Goal: Transaction & Acquisition: Book appointment/travel/reservation

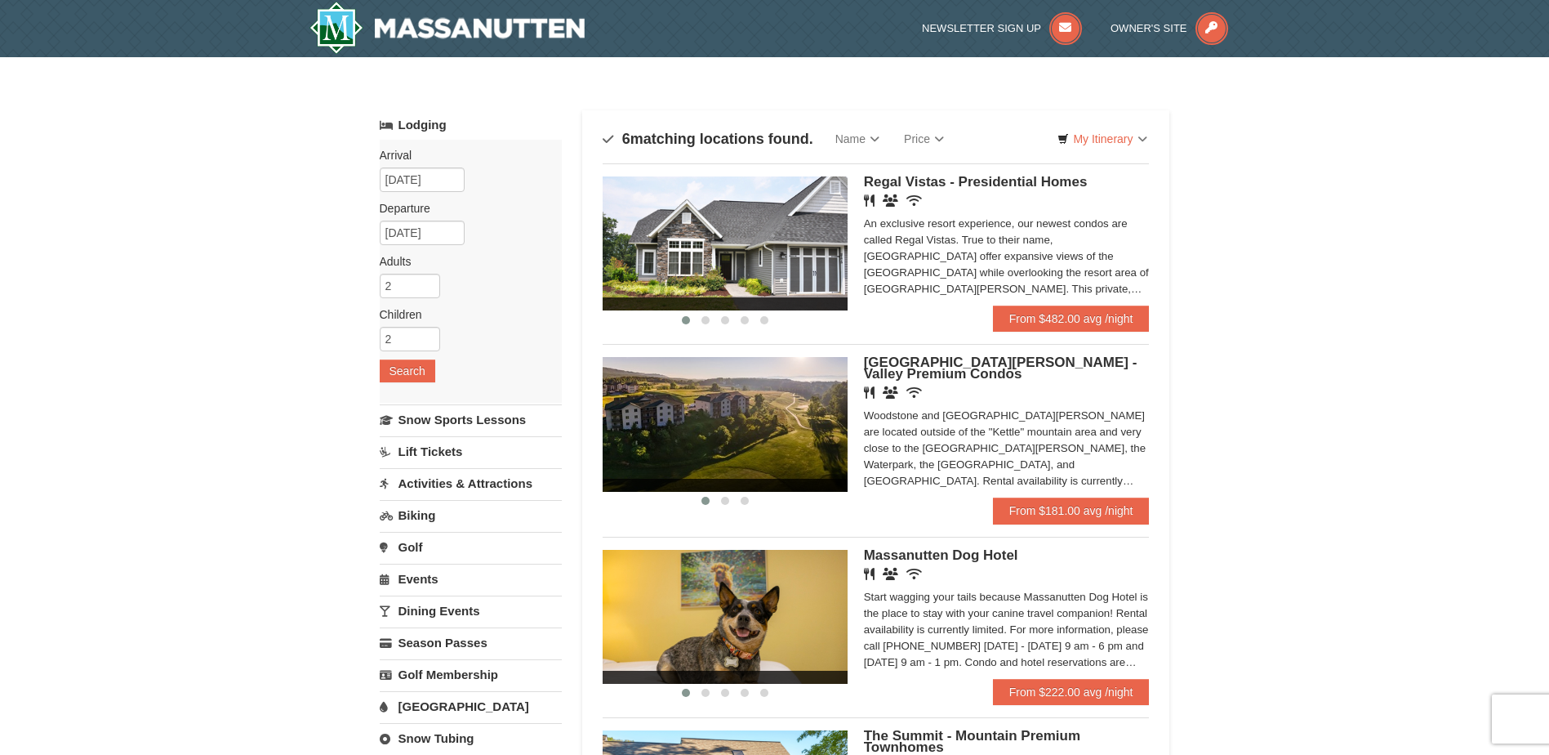
click at [751, 262] on img at bounding box center [725, 243] width 245 height 134
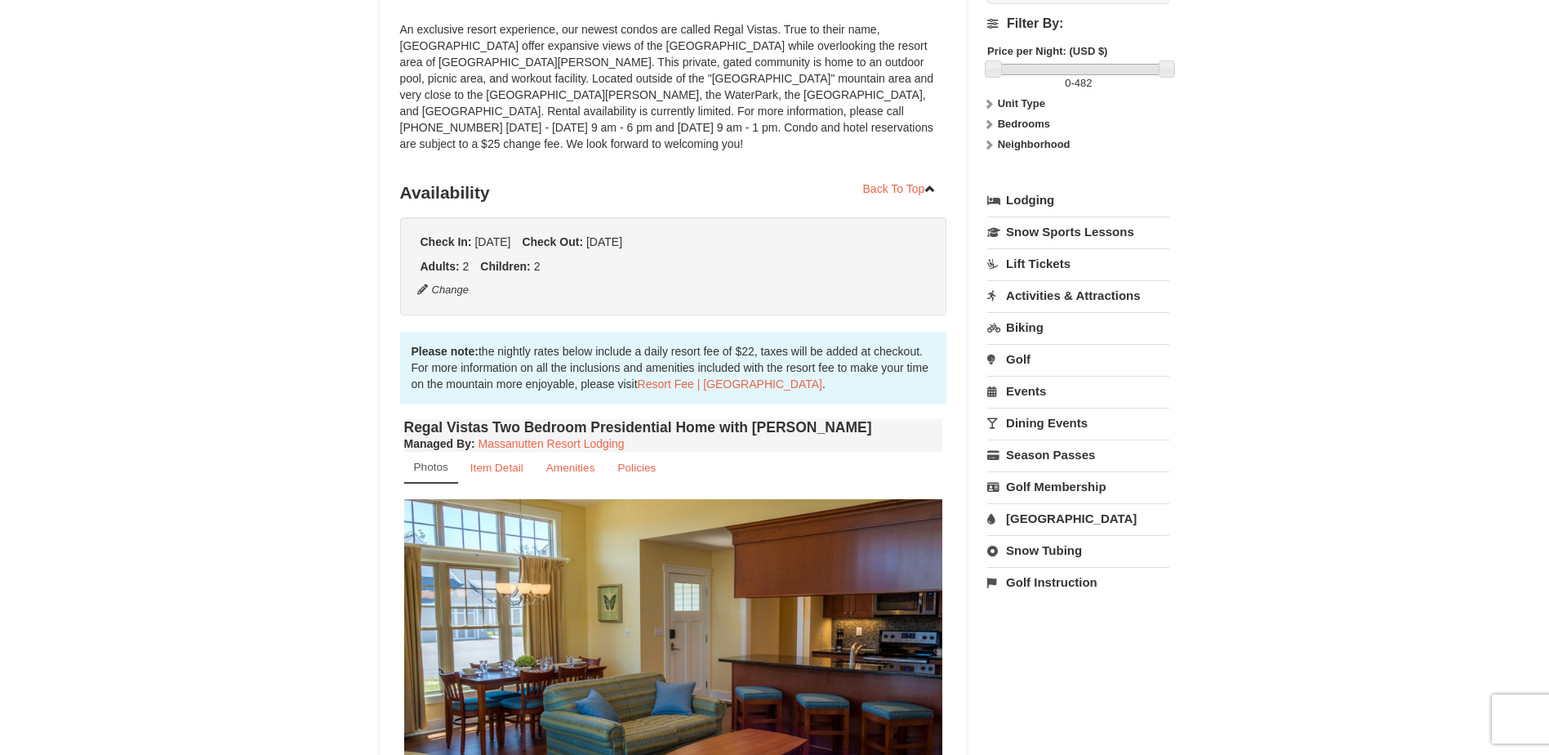
scroll to position [327, 0]
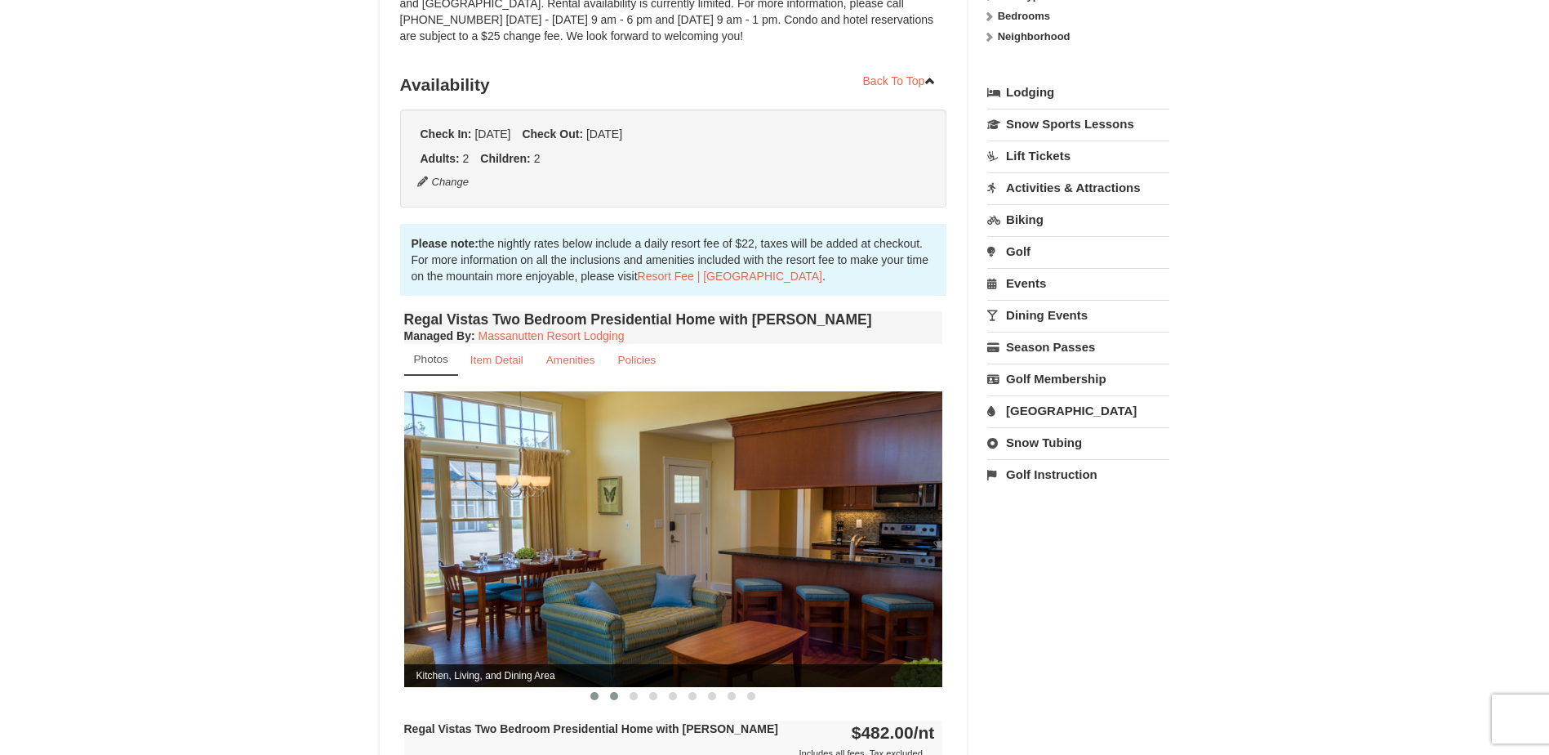
click at [612, 688] on button at bounding box center [614, 696] width 20 height 16
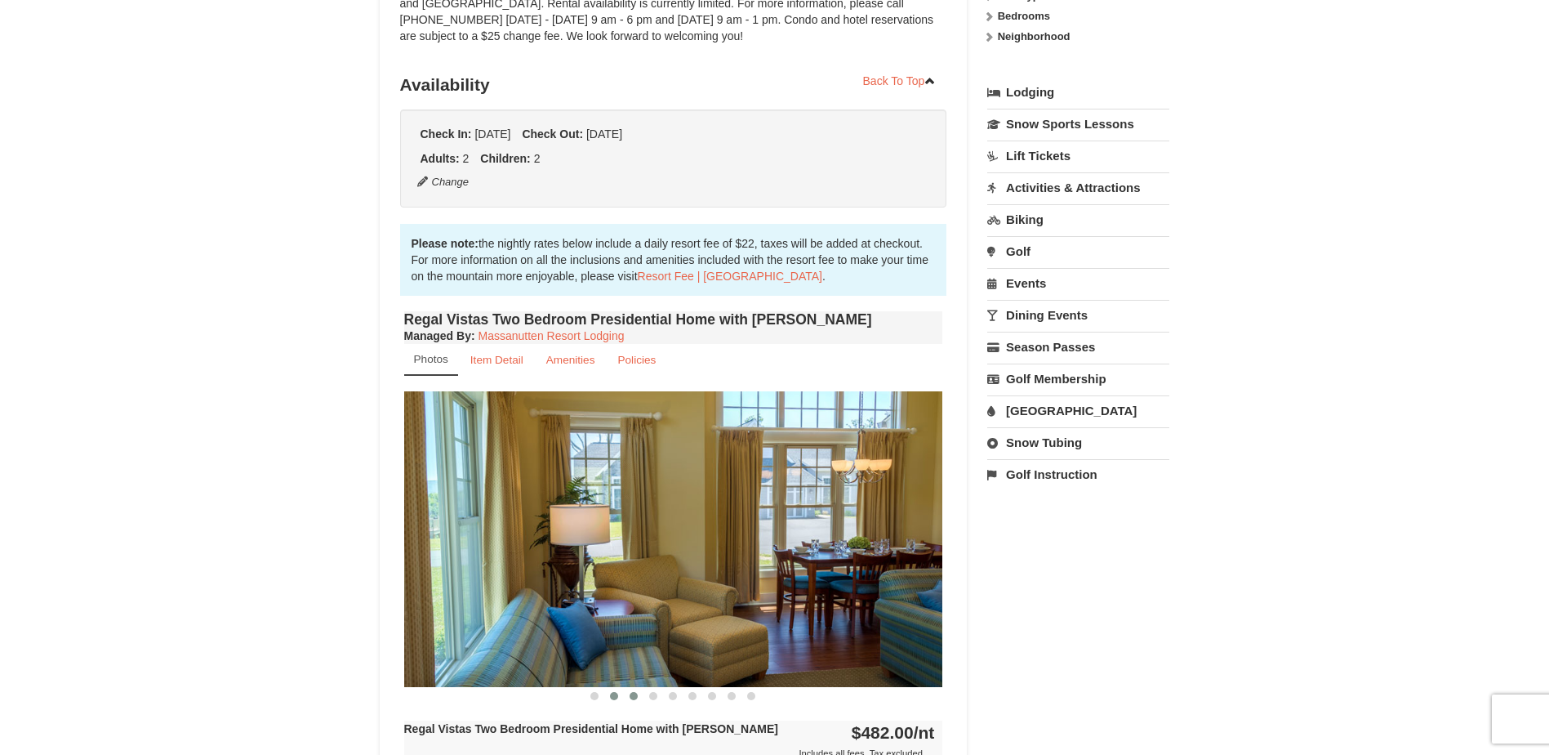
click at [631, 688] on button at bounding box center [634, 696] width 20 height 16
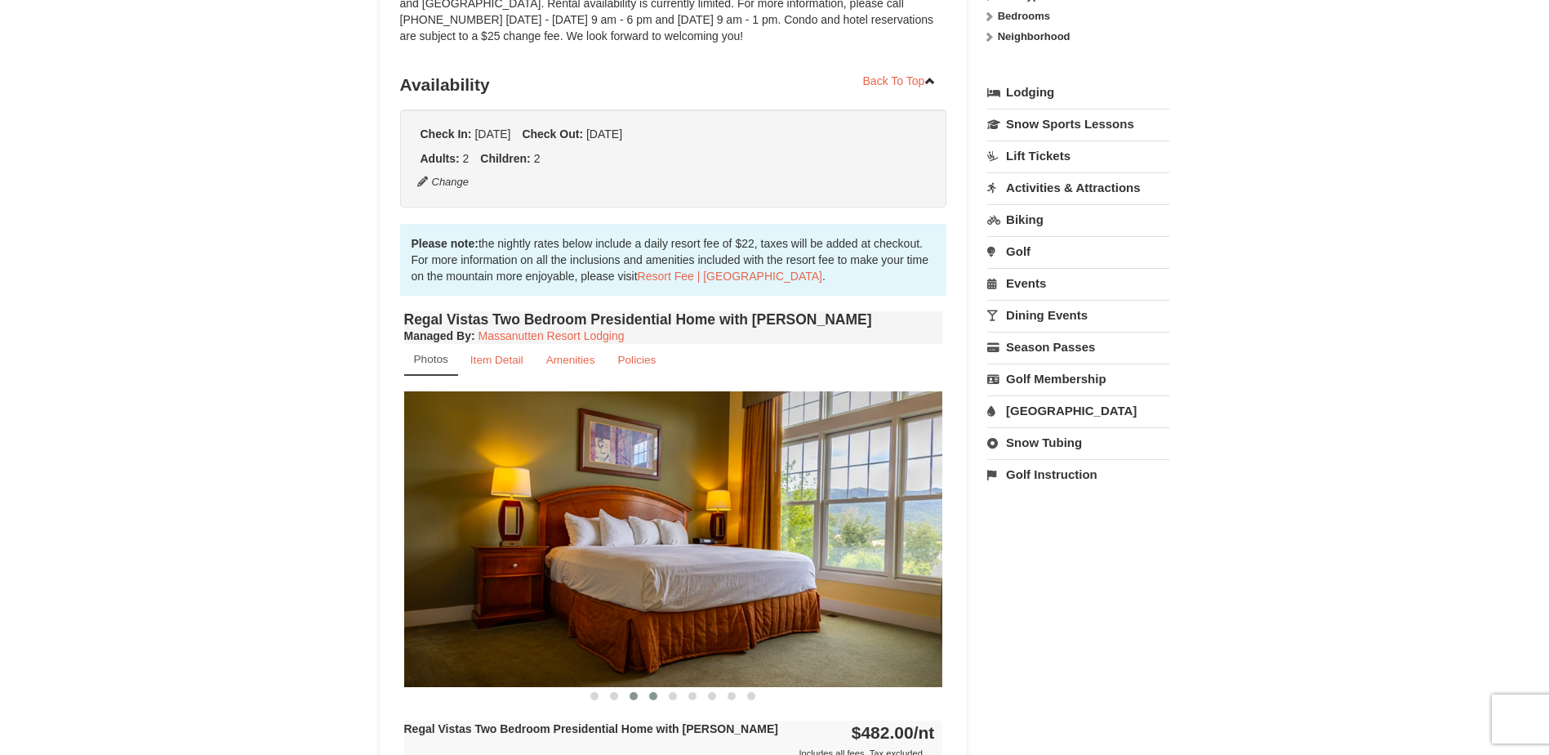
click at [653, 692] on span at bounding box center [653, 696] width 8 height 8
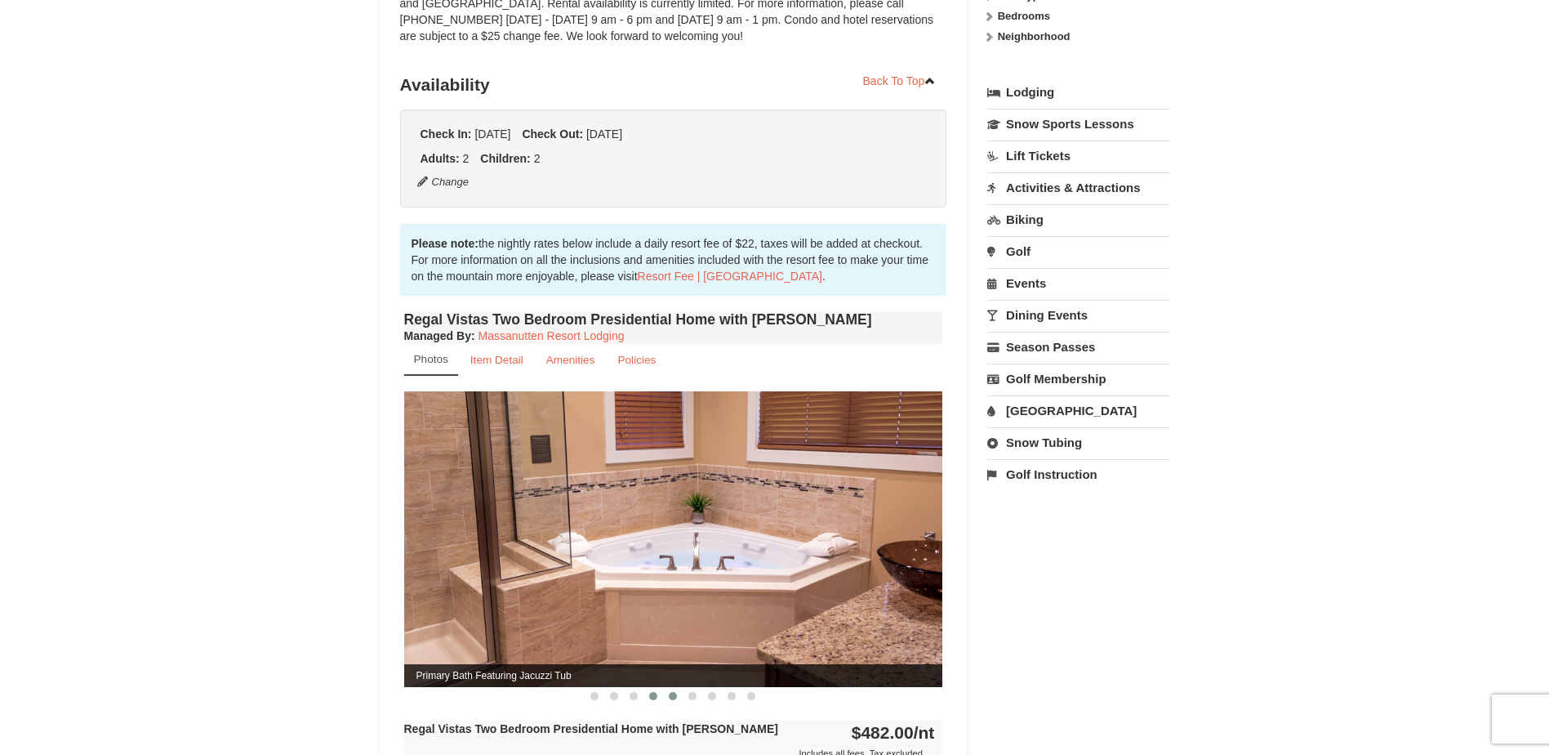
click at [673, 692] on span at bounding box center [673, 696] width 8 height 8
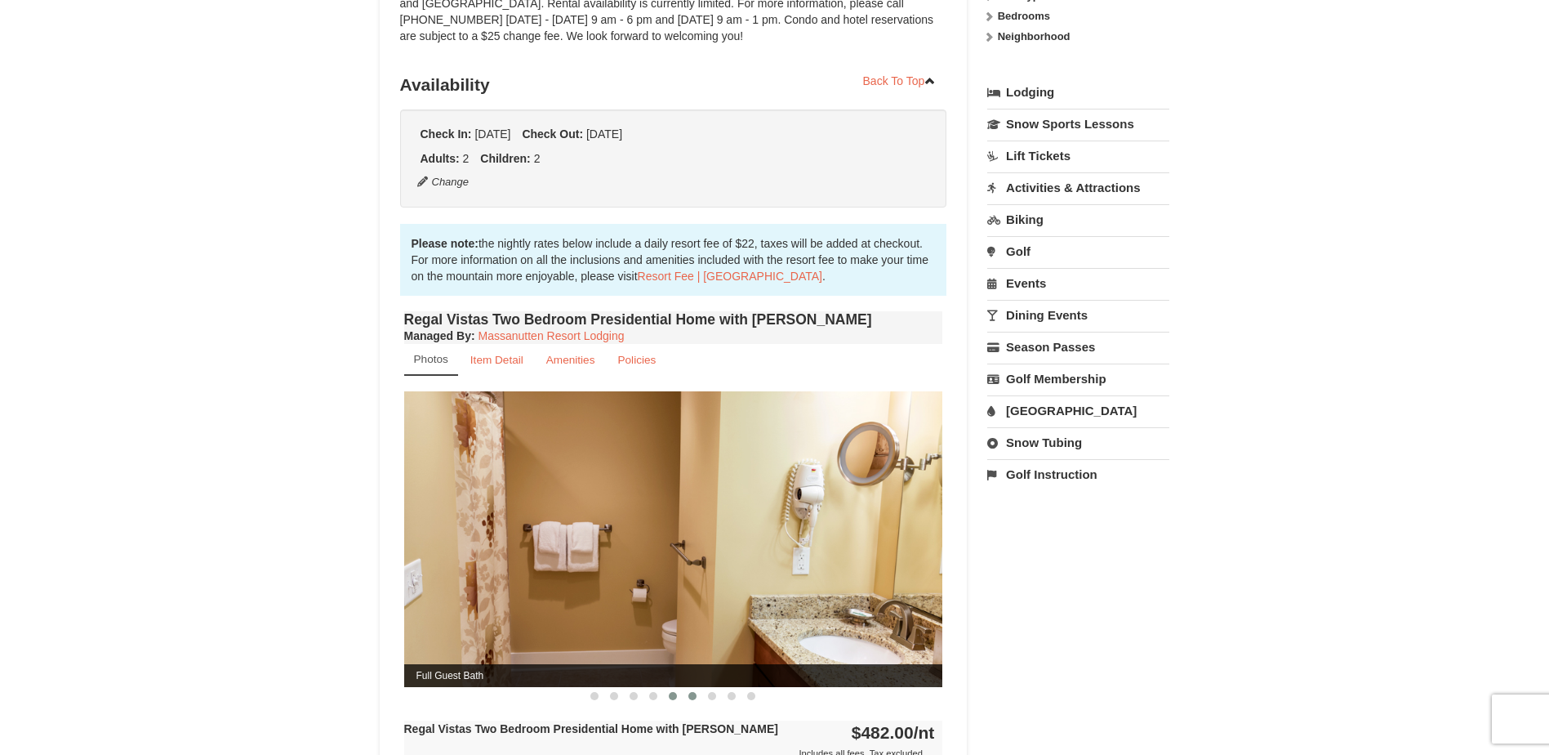
click at [692, 692] on span at bounding box center [692, 696] width 8 height 8
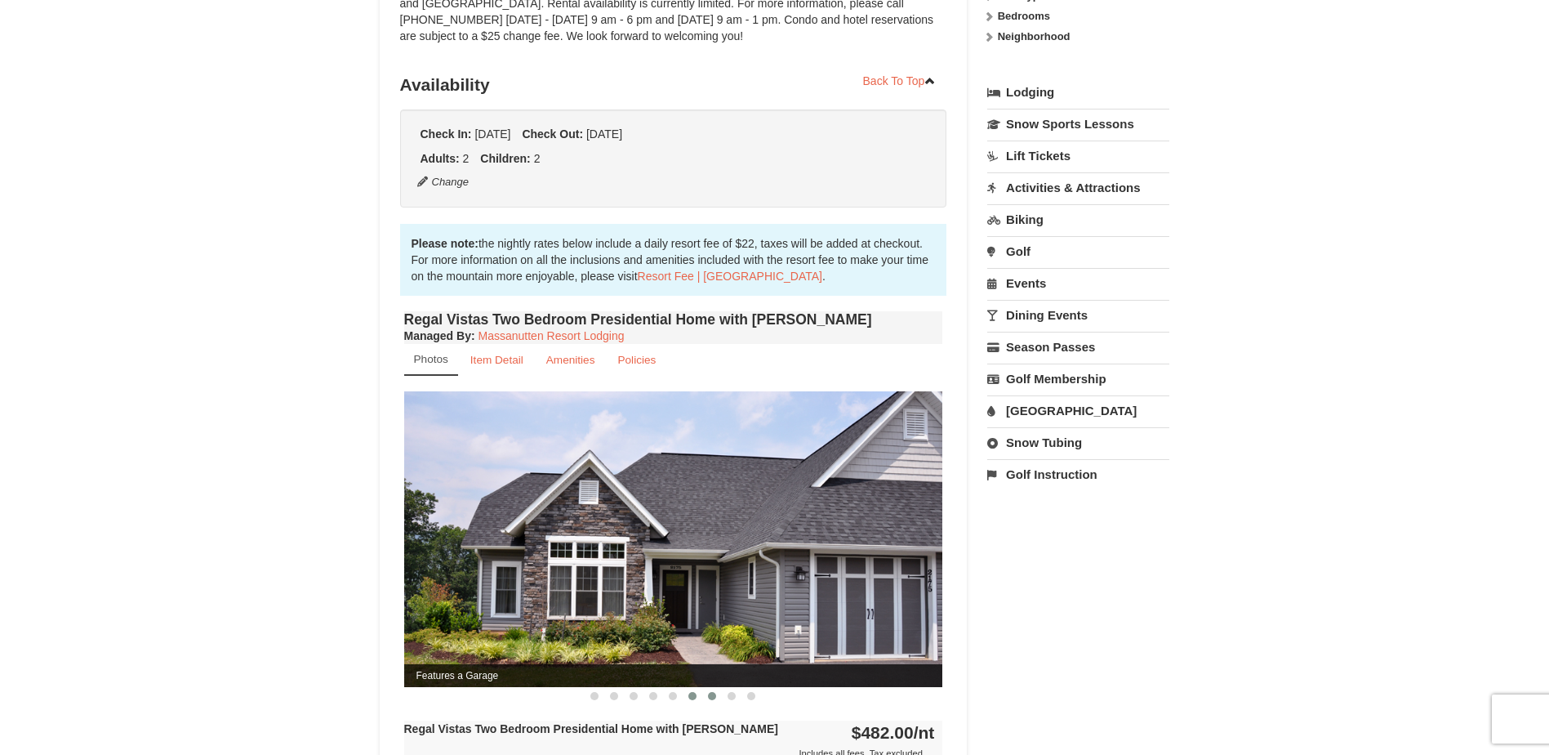
click at [710, 692] on span at bounding box center [712, 696] width 8 height 8
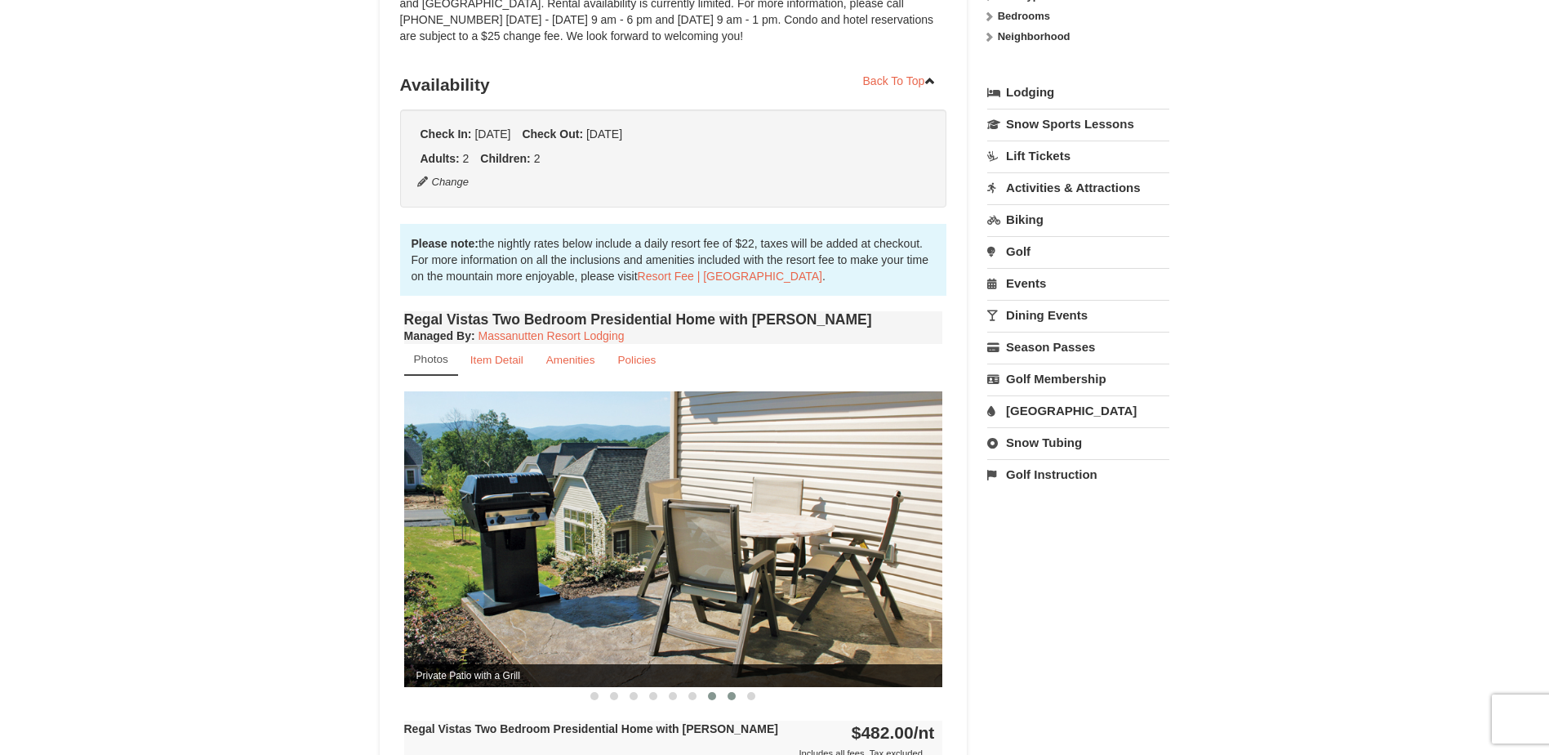
click at [734, 688] on button at bounding box center [732, 696] width 20 height 16
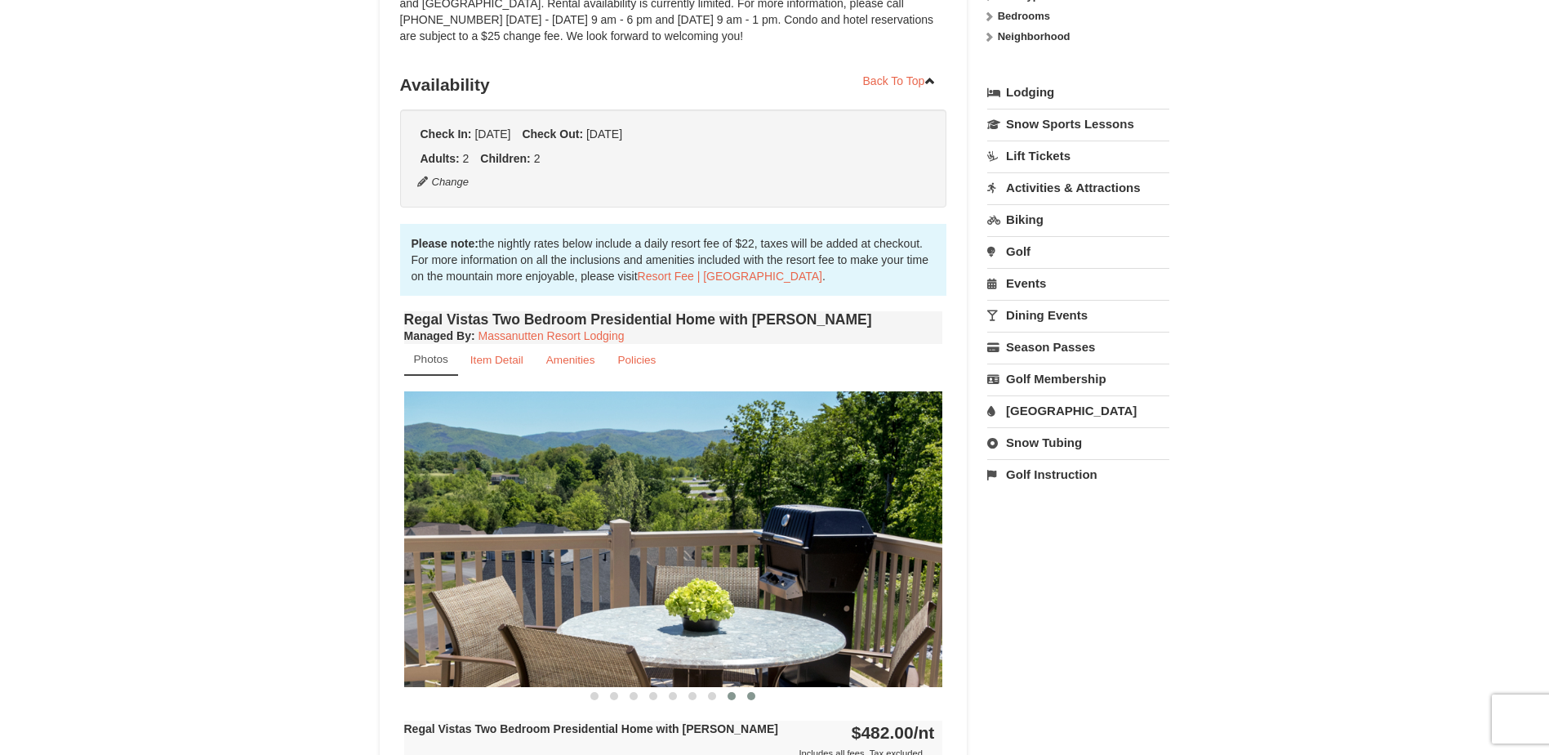
click at [752, 688] on button at bounding box center [752, 696] width 20 height 16
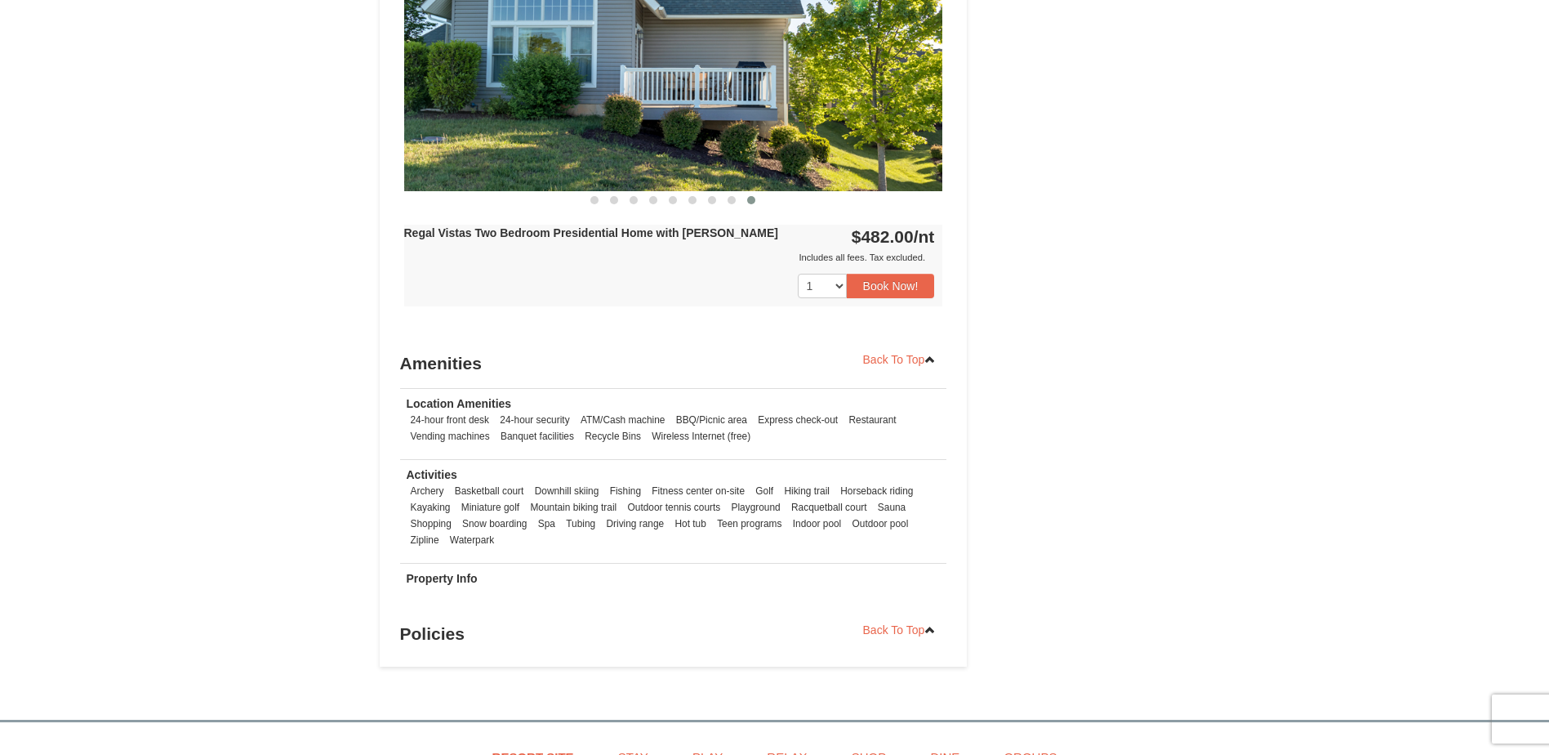
scroll to position [0, 0]
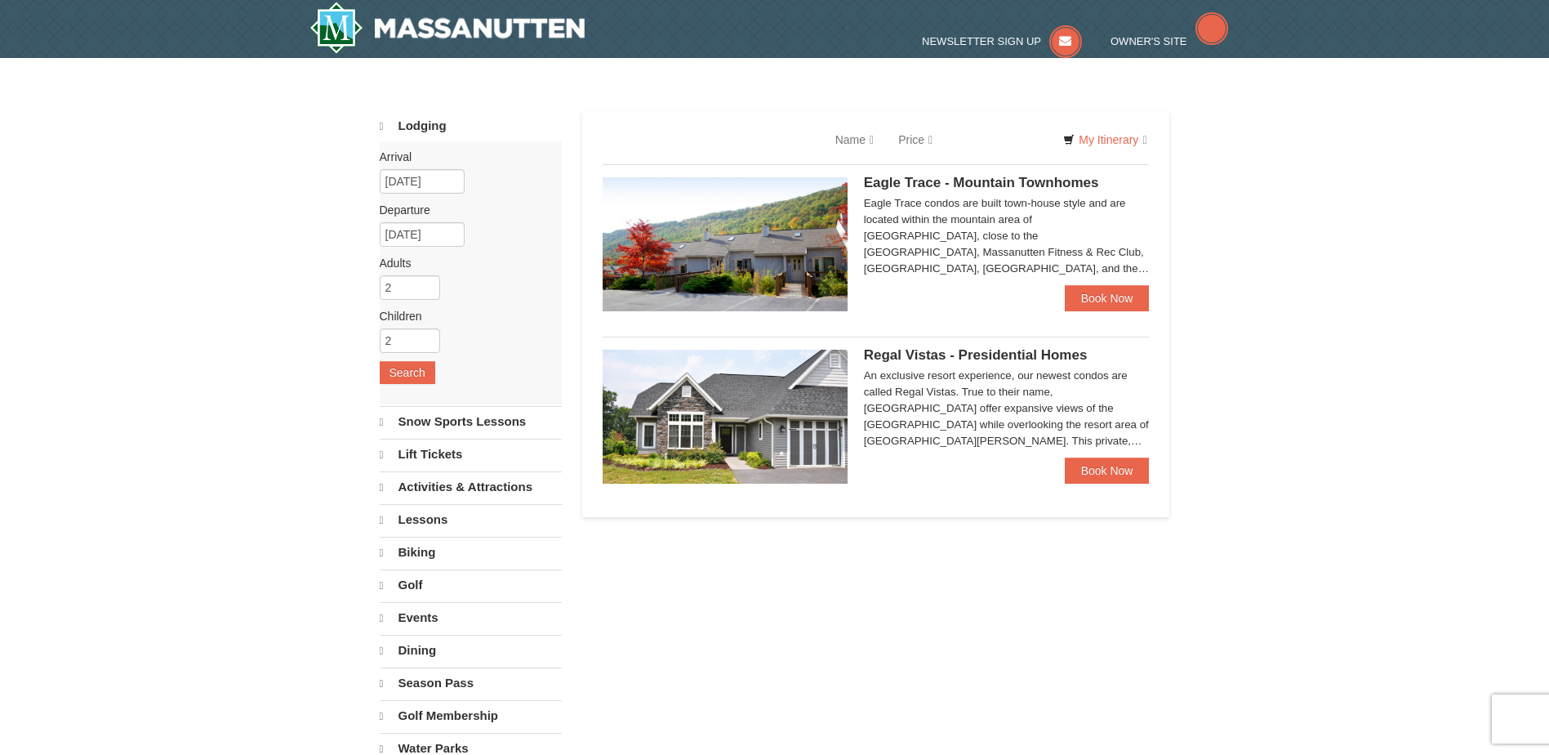
select select "10"
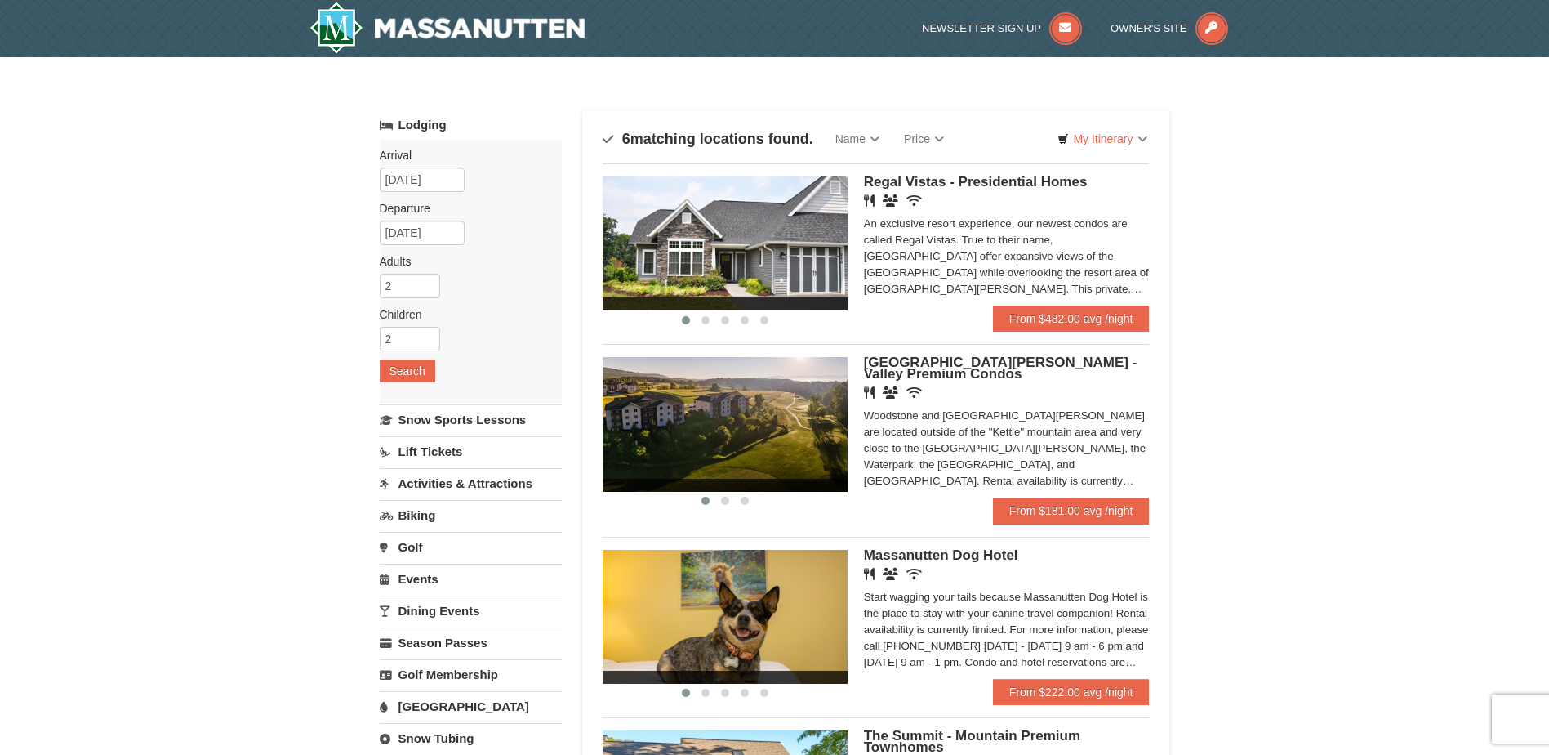
click at [977, 363] on span "[GEOGRAPHIC_DATA][PERSON_NAME] - Valley Premium Condos" at bounding box center [1001, 367] width 274 height 27
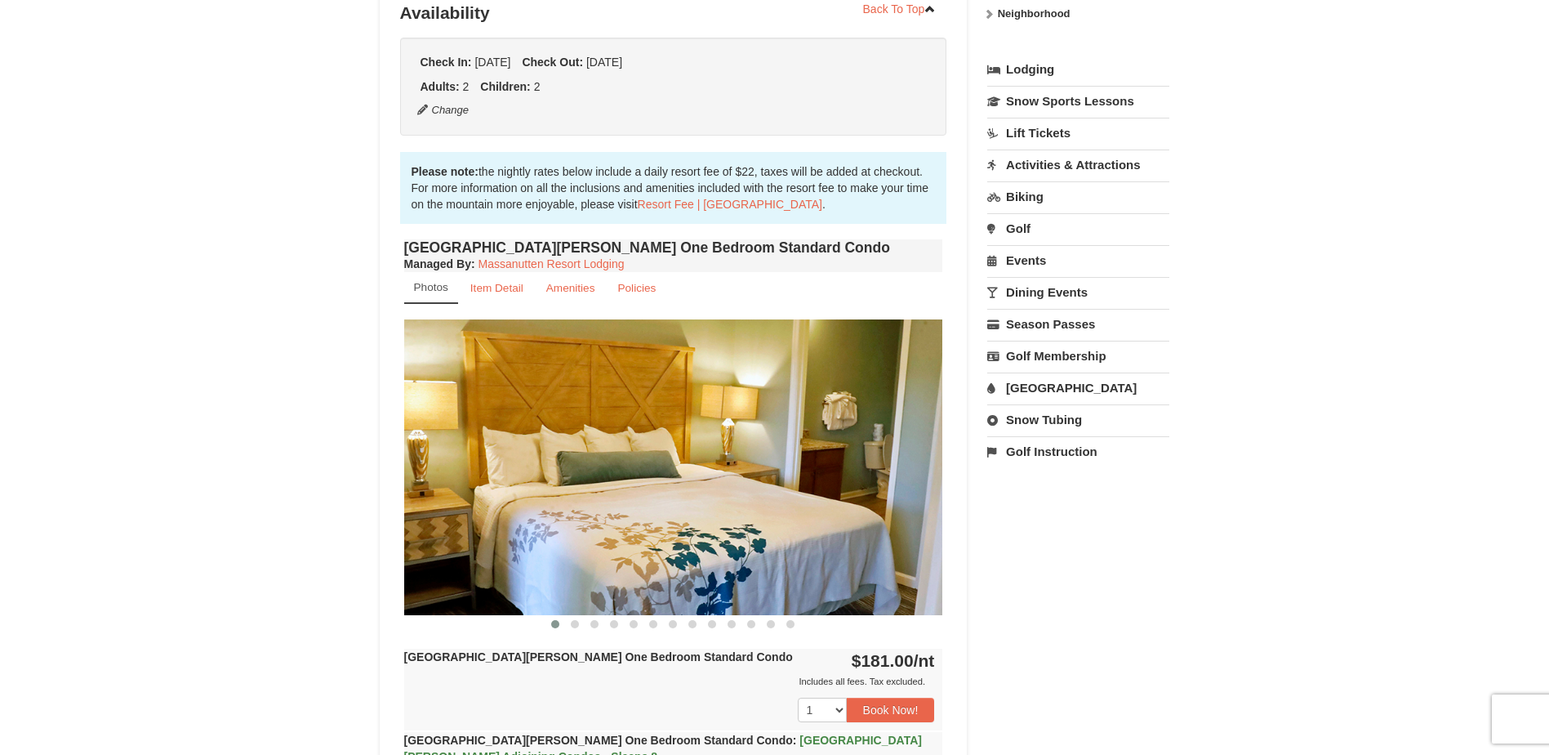
scroll to position [408, 0]
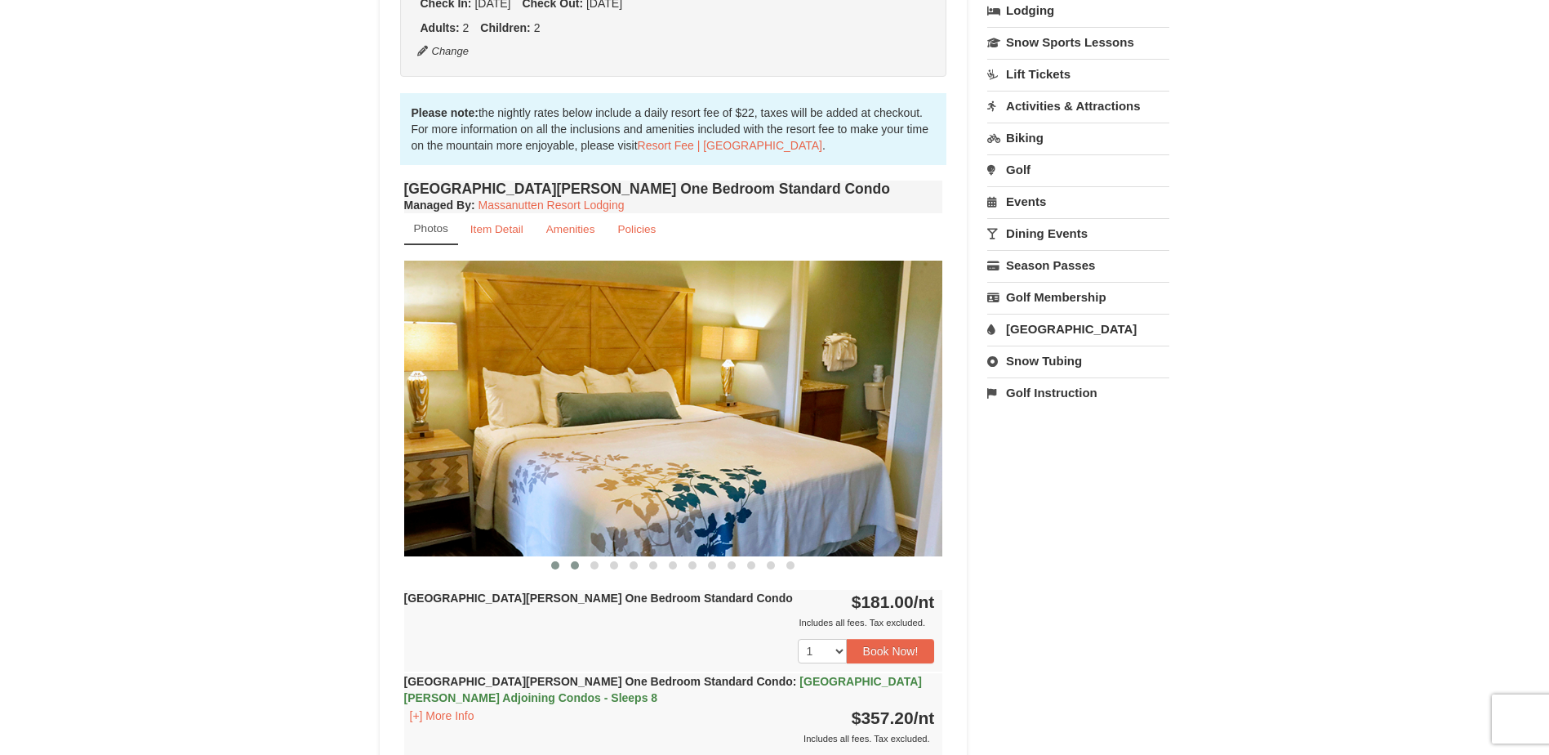
click at [571, 564] on span at bounding box center [575, 565] width 8 height 8
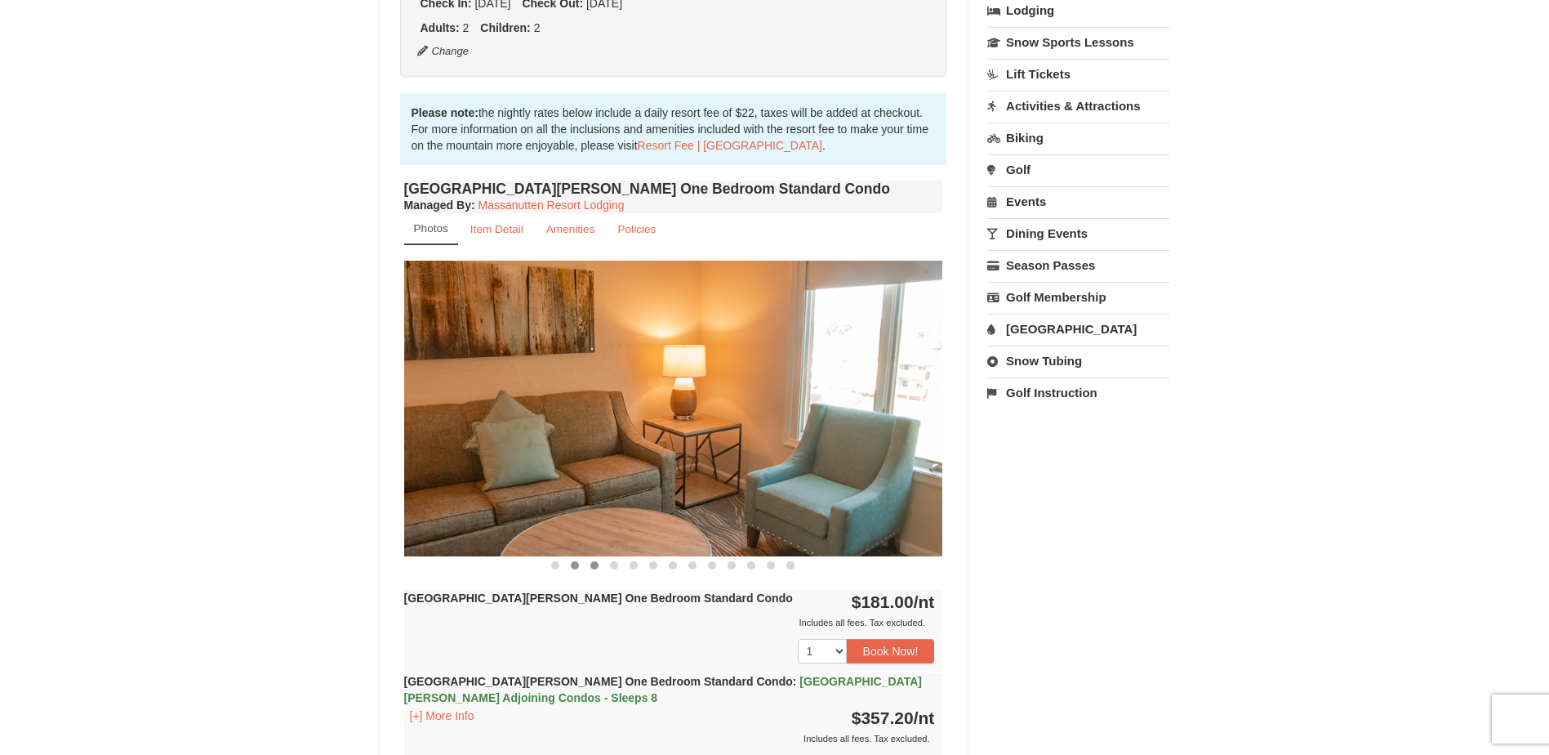
click at [594, 568] on span at bounding box center [594, 565] width 8 height 8
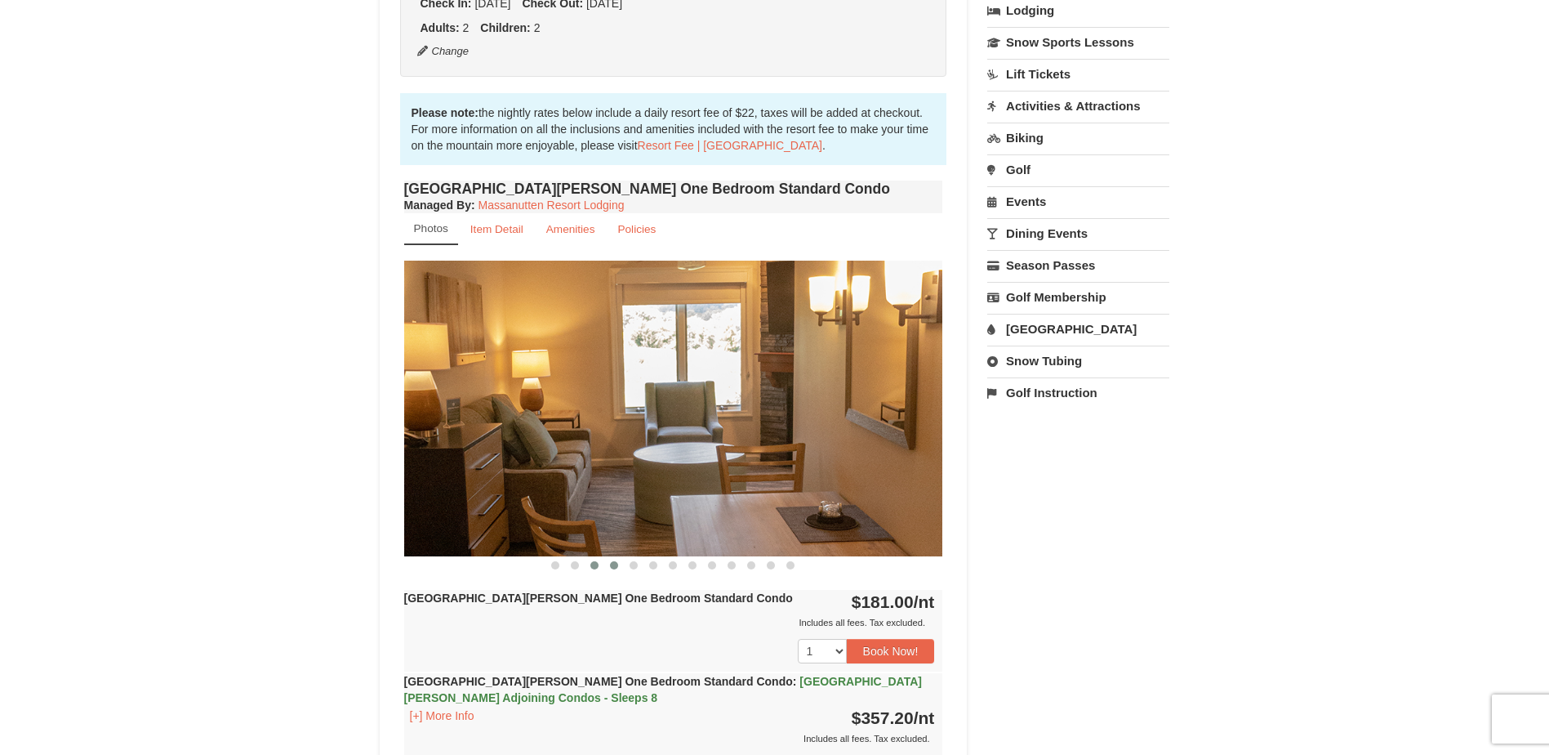
click at [608, 567] on button at bounding box center [614, 565] width 20 height 16
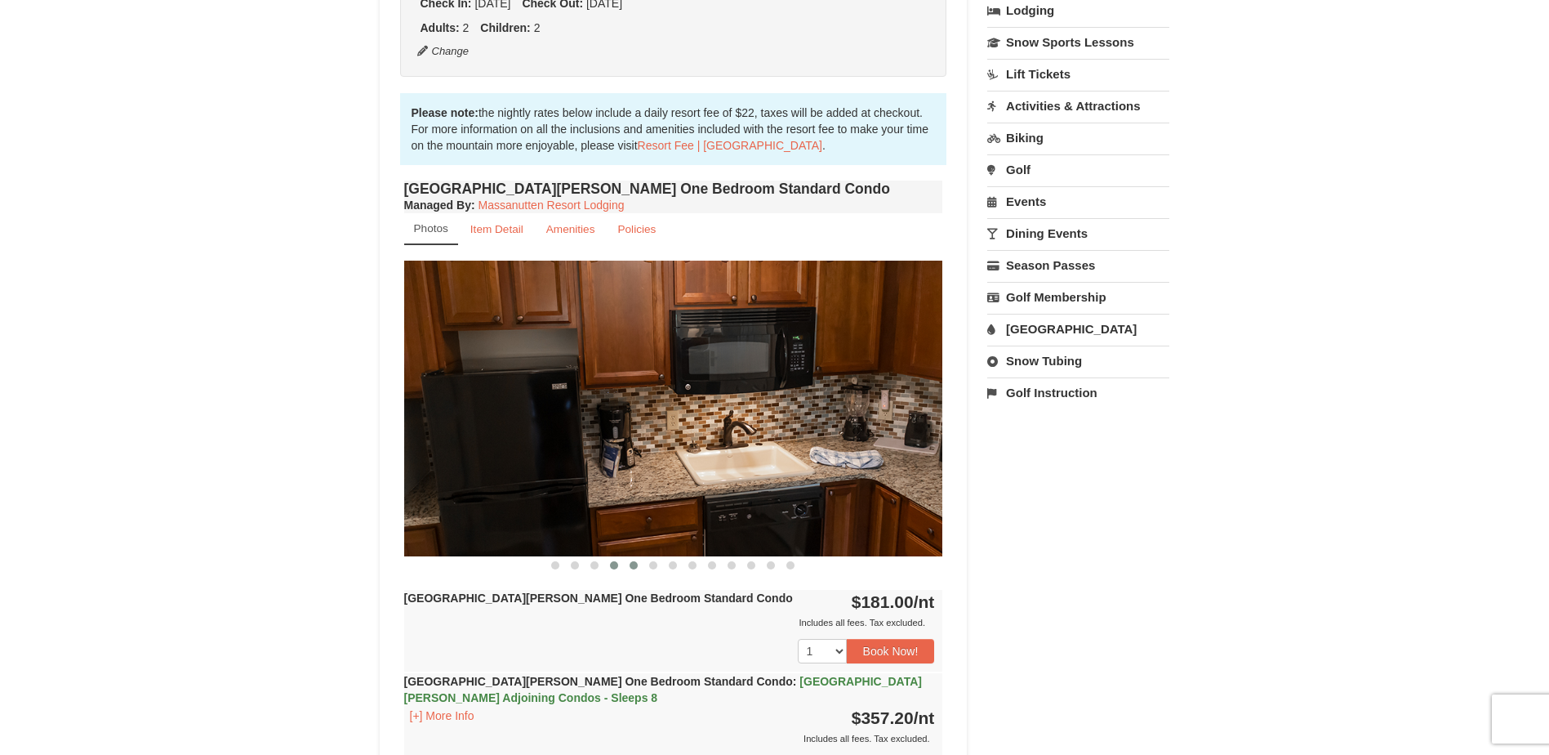
click at [630, 569] on button at bounding box center [634, 565] width 20 height 16
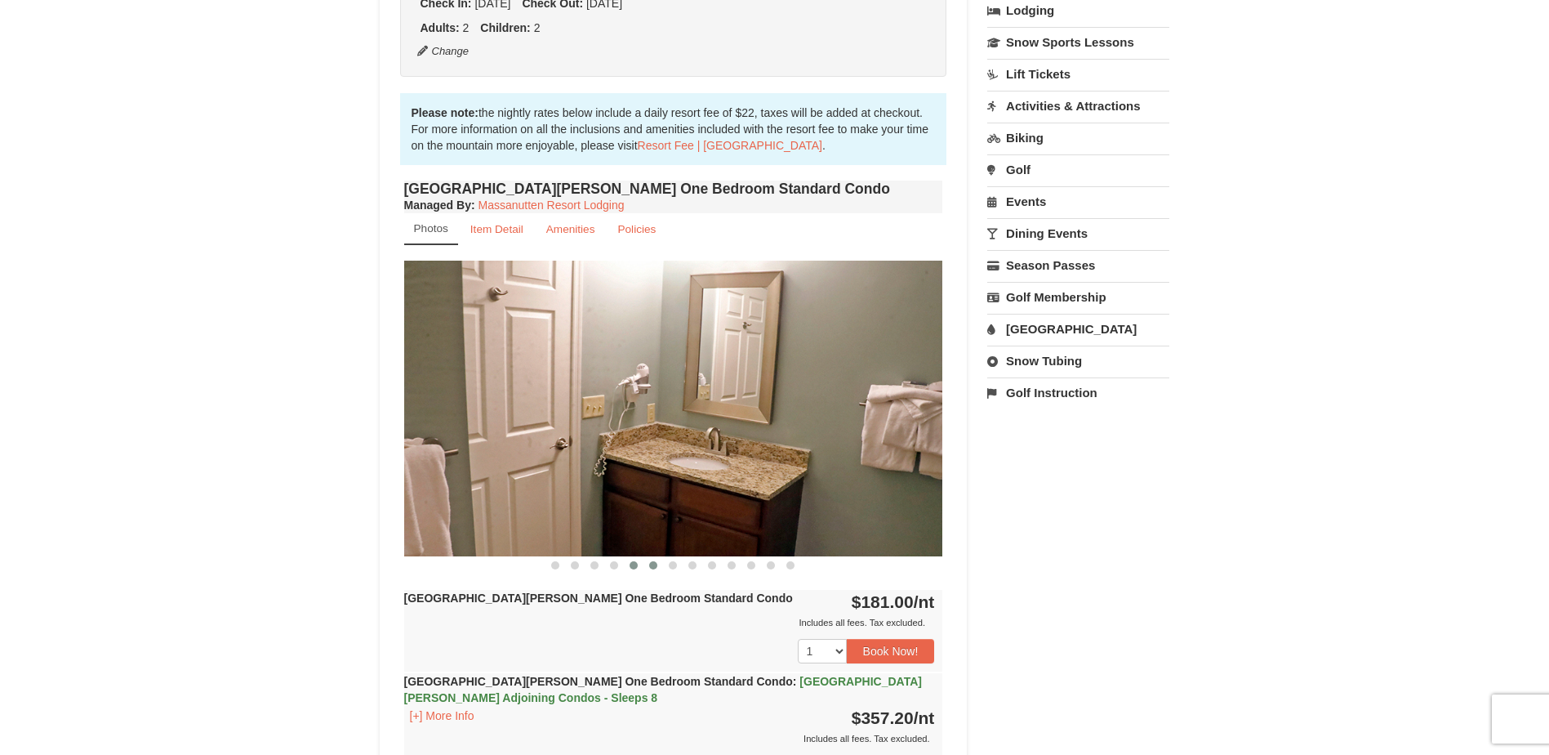
click at [652, 569] on button at bounding box center [654, 565] width 20 height 16
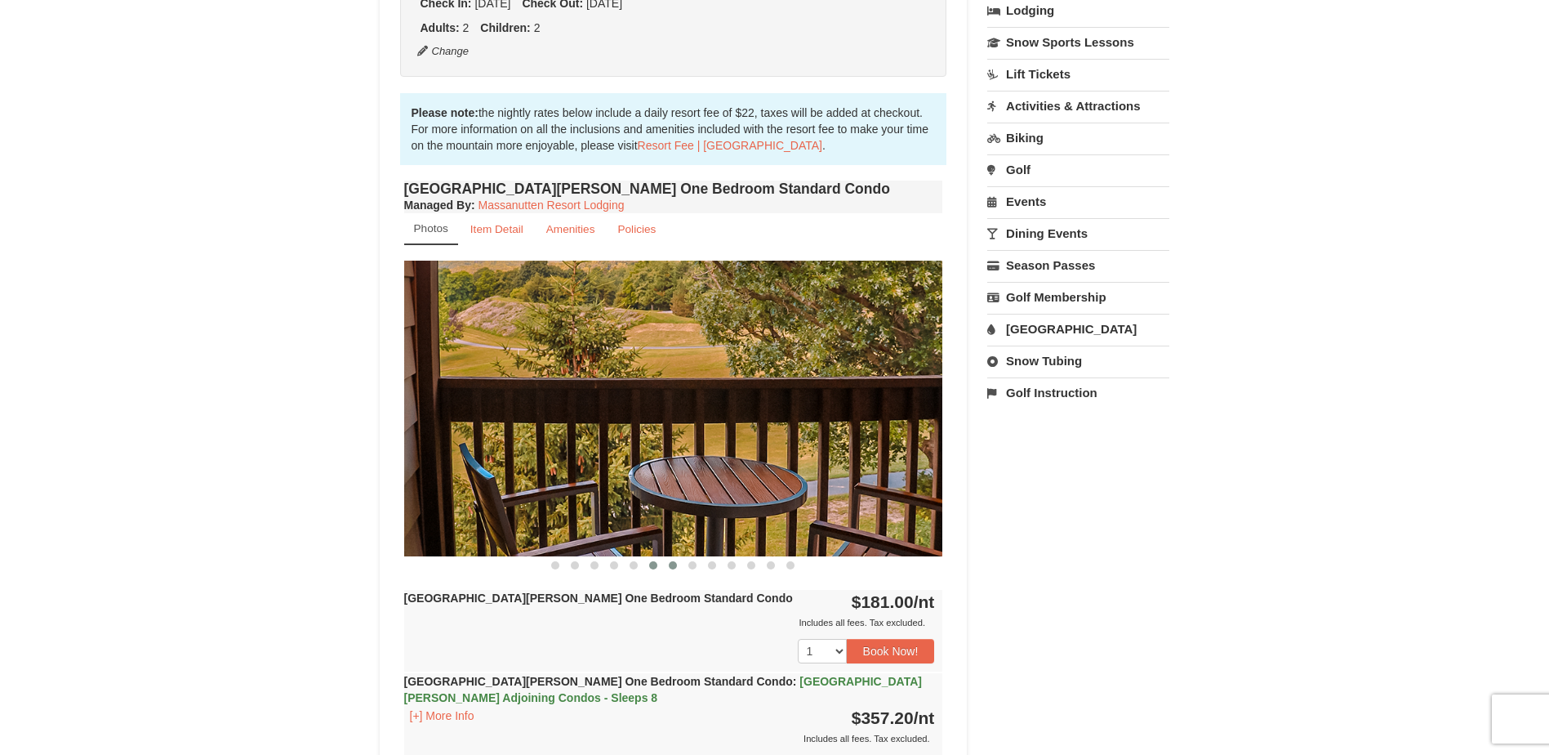
click at [670, 568] on span at bounding box center [673, 565] width 8 height 8
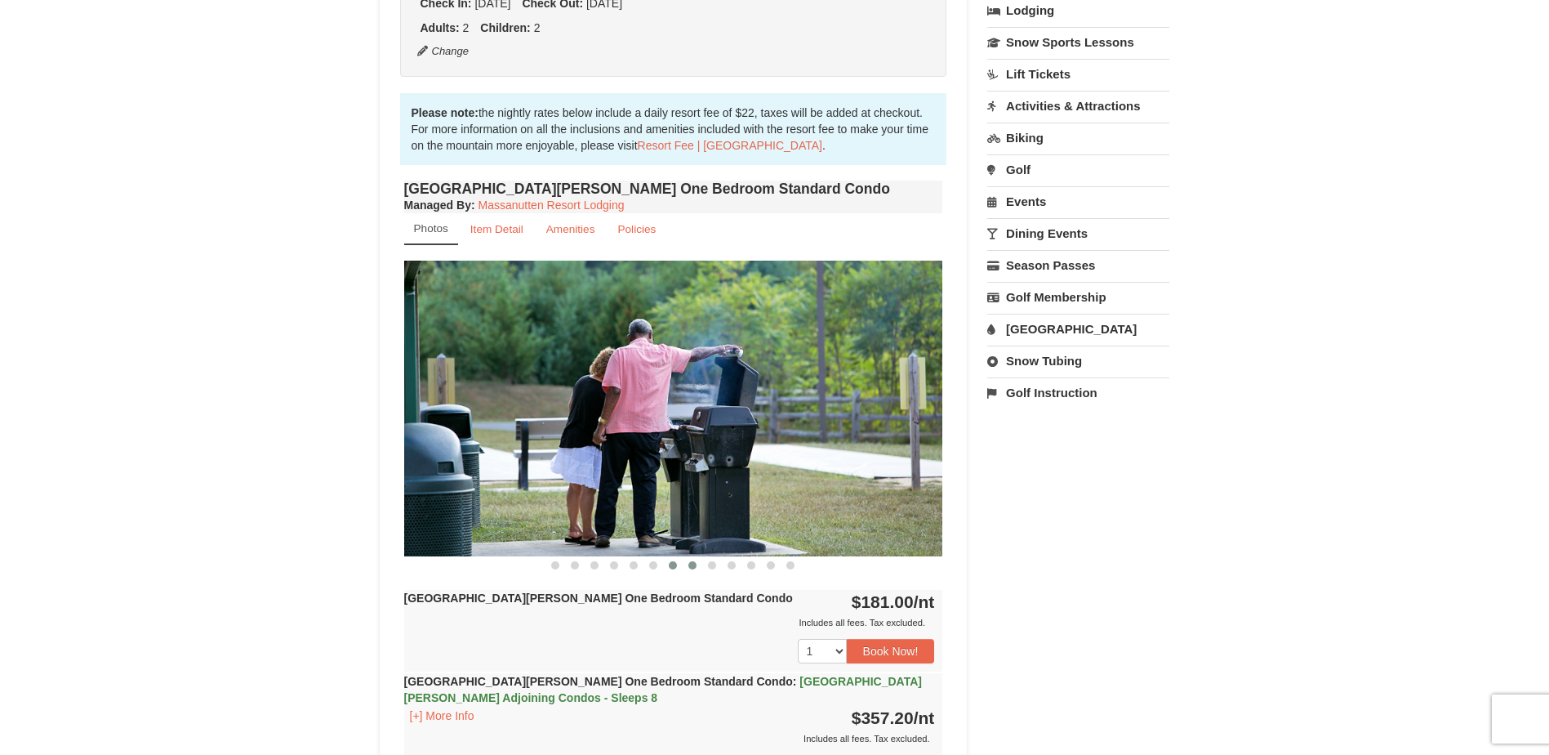
click at [691, 568] on span at bounding box center [692, 565] width 8 height 8
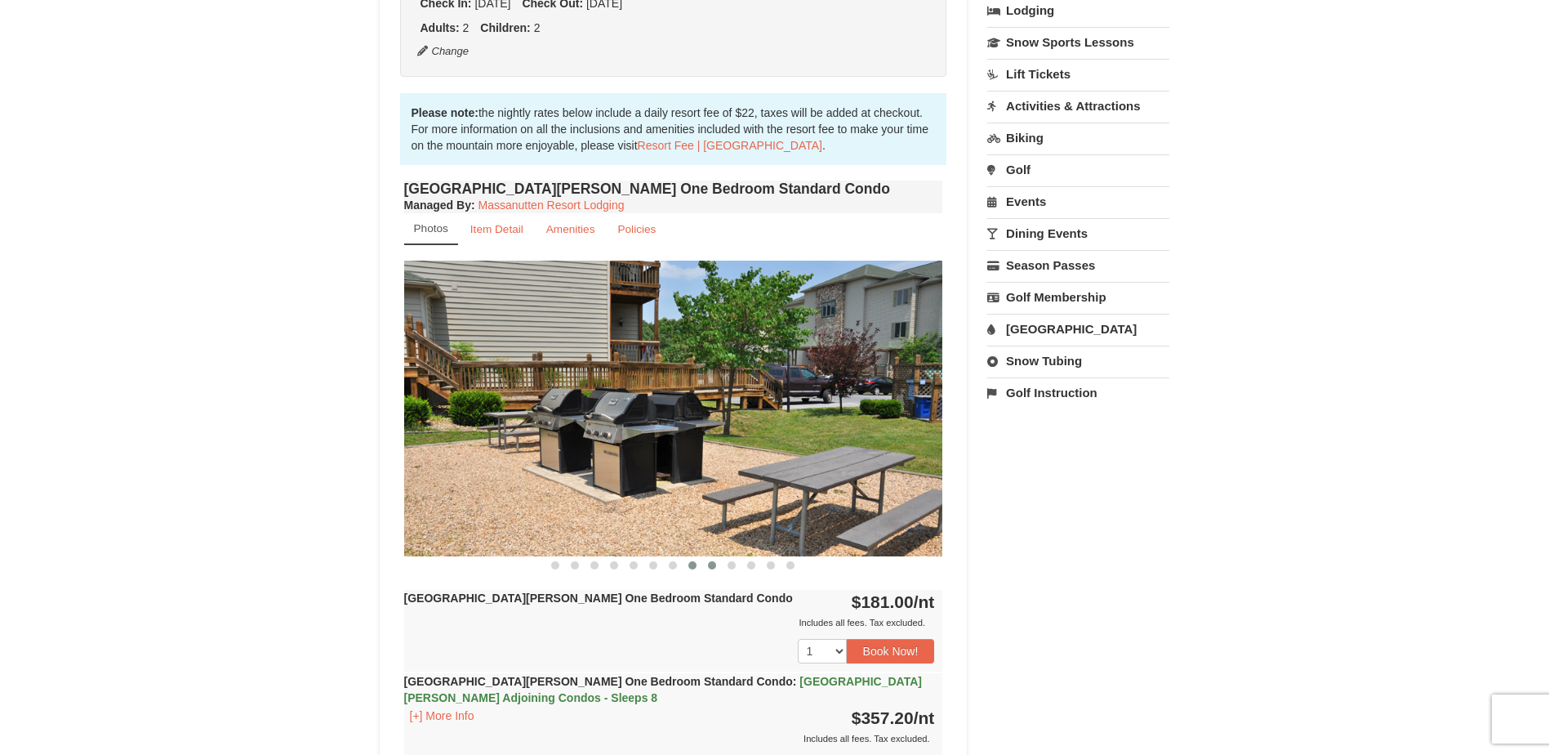
click at [707, 567] on button at bounding box center [712, 565] width 20 height 16
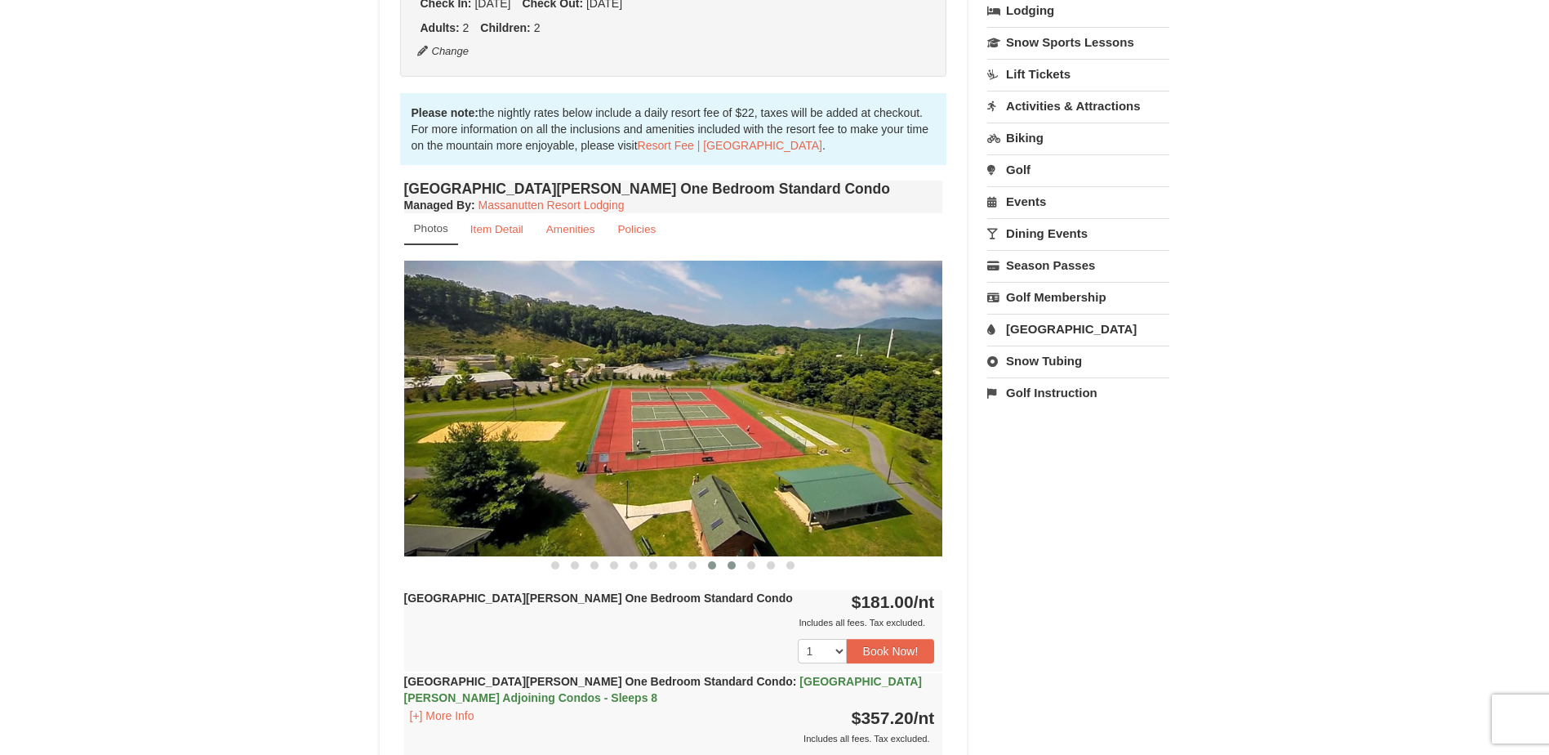
click at [728, 567] on span at bounding box center [732, 565] width 8 height 8
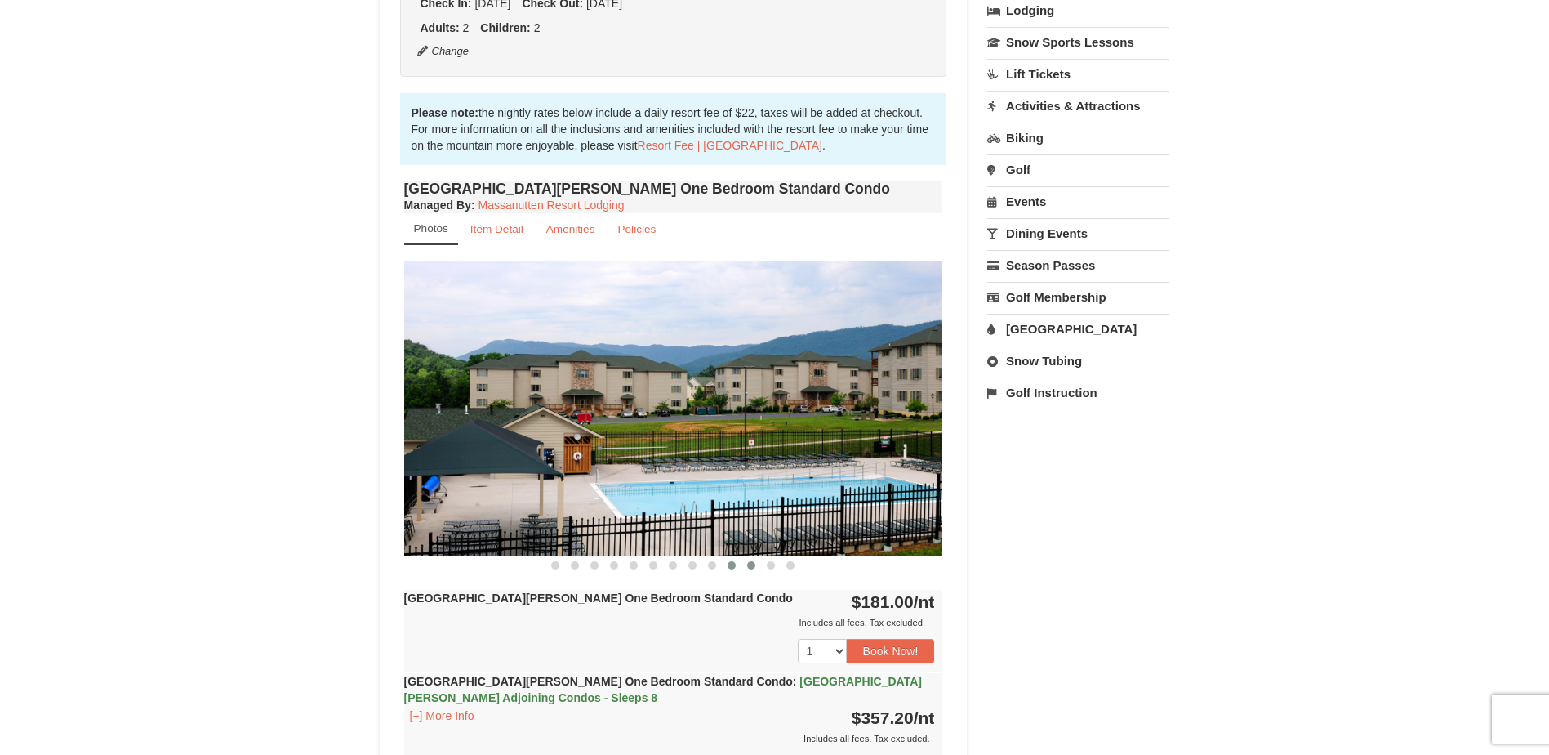
click at [751, 569] on span at bounding box center [751, 565] width 8 height 8
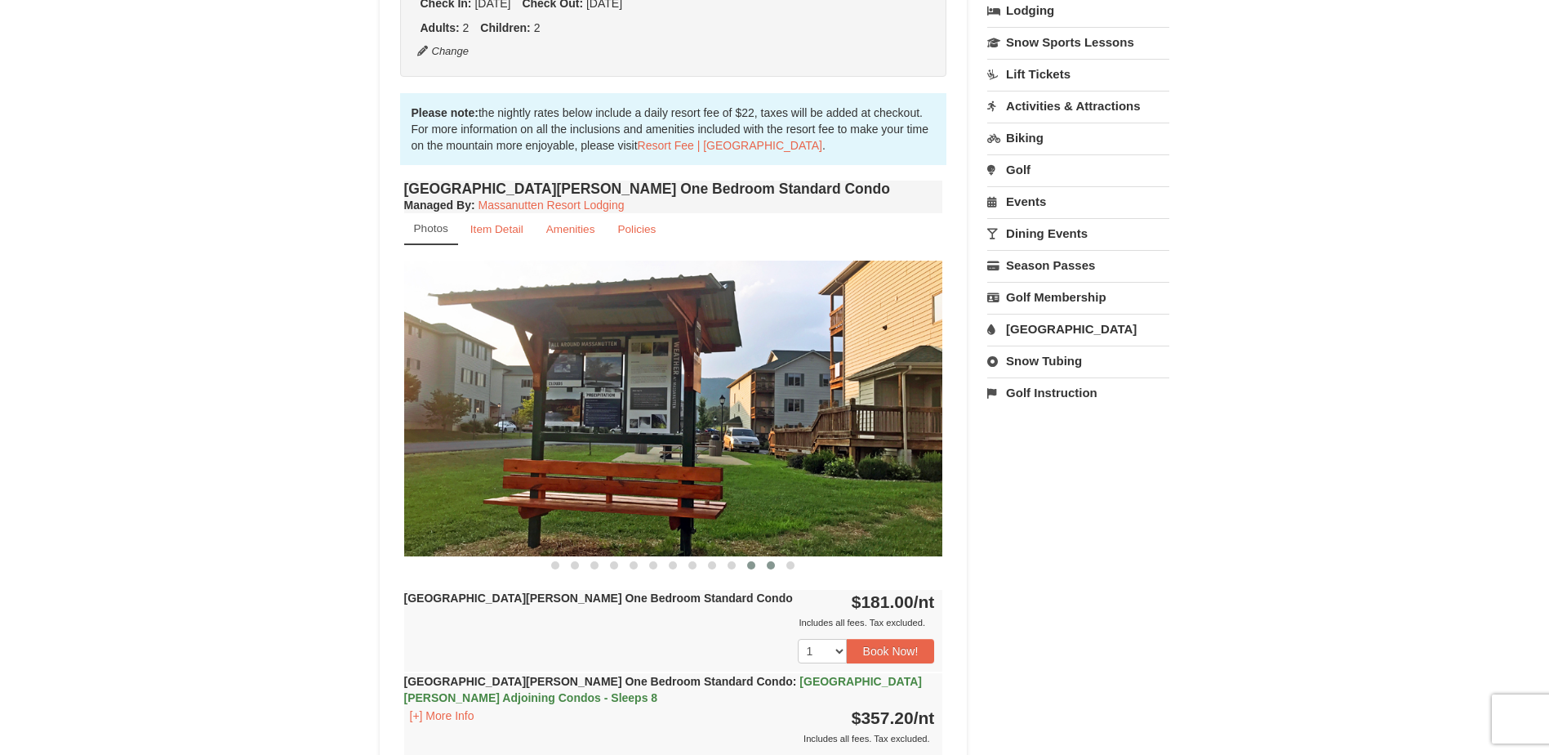
click at [771, 571] on button at bounding box center [771, 565] width 20 height 16
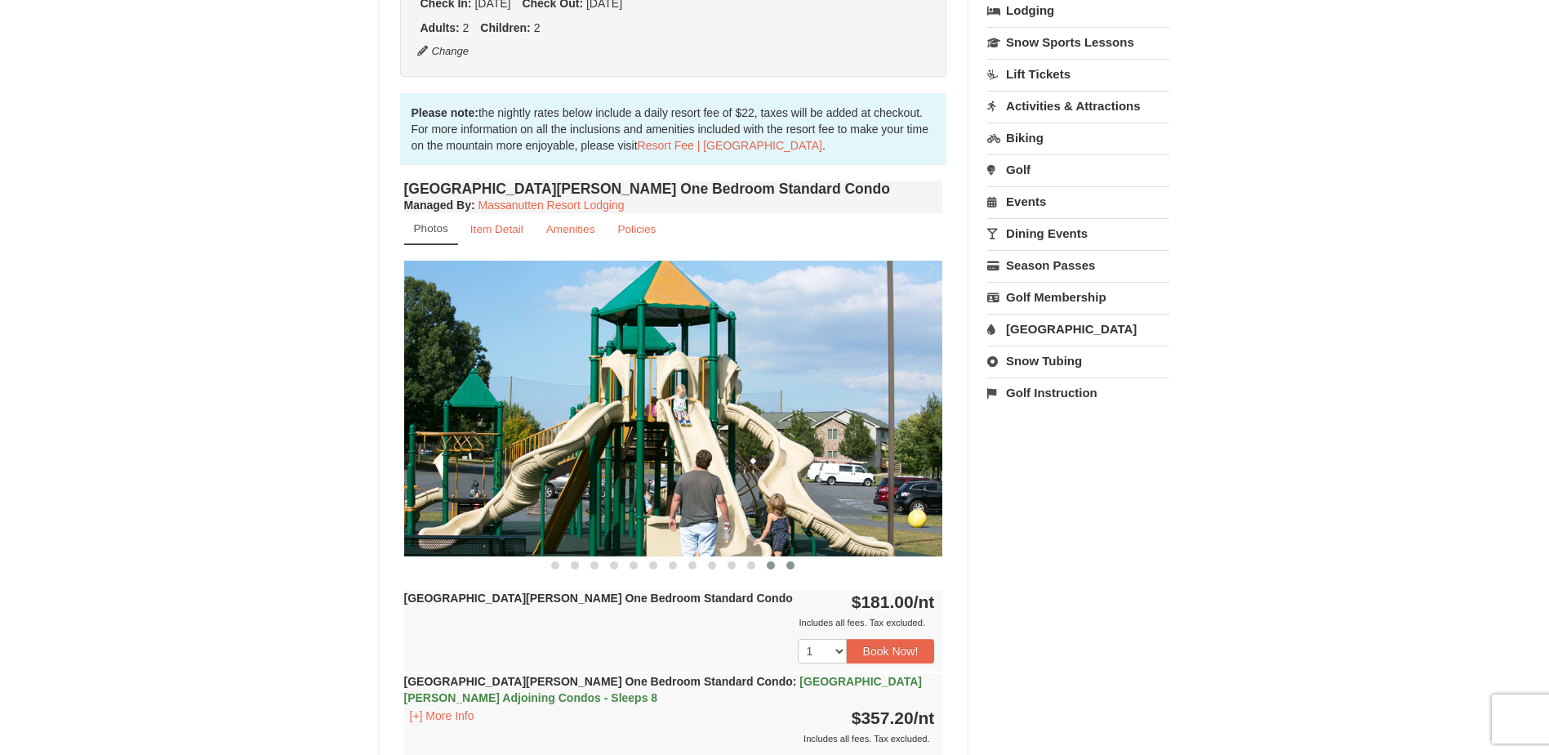
click at [786, 571] on button at bounding box center [791, 565] width 20 height 16
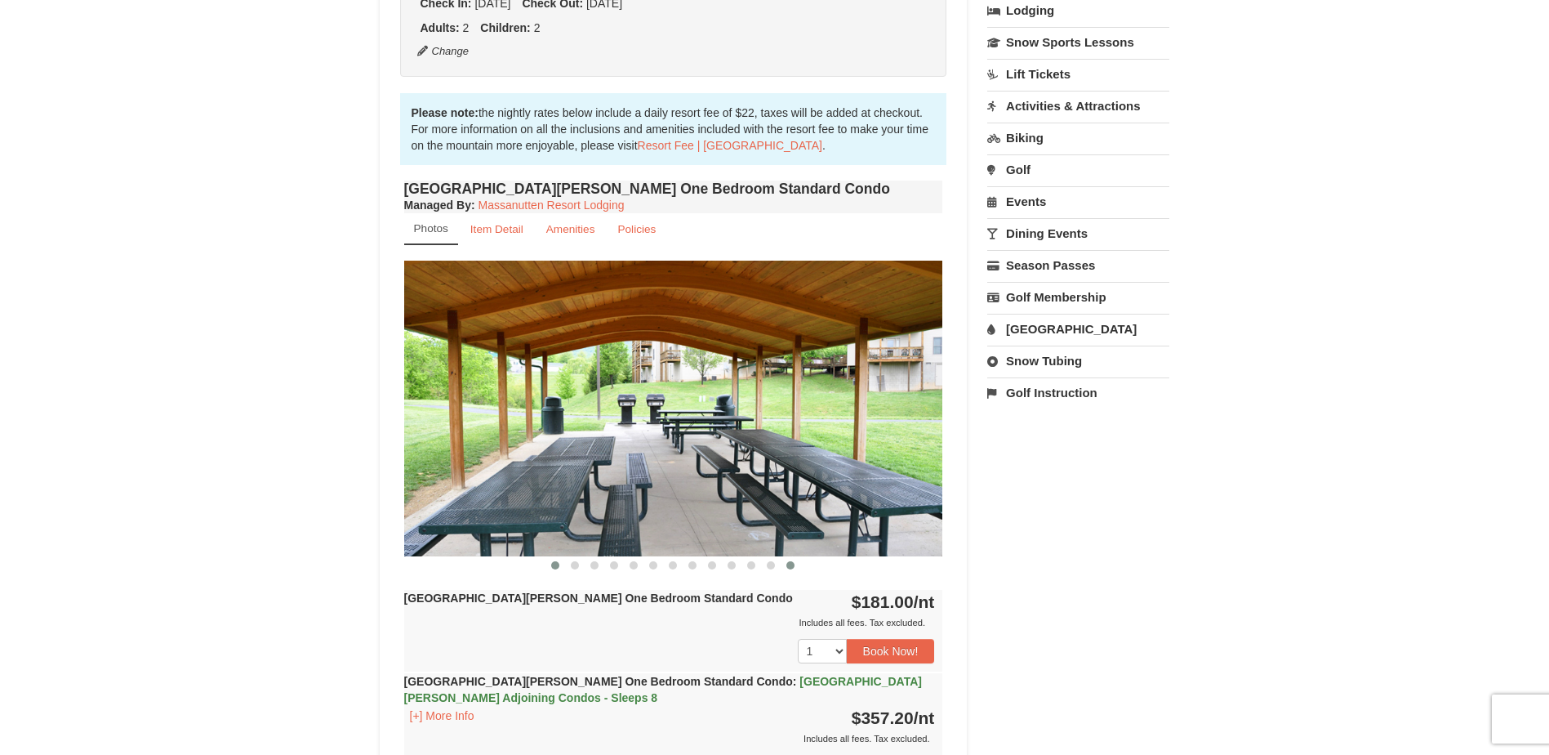
click at [562, 567] on button at bounding box center [556, 565] width 20 height 16
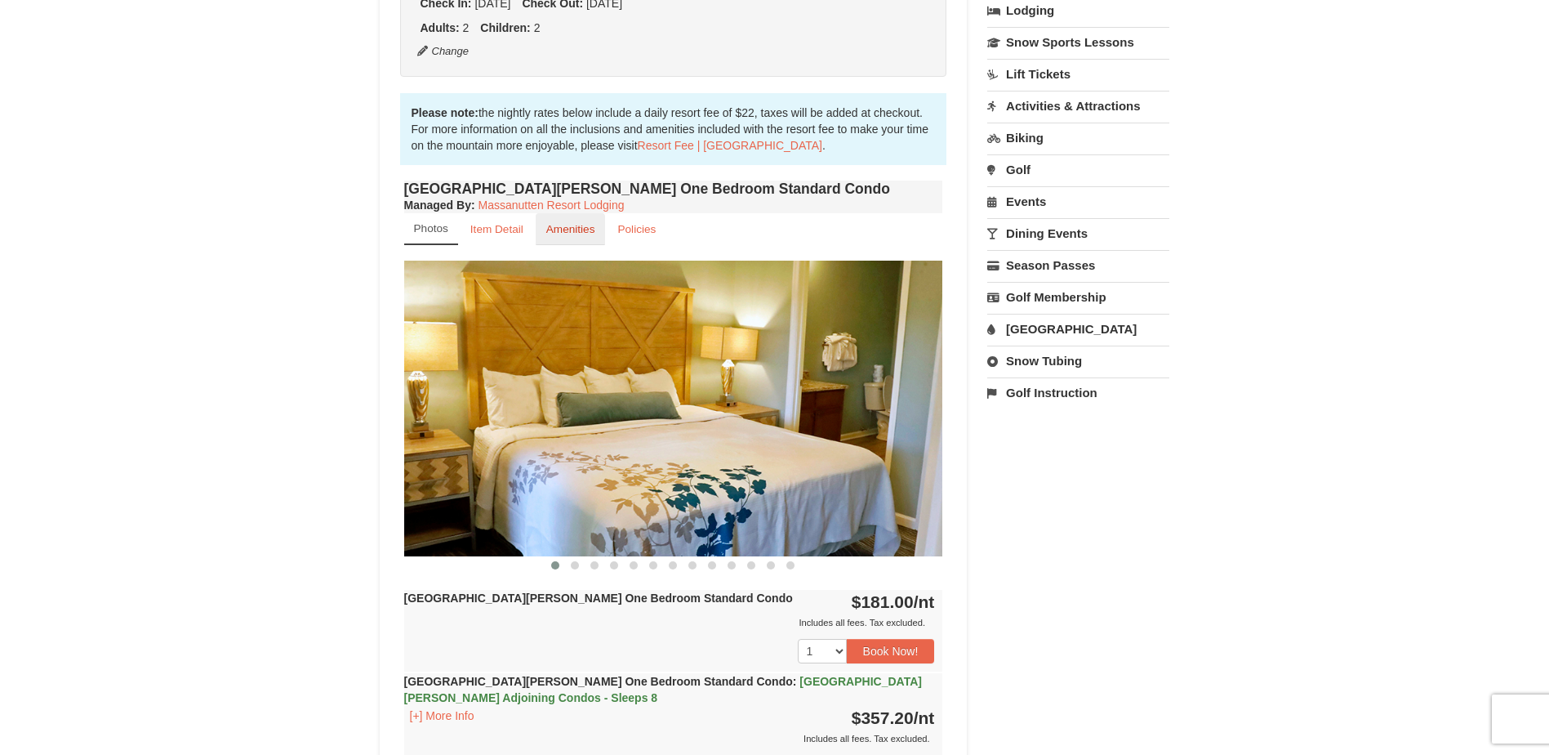
click at [564, 235] on link "Amenities" at bounding box center [571, 229] width 70 height 32
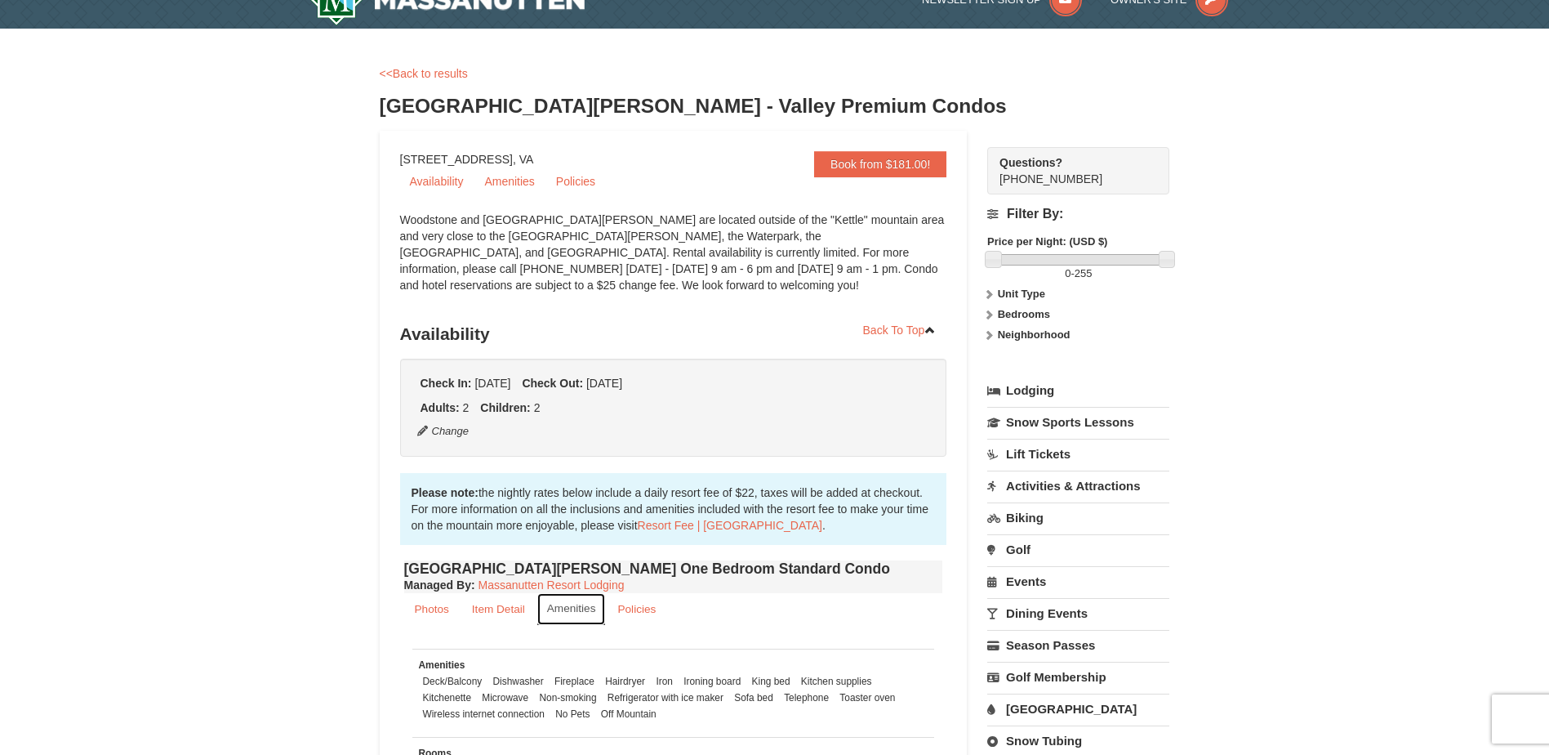
scroll to position [0, 0]
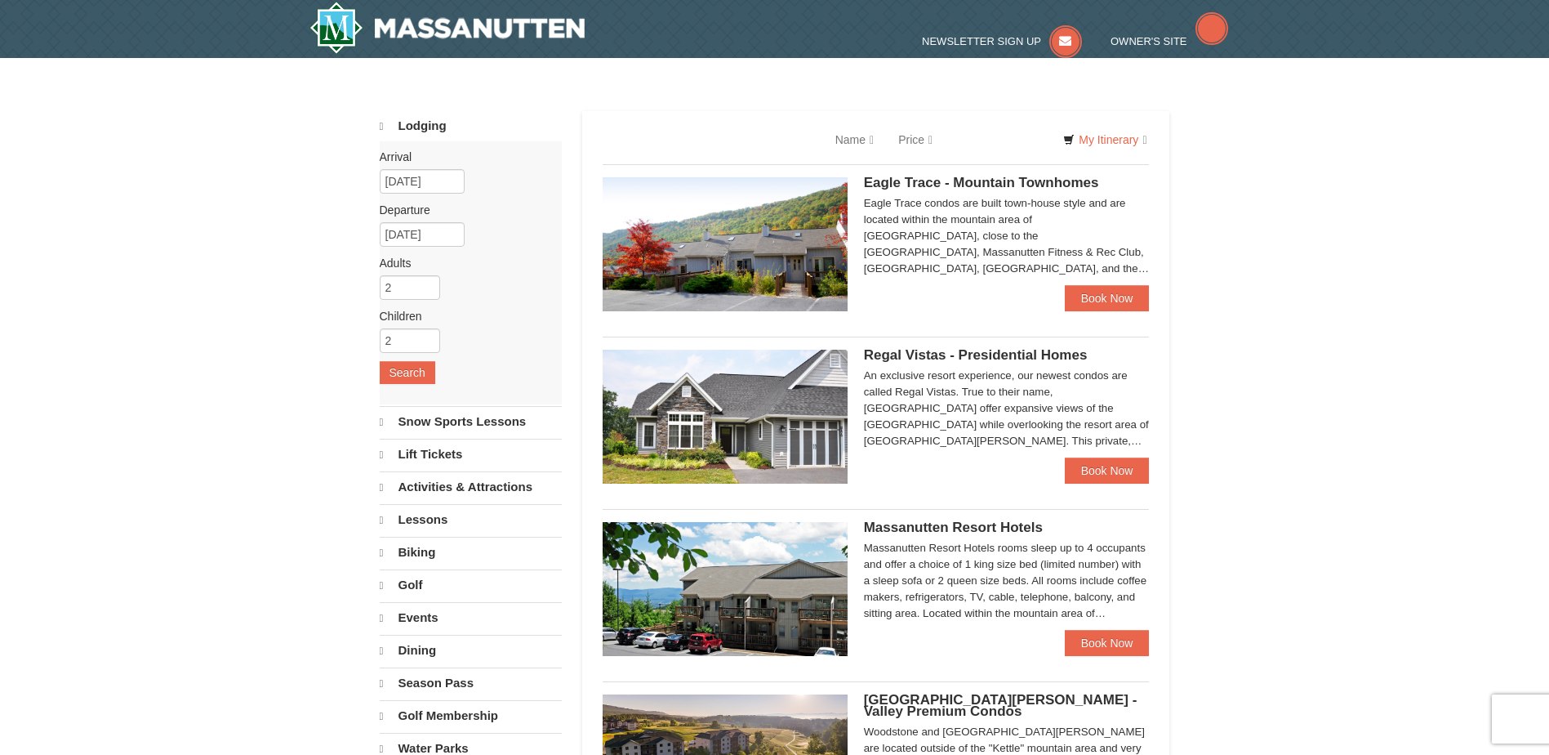
select select "10"
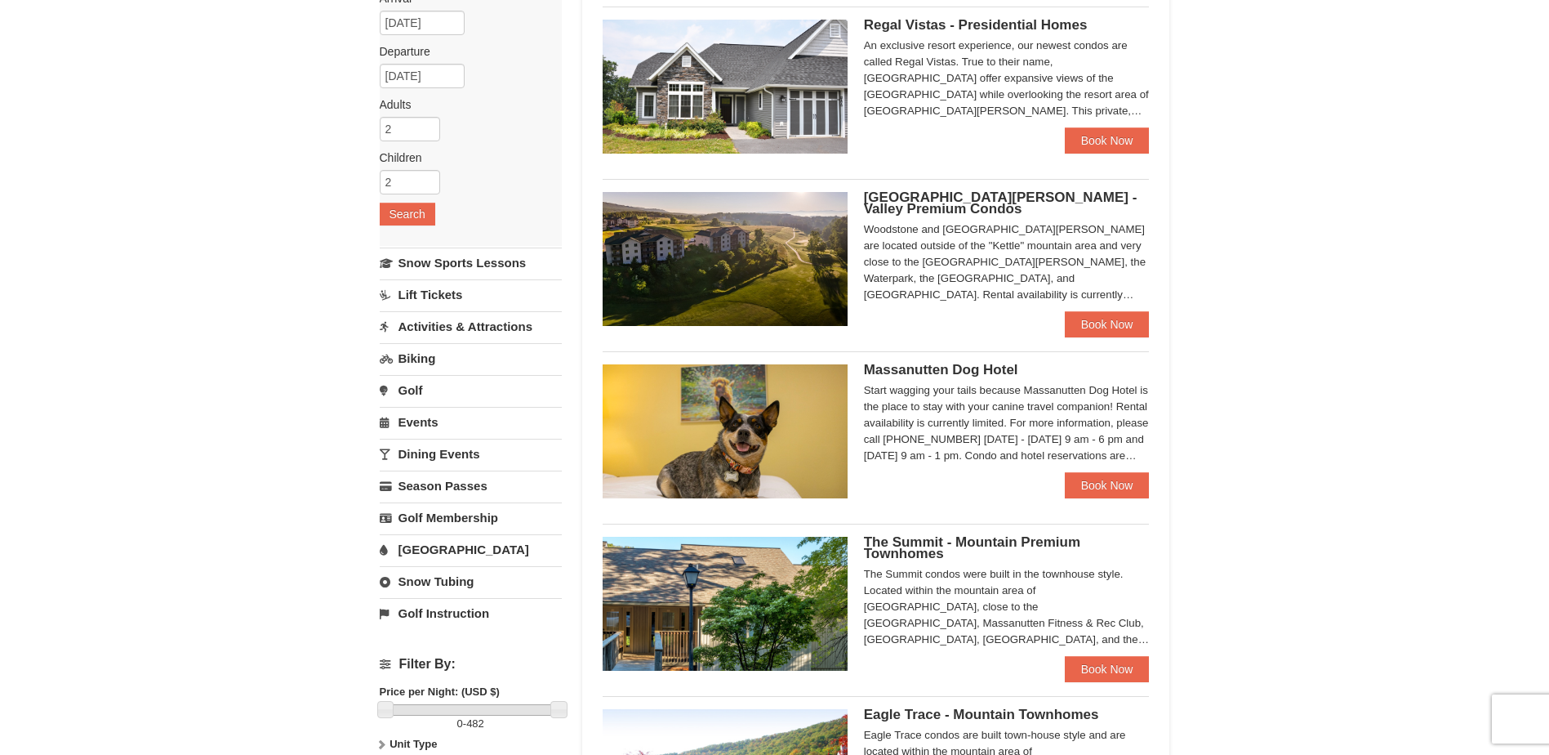
scroll to position [163, 0]
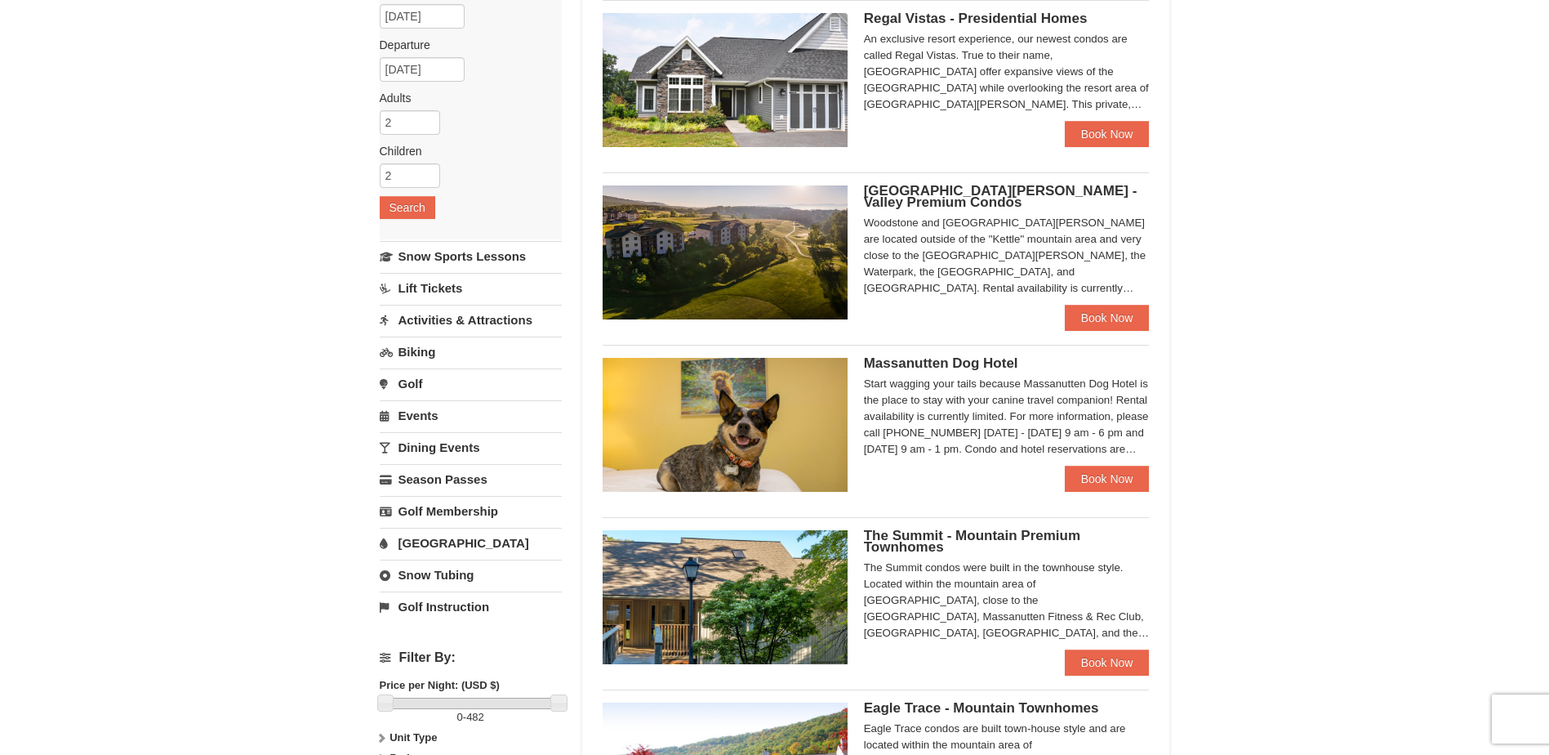
click at [957, 529] on div "The Summit - Mountain Premium Townhomes The Summit condos were built in the tow…" at bounding box center [876, 591] width 547 height 148
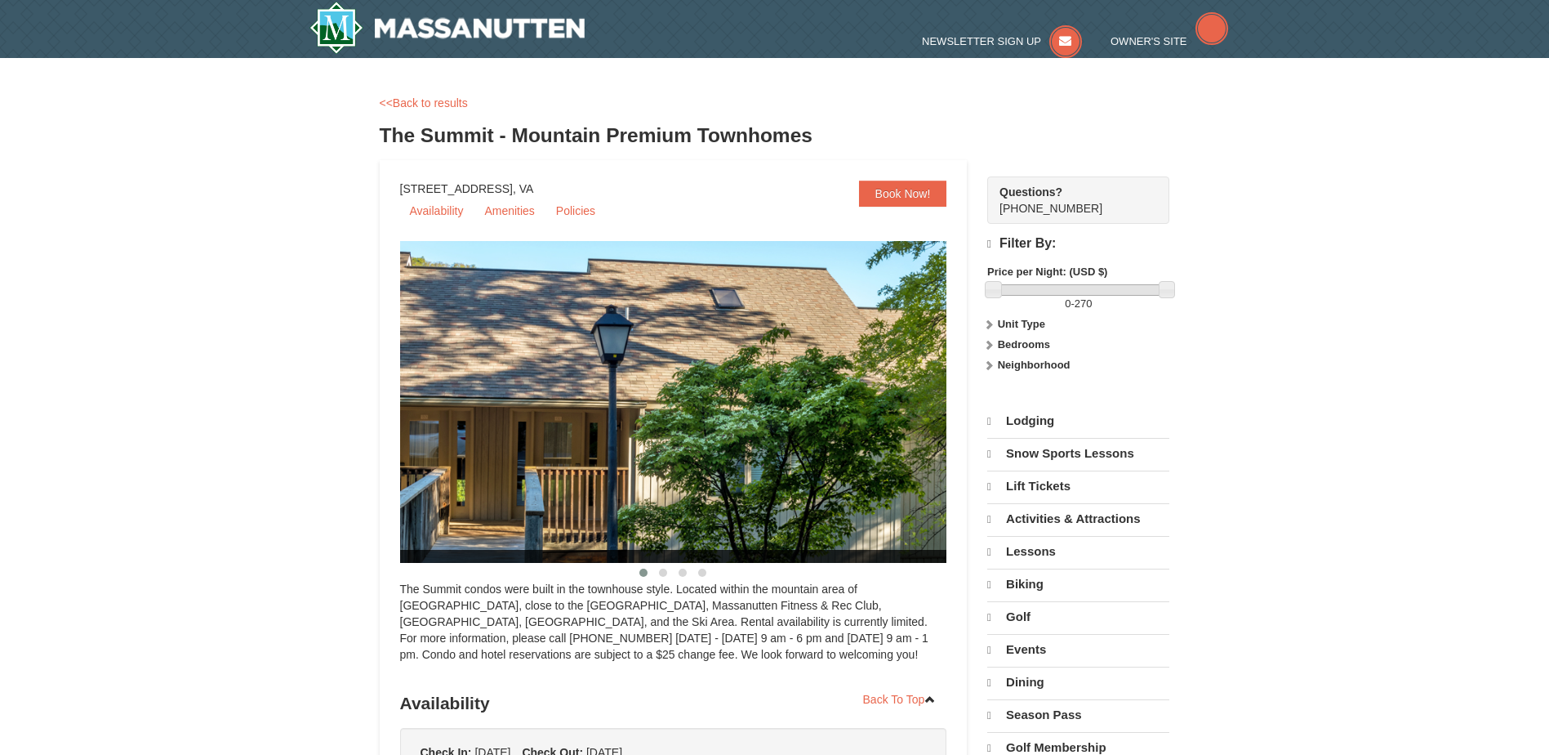
select select "10"
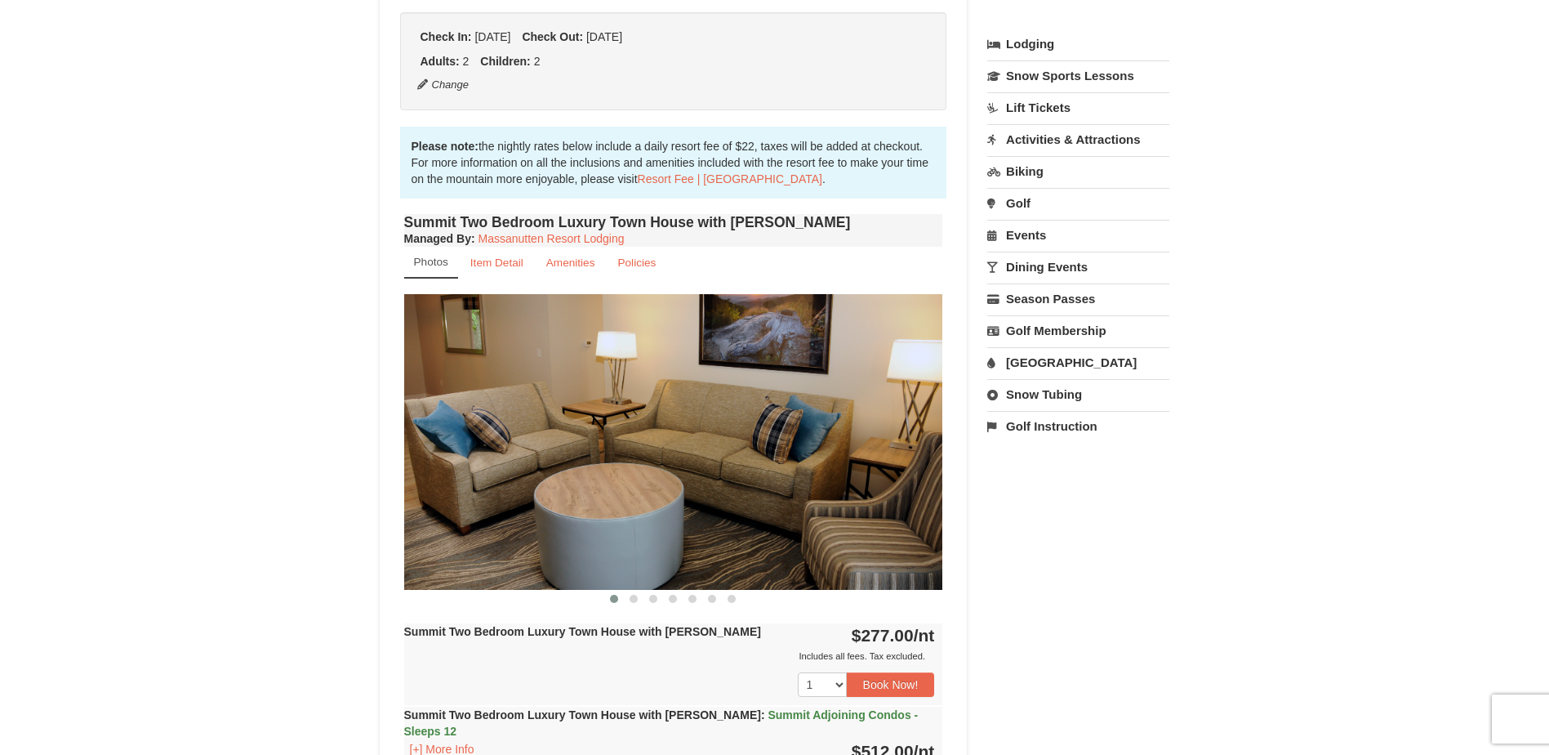
scroll to position [408, 0]
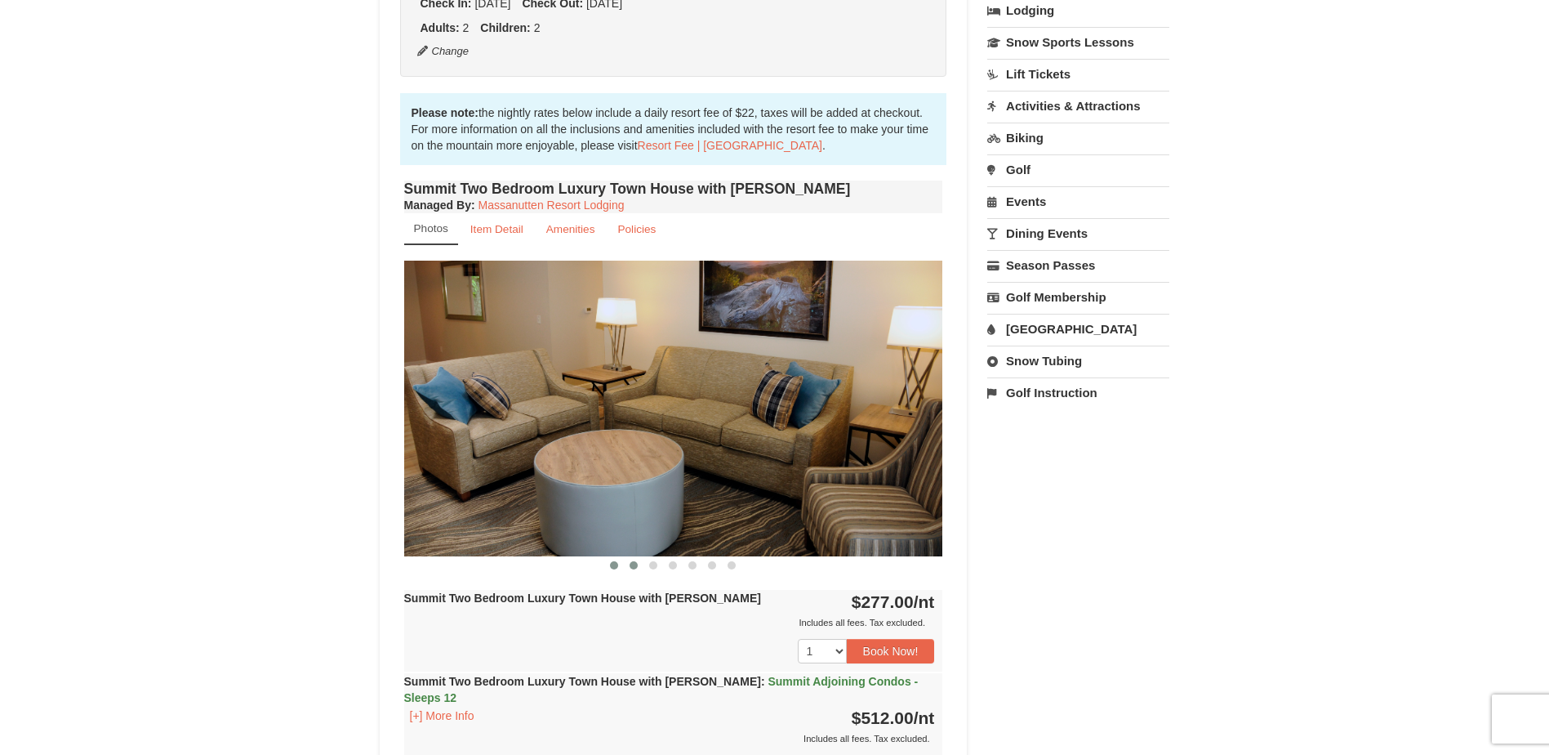
click at [635, 568] on span at bounding box center [634, 565] width 8 height 8
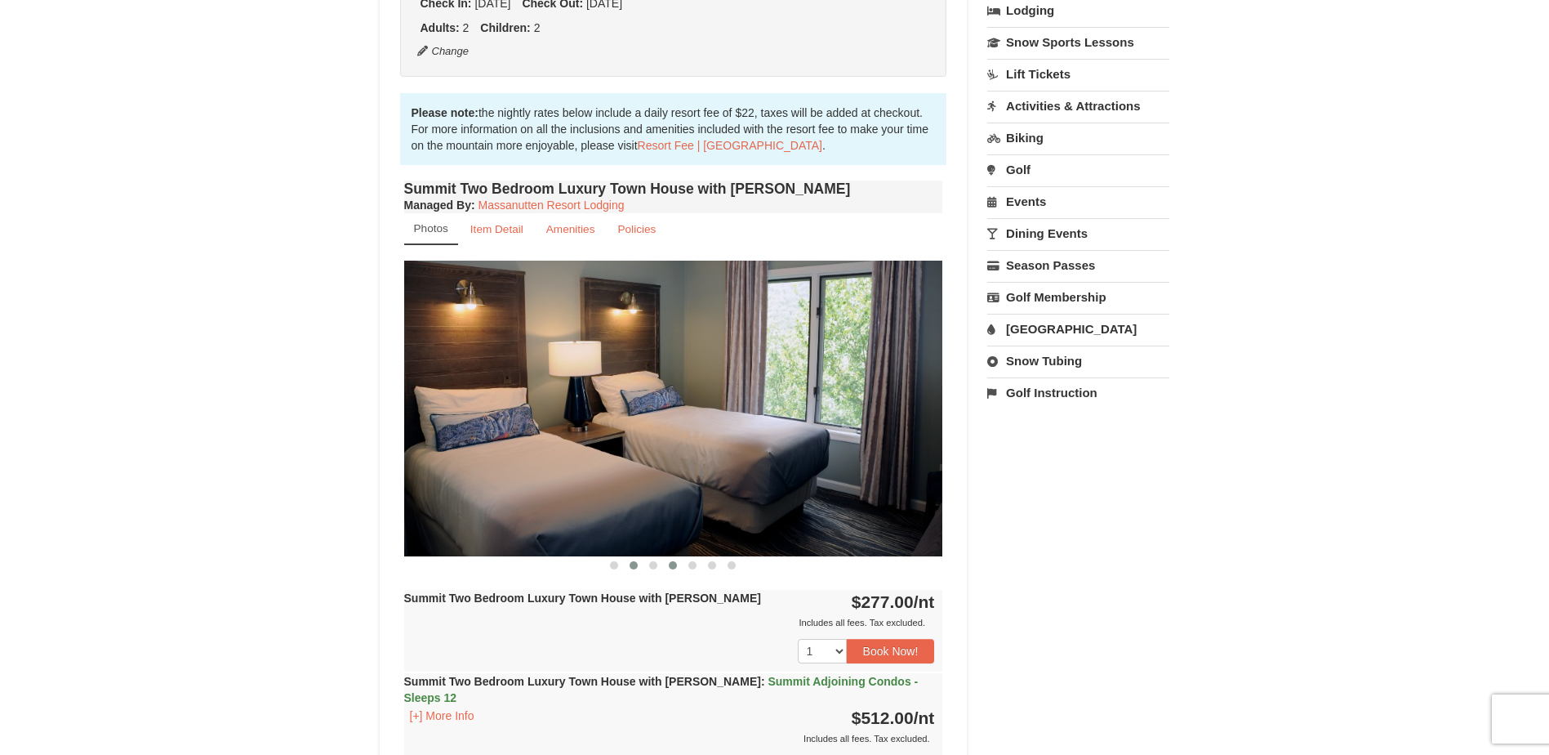
click at [666, 568] on button at bounding box center [673, 565] width 20 height 16
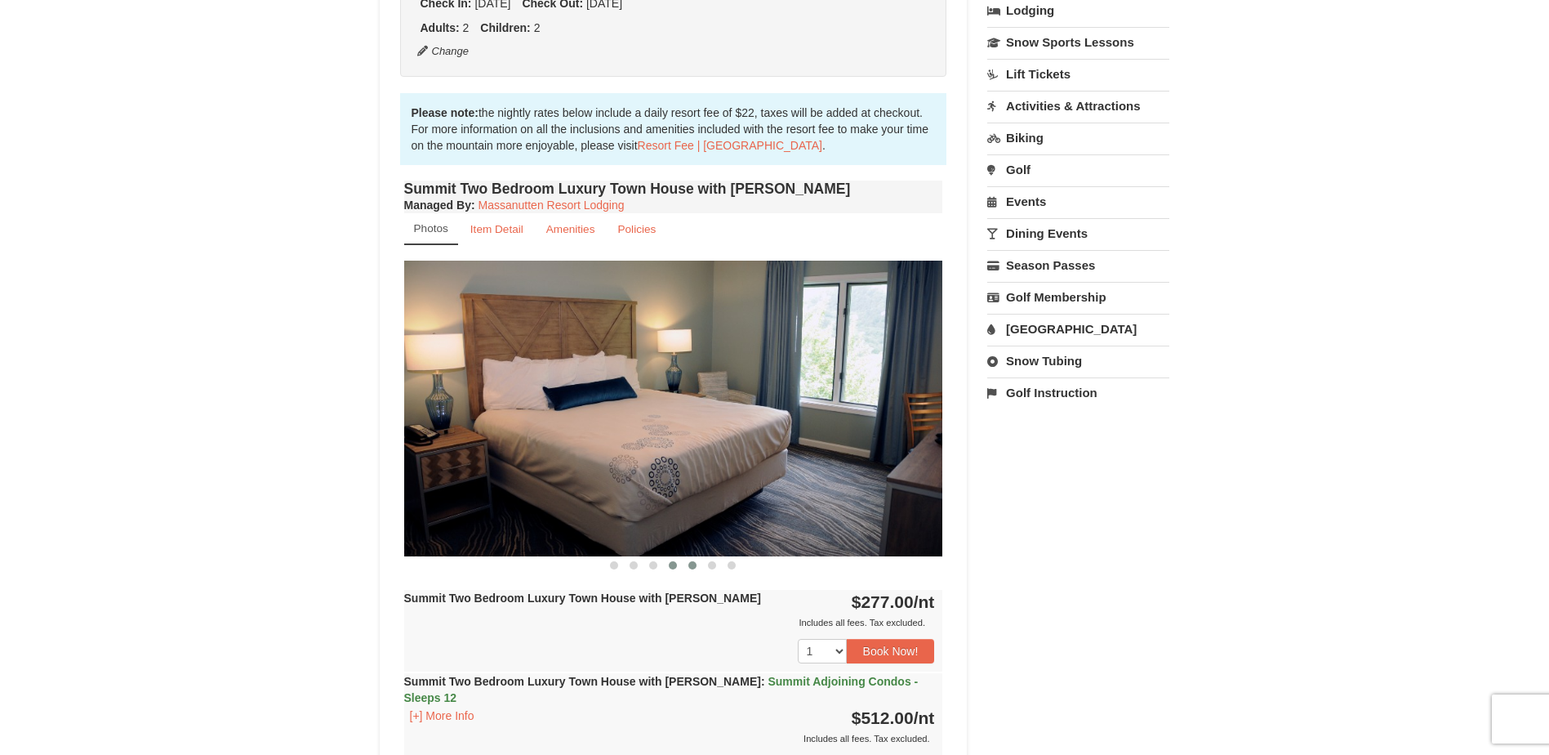
click at [692, 568] on span at bounding box center [692, 565] width 8 height 8
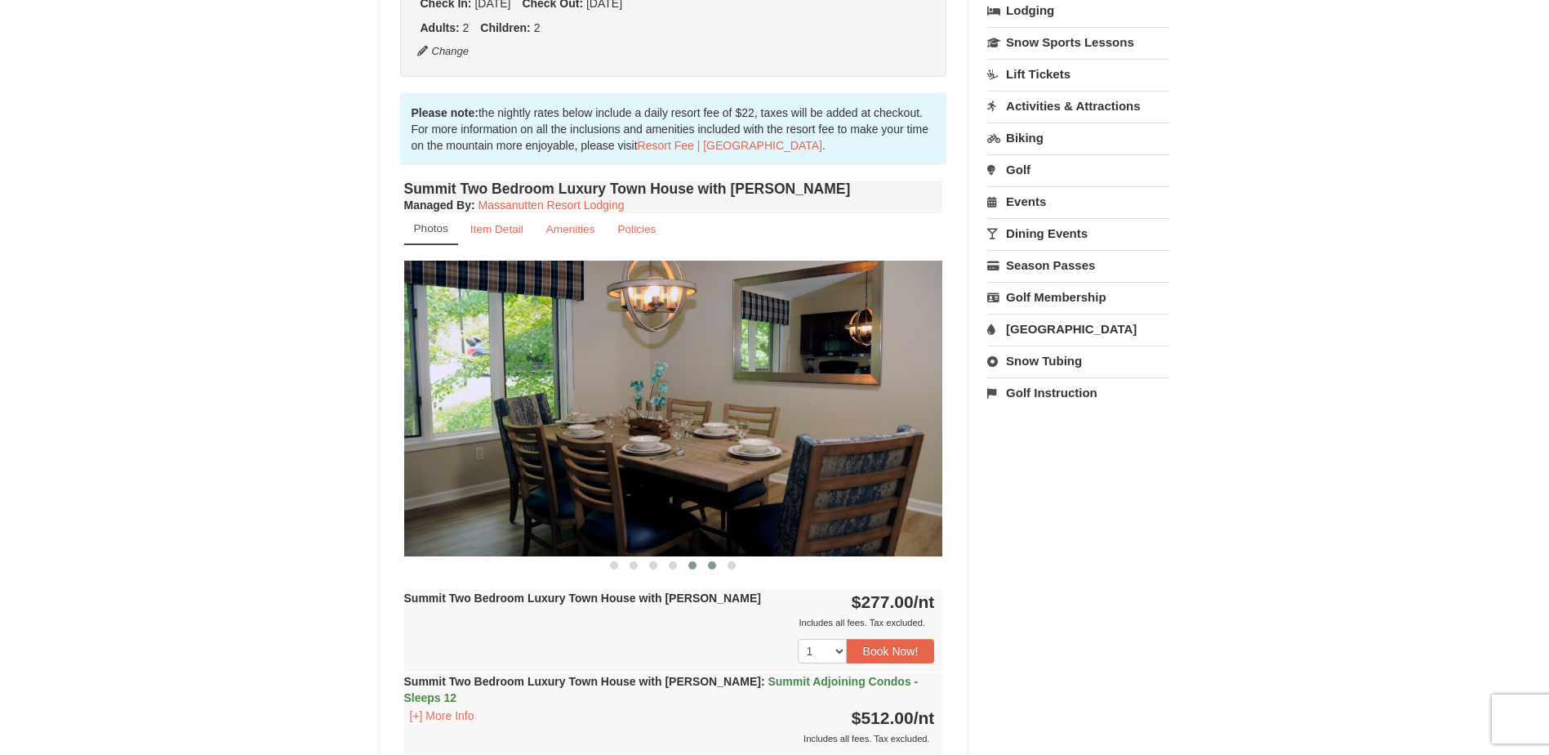
click at [713, 568] on span at bounding box center [712, 565] width 8 height 8
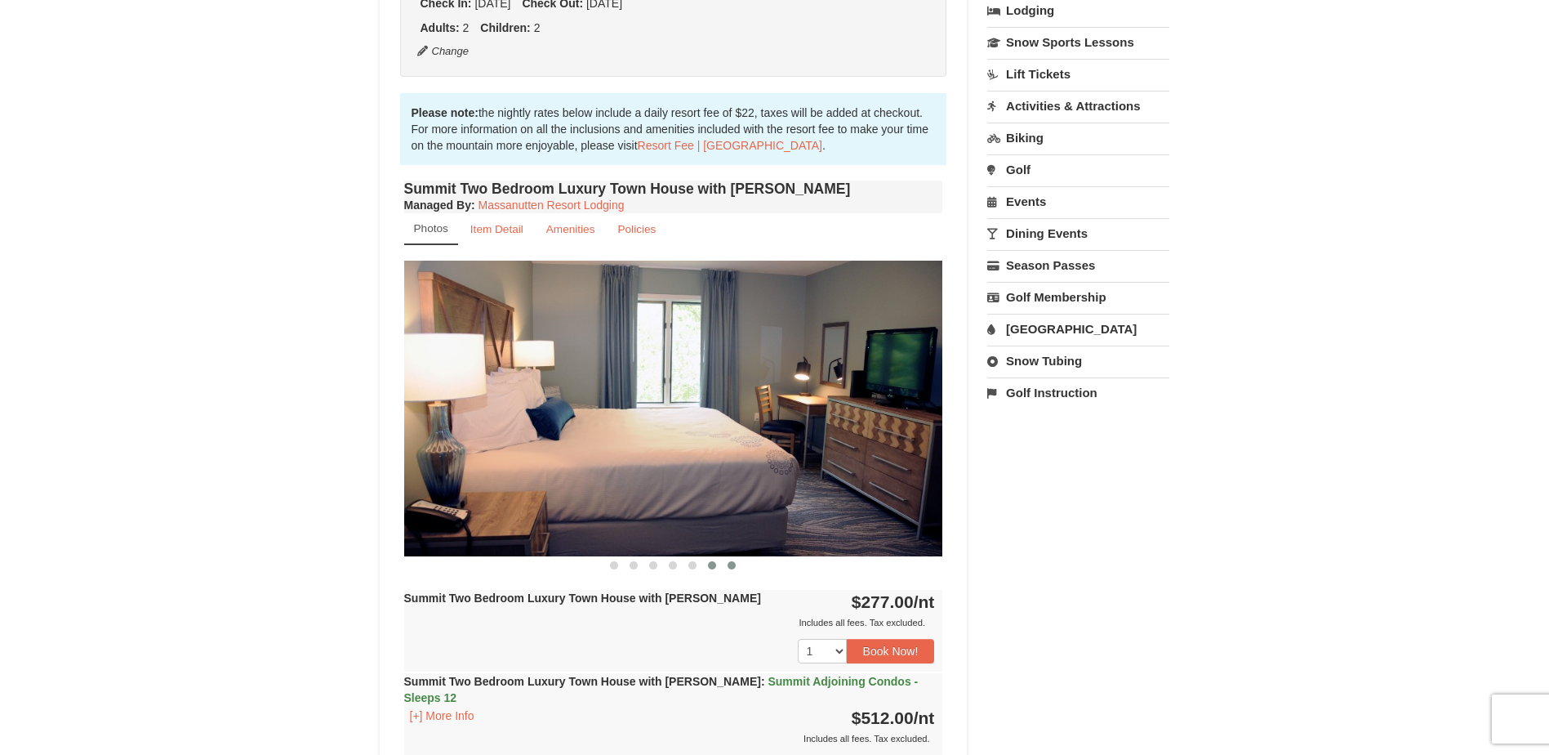
click at [731, 569] on span at bounding box center [732, 565] width 8 height 8
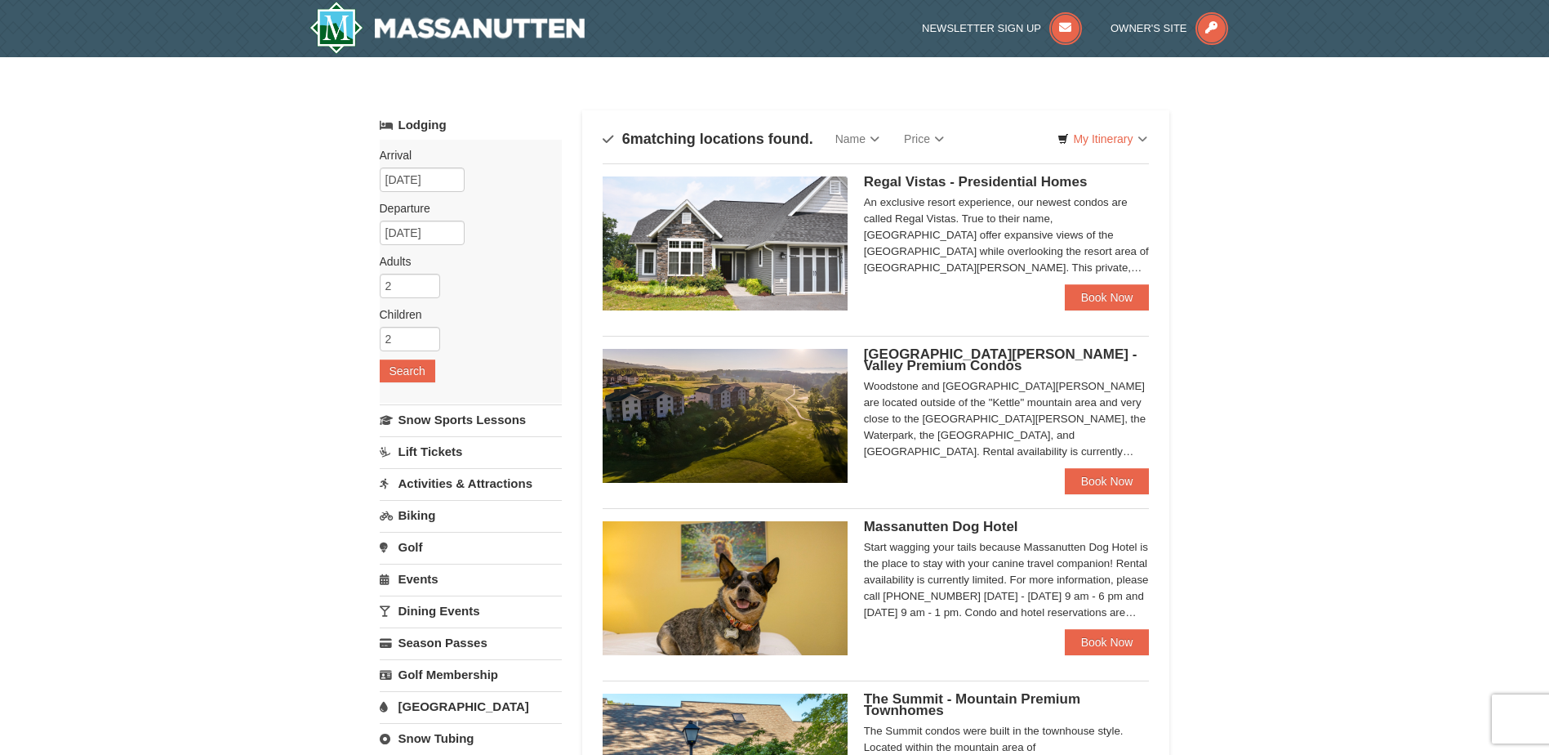
click at [786, 237] on img at bounding box center [725, 243] width 245 height 134
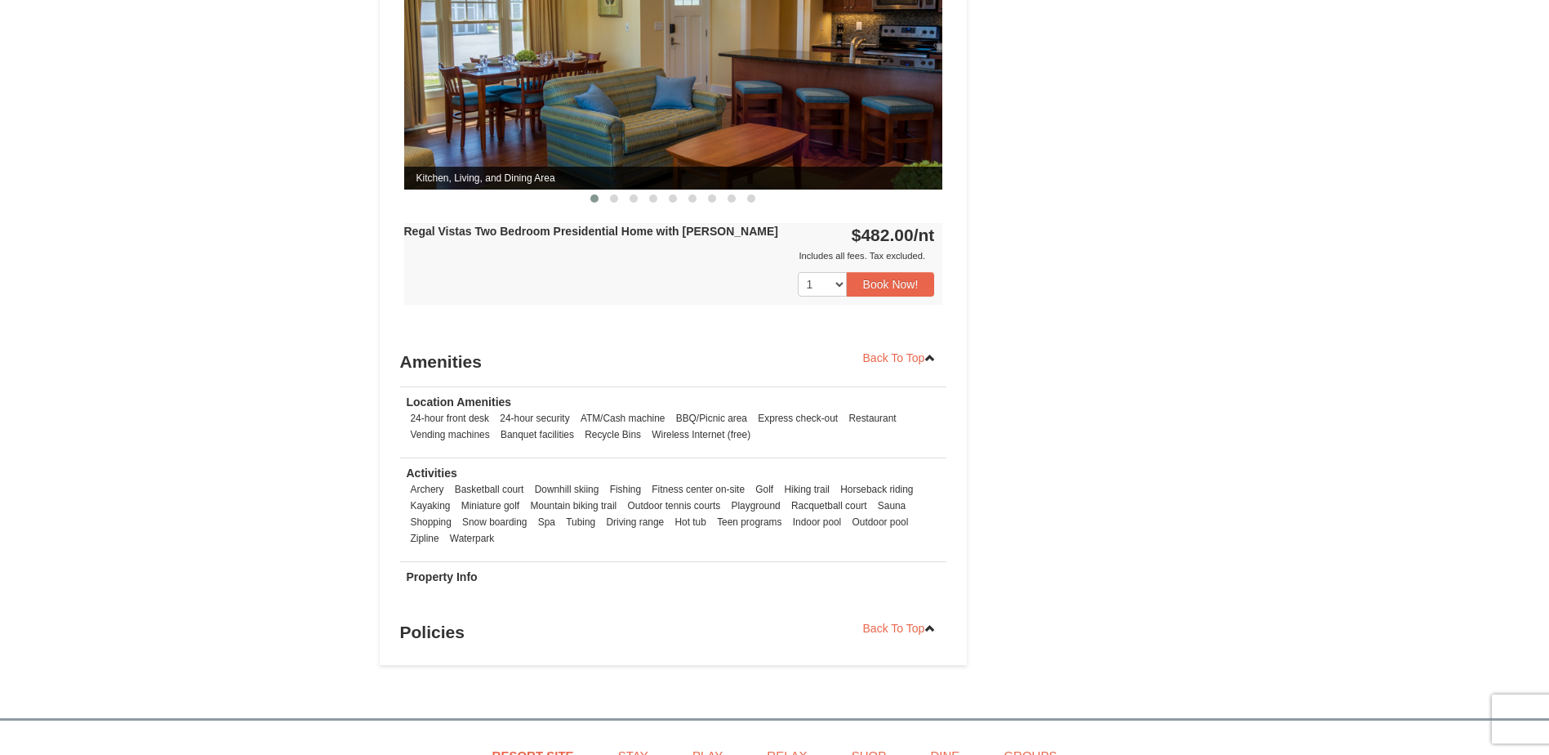
scroll to position [653, 0]
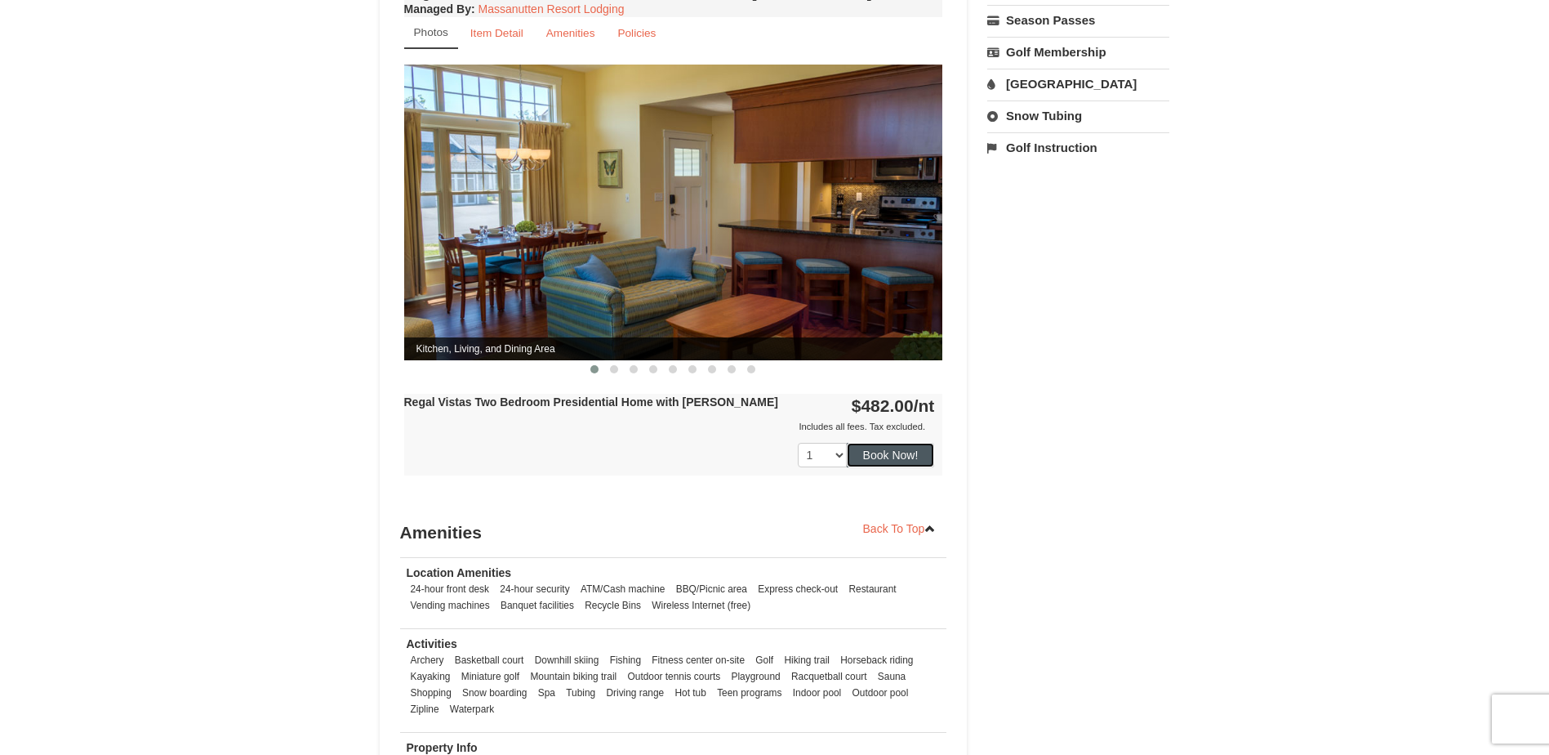
click at [919, 443] on button "Book Now!" at bounding box center [891, 455] width 88 height 24
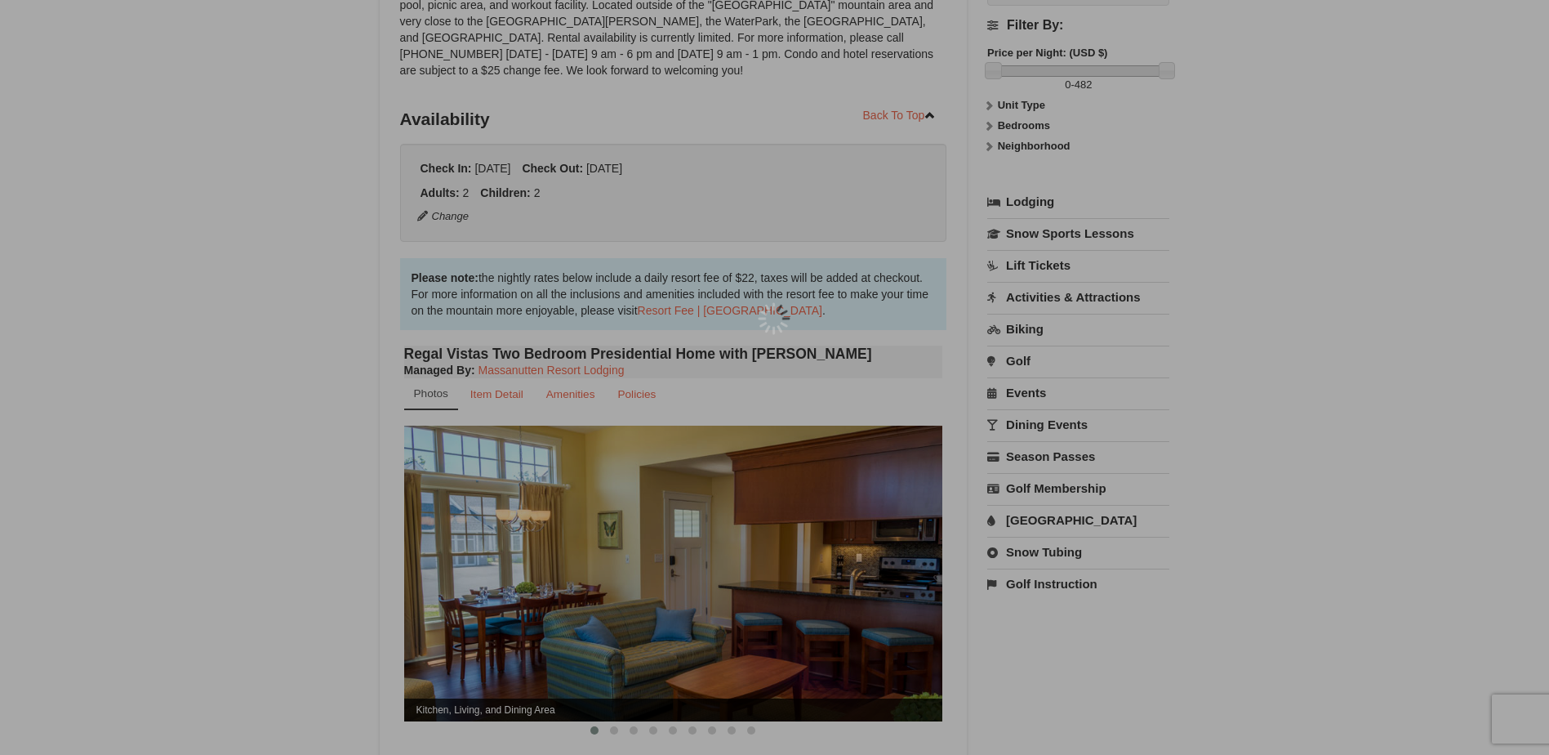
scroll to position [159, 0]
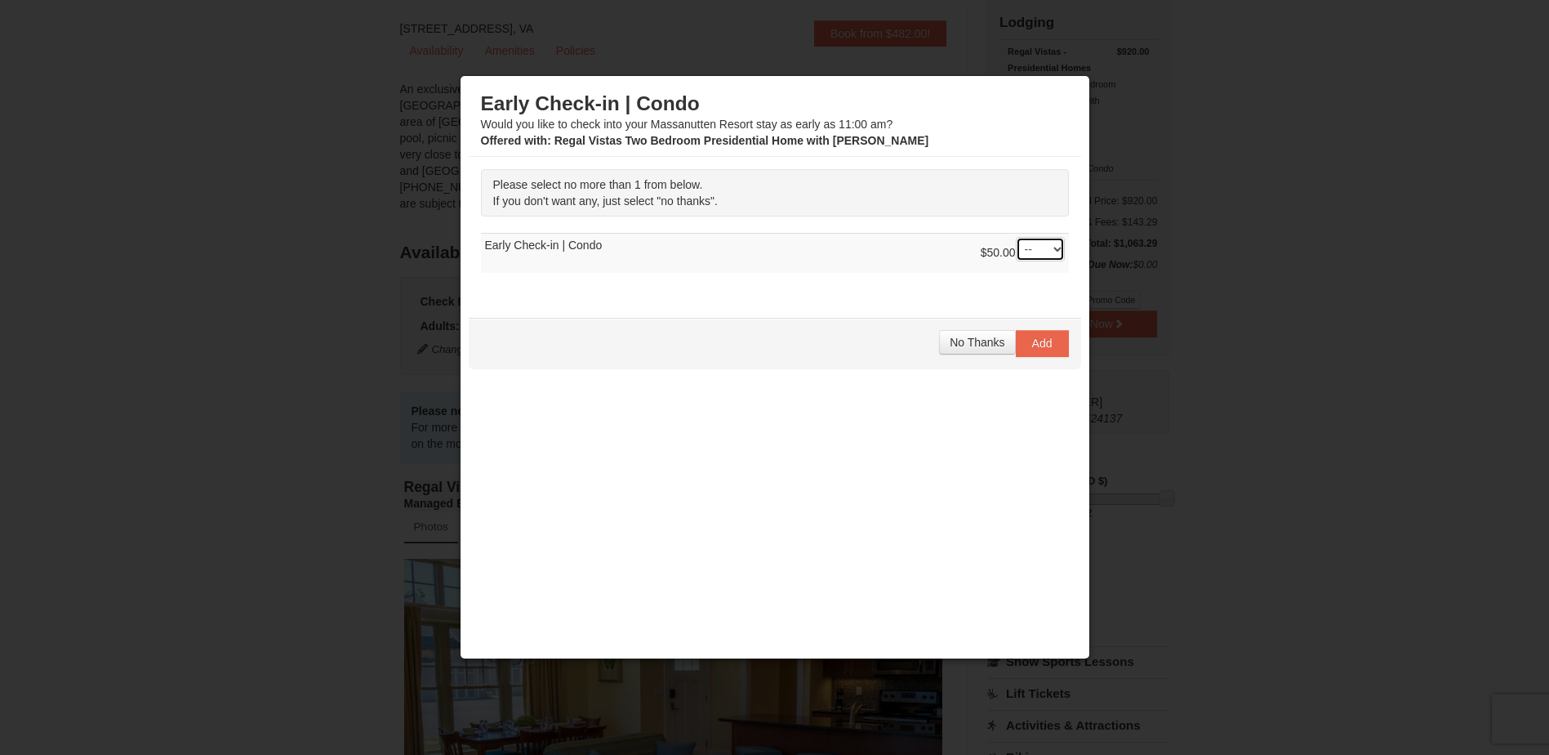
click at [1042, 250] on select "-- 01" at bounding box center [1040, 249] width 49 height 24
select select "1"
click at [1016, 237] on select "-- 01" at bounding box center [1040, 249] width 49 height 24
click at [1031, 354] on button "Add" at bounding box center [1042, 343] width 53 height 26
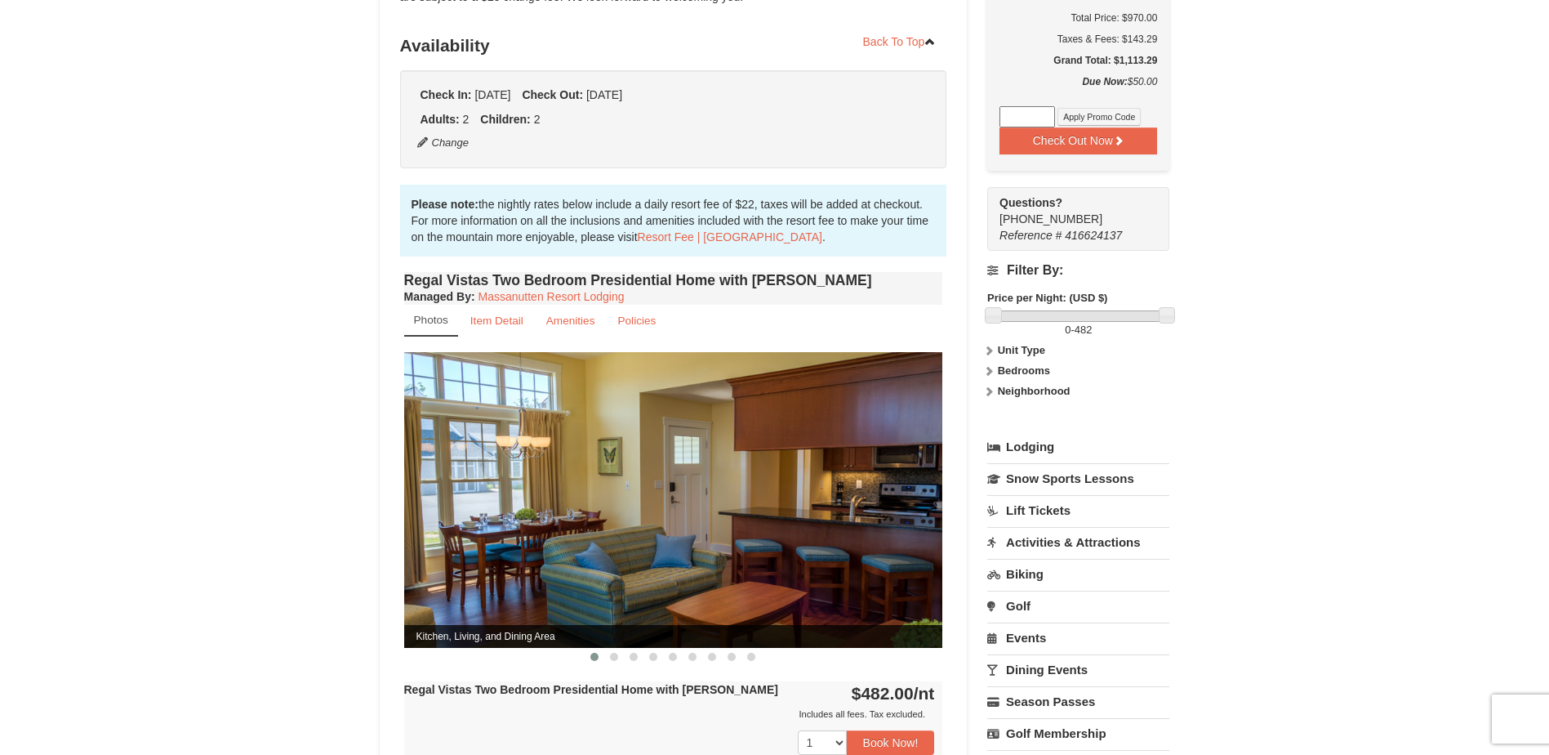
scroll to position [408, 0]
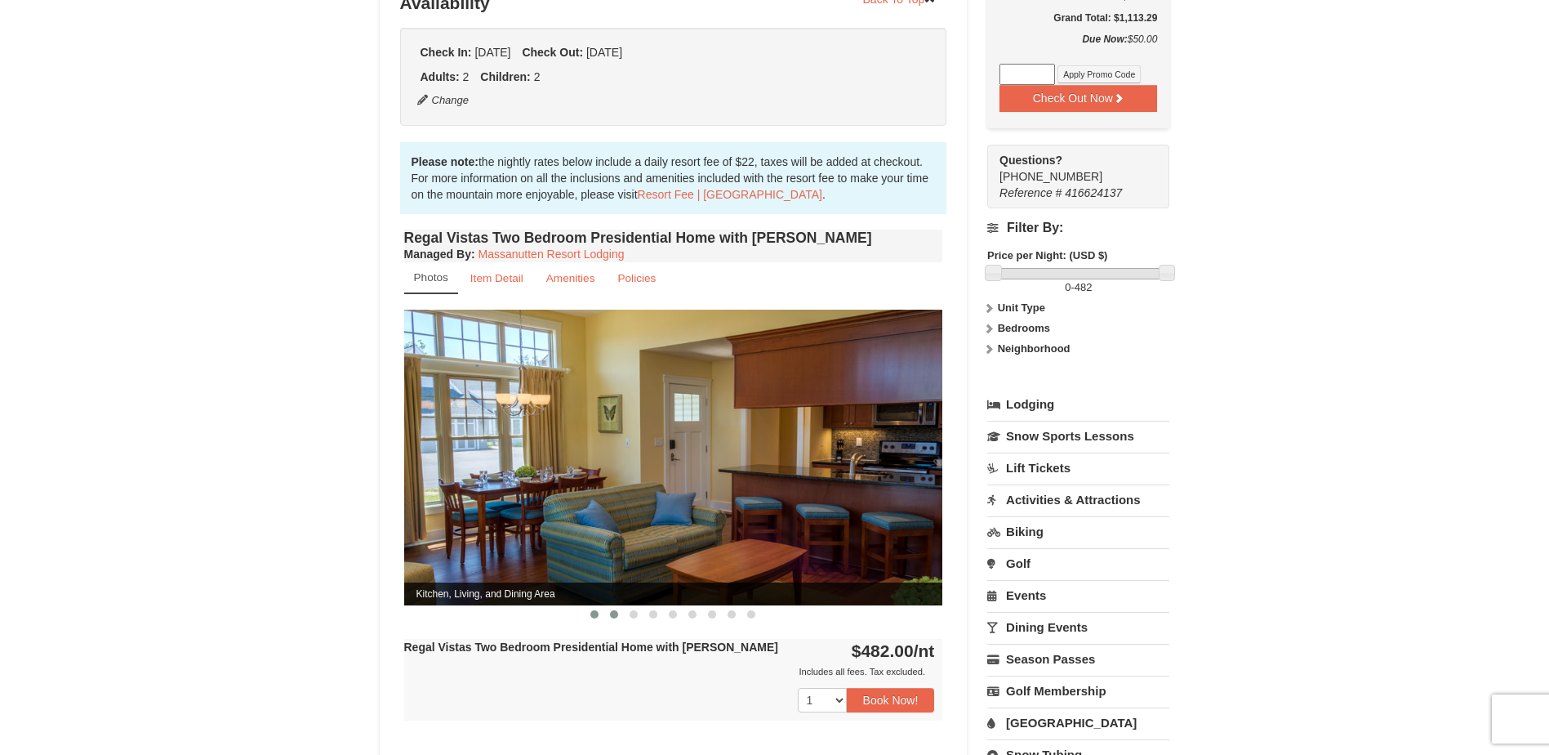
click at [615, 610] on span at bounding box center [614, 614] width 8 height 8
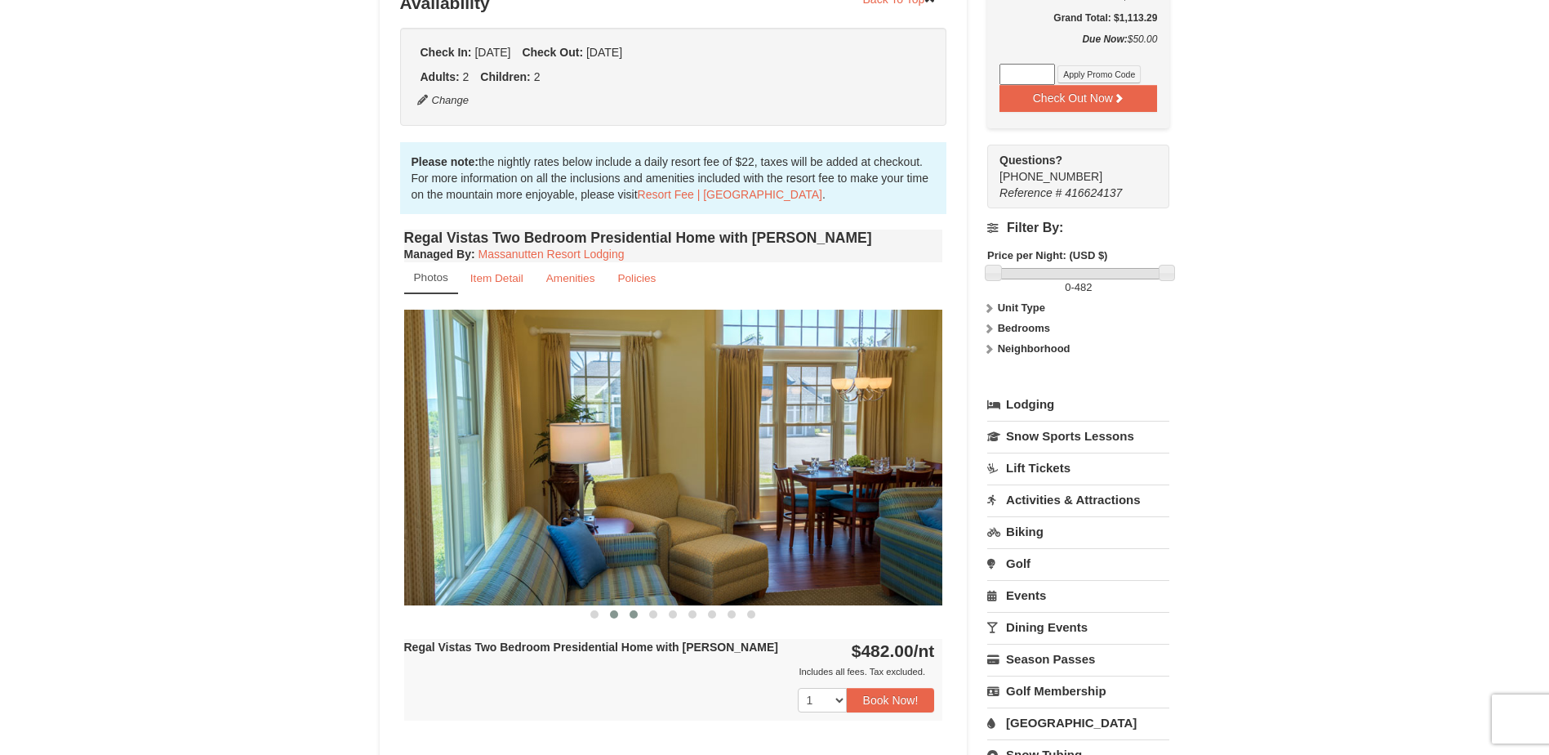
click at [631, 610] on span at bounding box center [634, 614] width 8 height 8
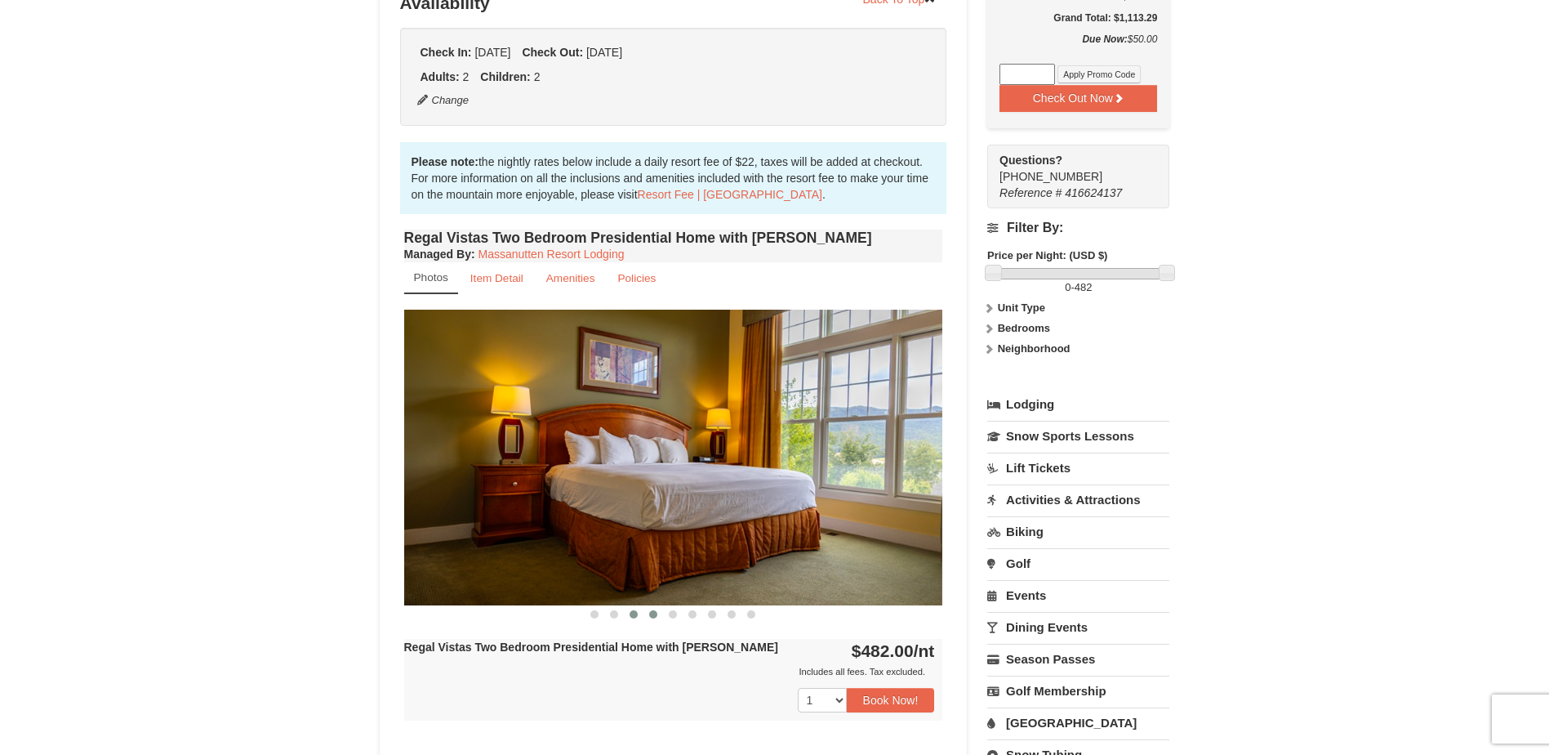
click at [648, 606] on button at bounding box center [654, 614] width 20 height 16
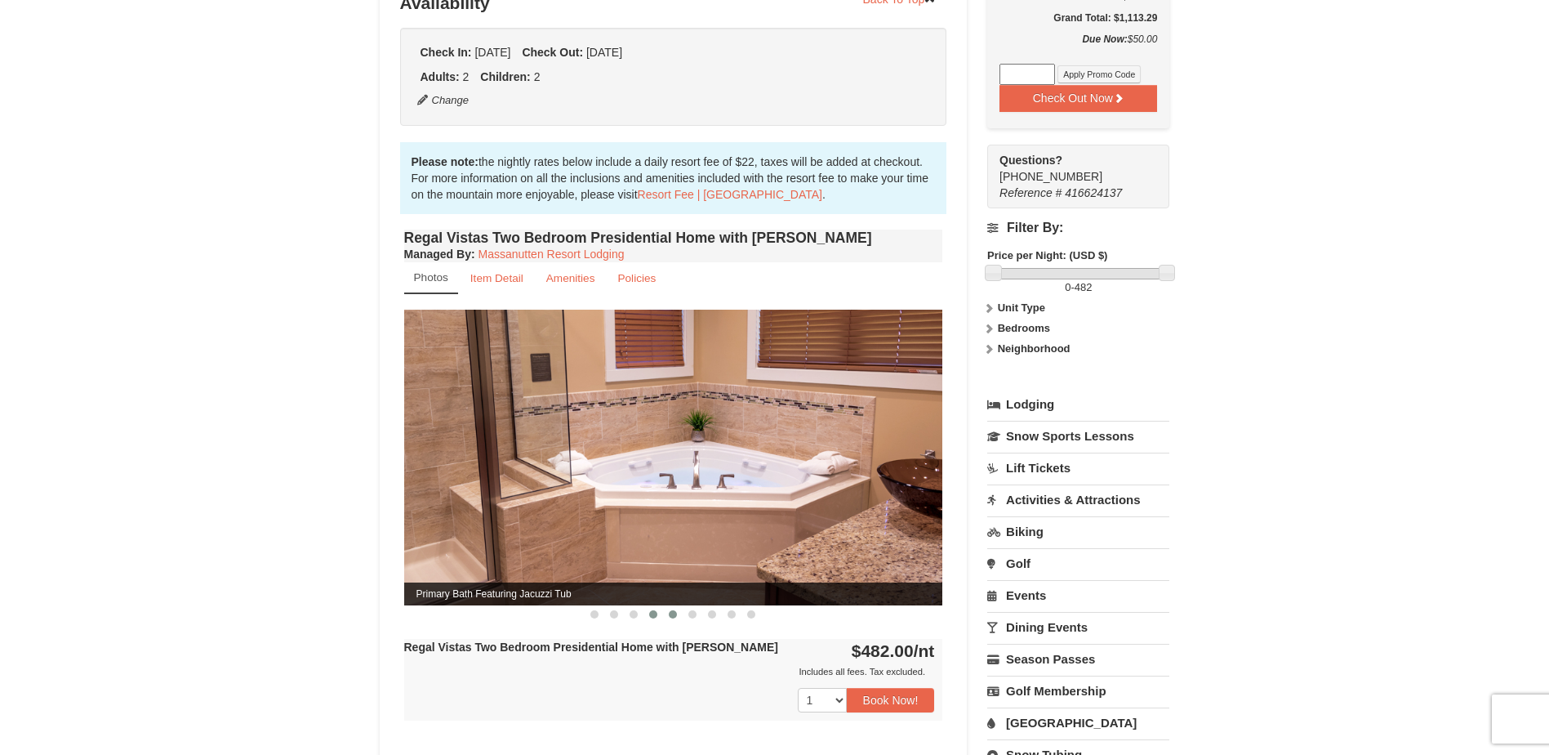
click at [669, 606] on button at bounding box center [673, 614] width 20 height 16
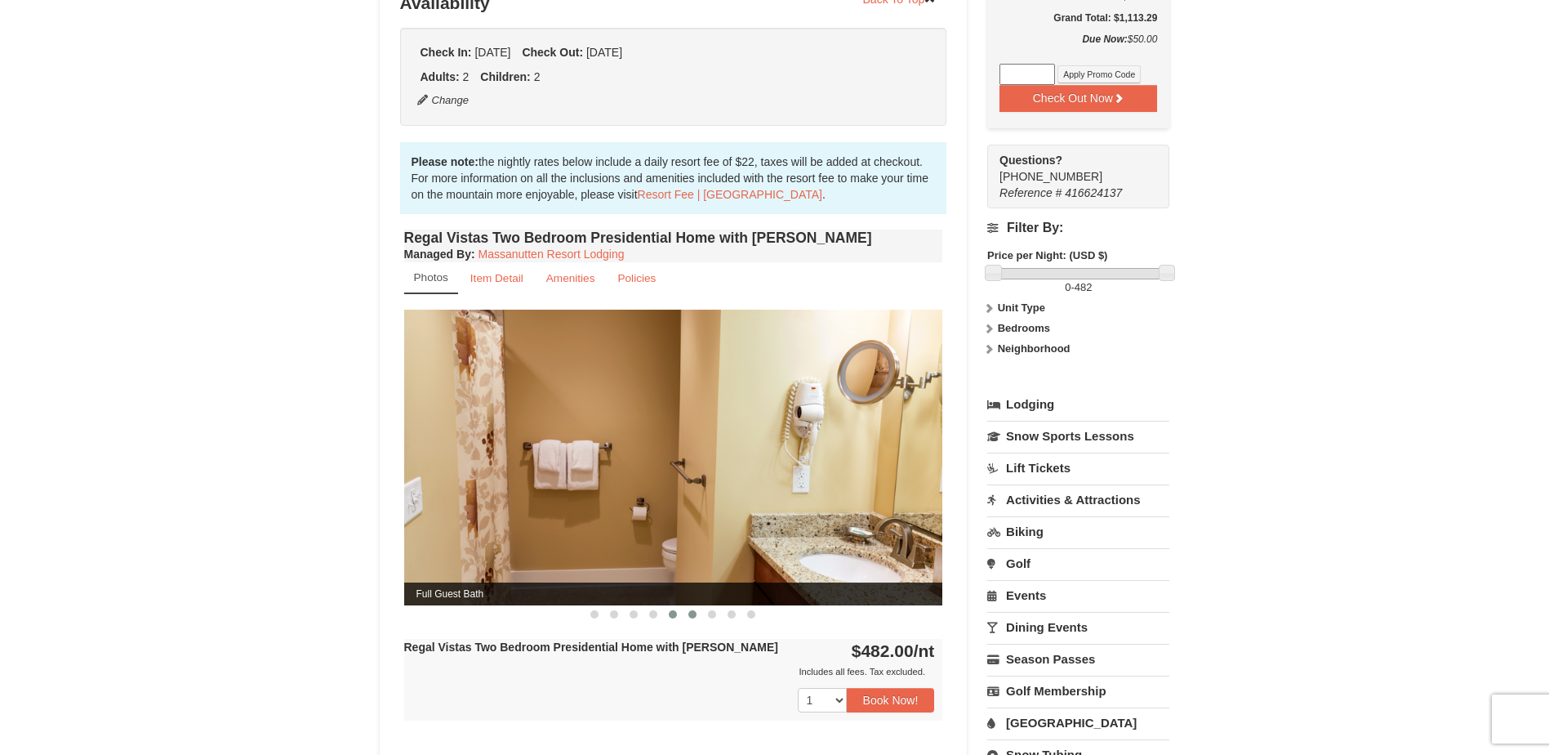
click at [693, 610] on span at bounding box center [692, 614] width 8 height 8
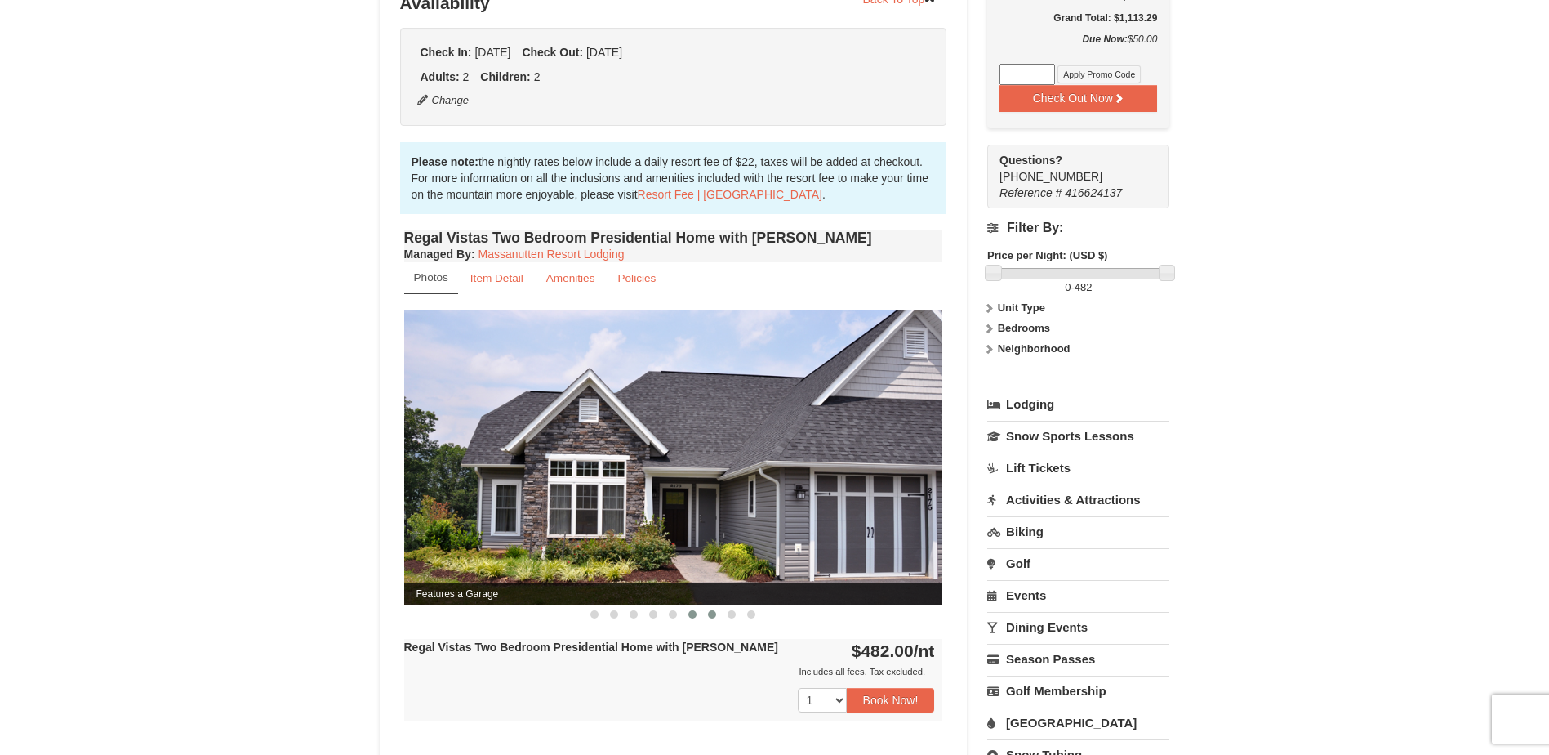
click at [713, 606] on button at bounding box center [712, 614] width 20 height 16
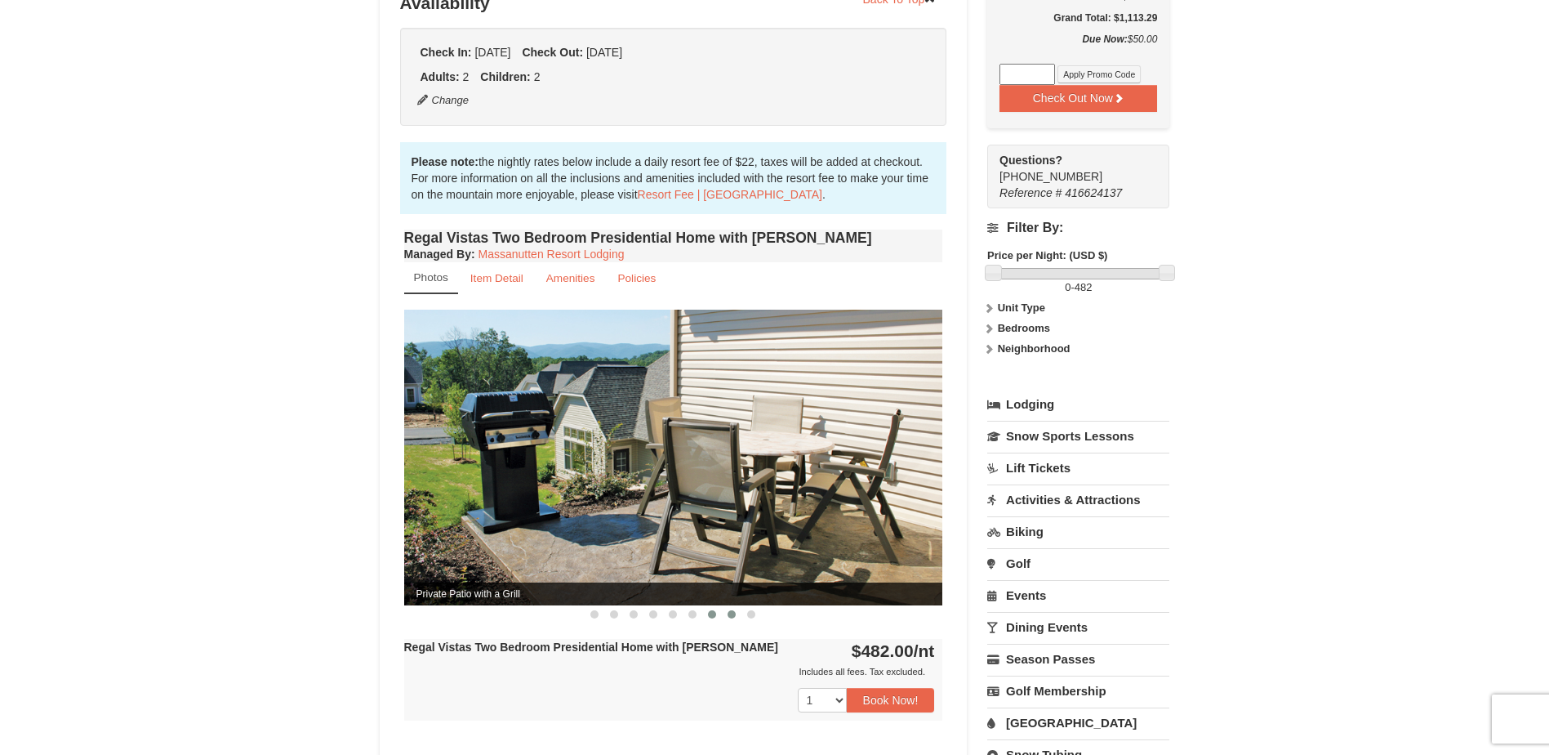
click at [728, 606] on button at bounding box center [732, 614] width 20 height 16
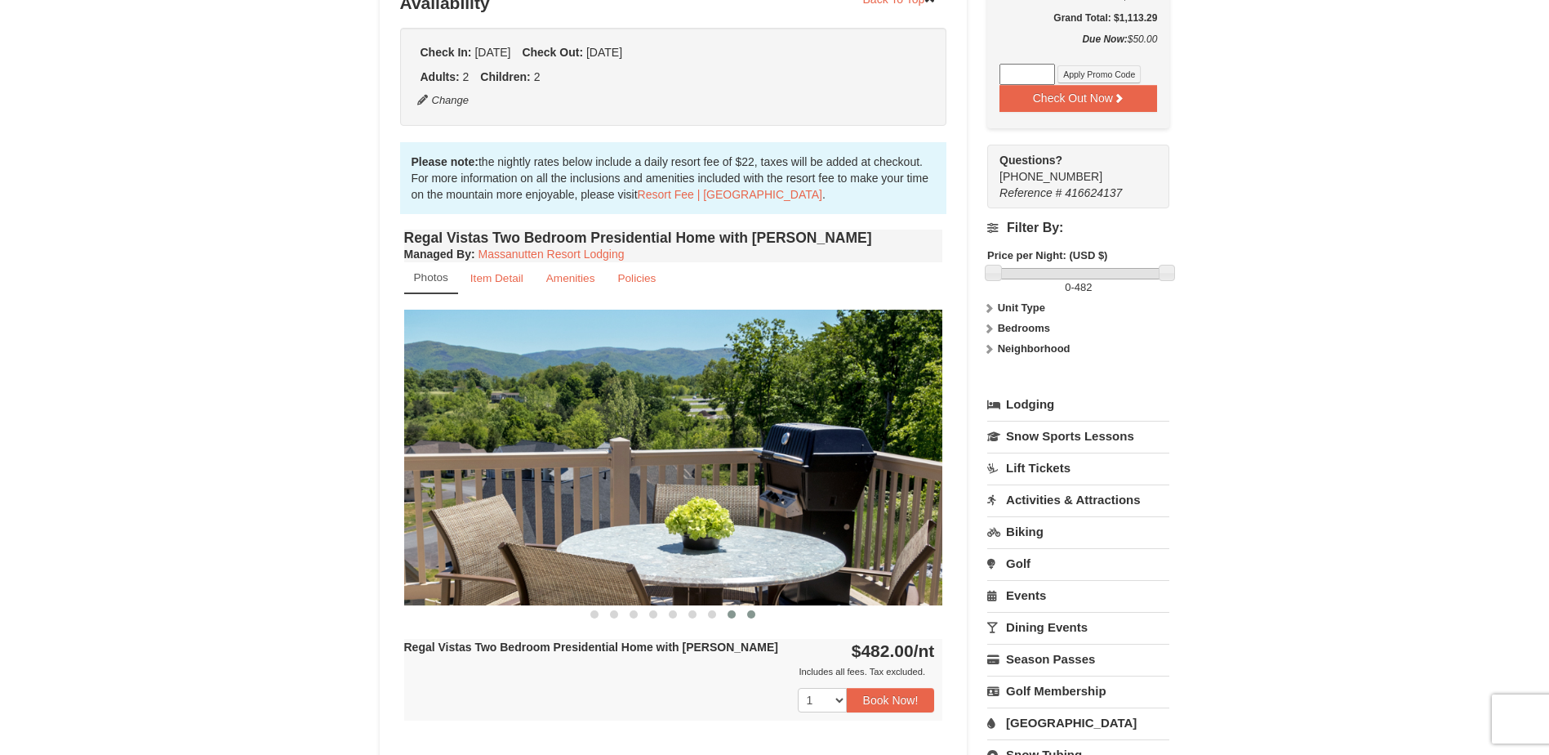
click at [751, 610] on span at bounding box center [751, 614] width 8 height 8
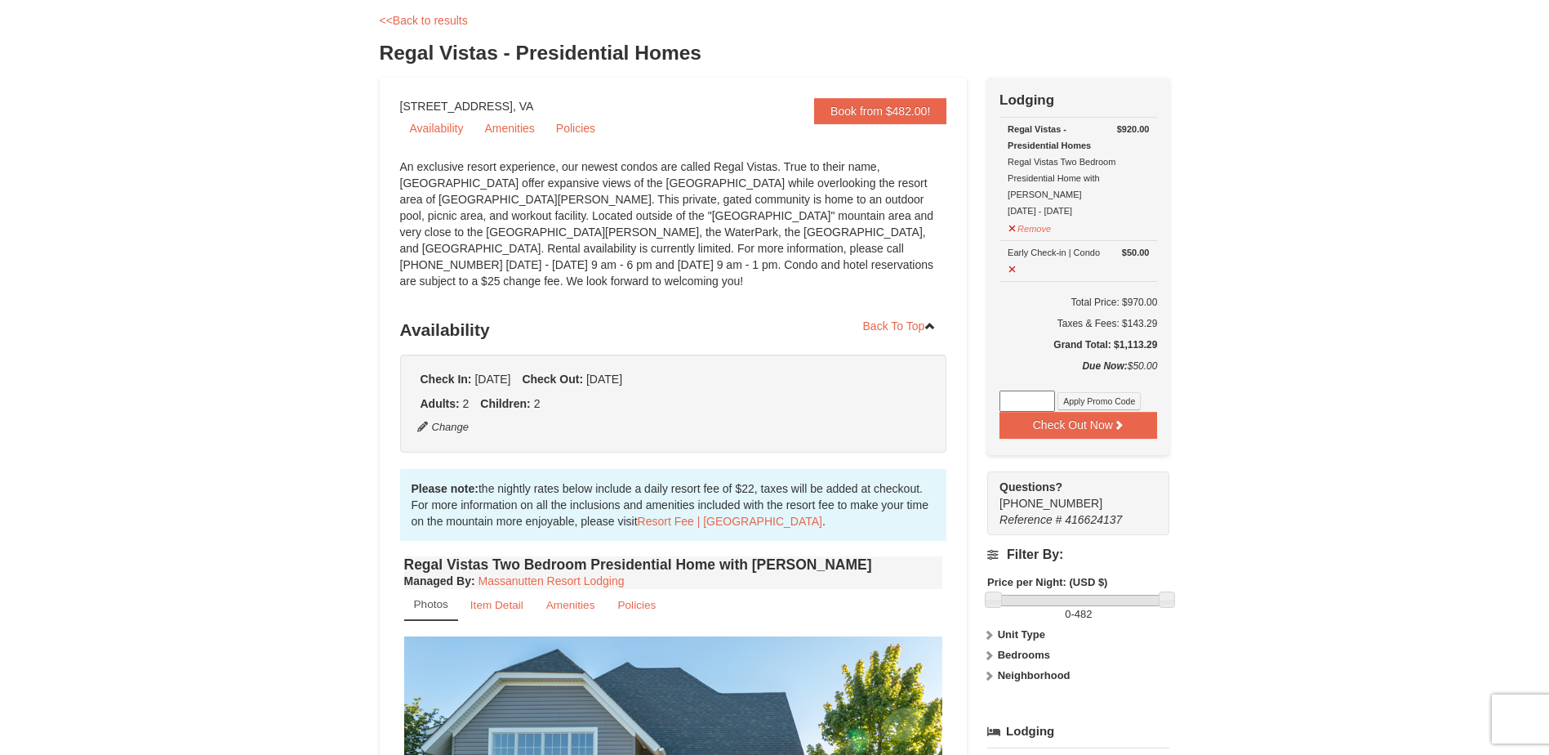
scroll to position [163, 0]
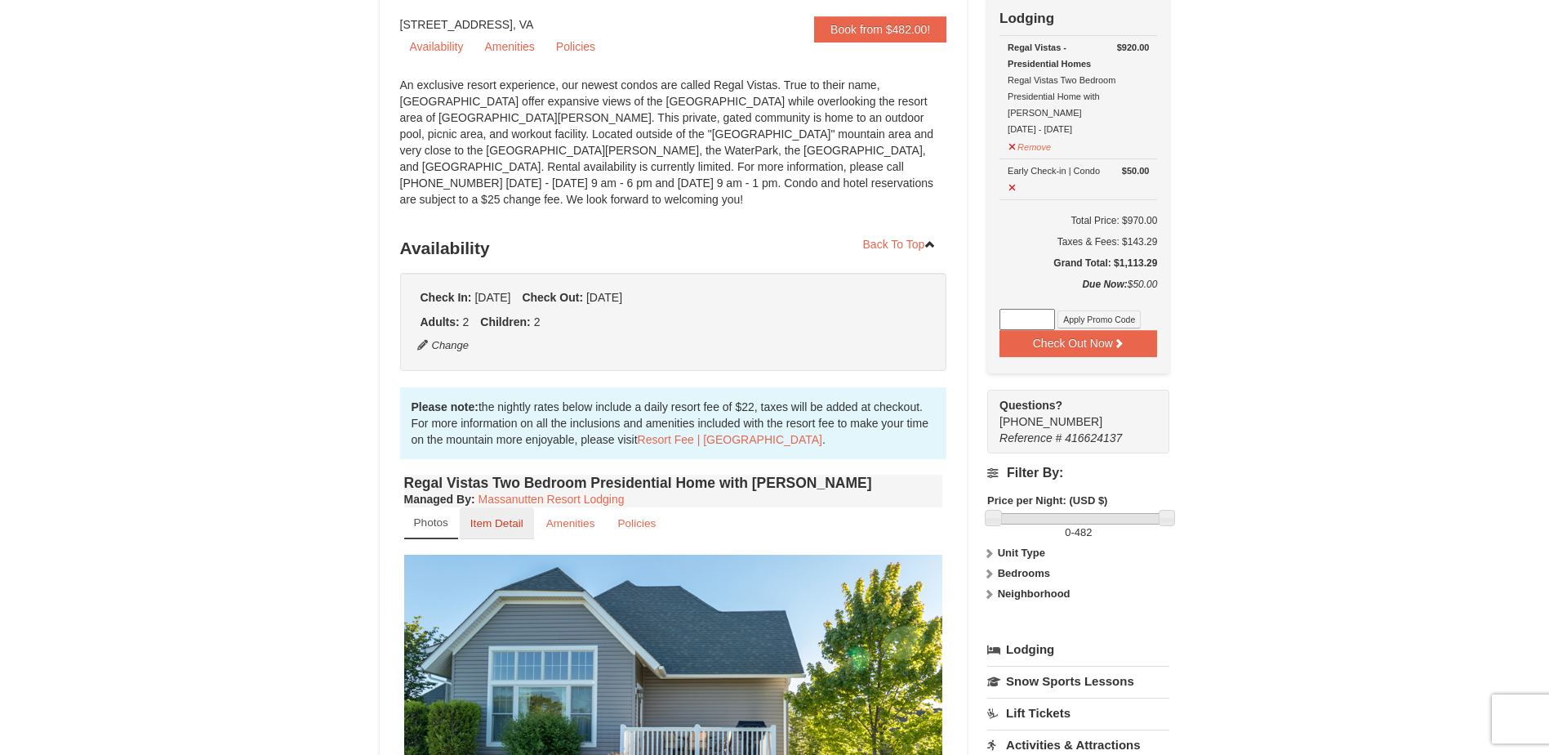
click at [495, 517] on small "Item Detail" at bounding box center [496, 523] width 53 height 12
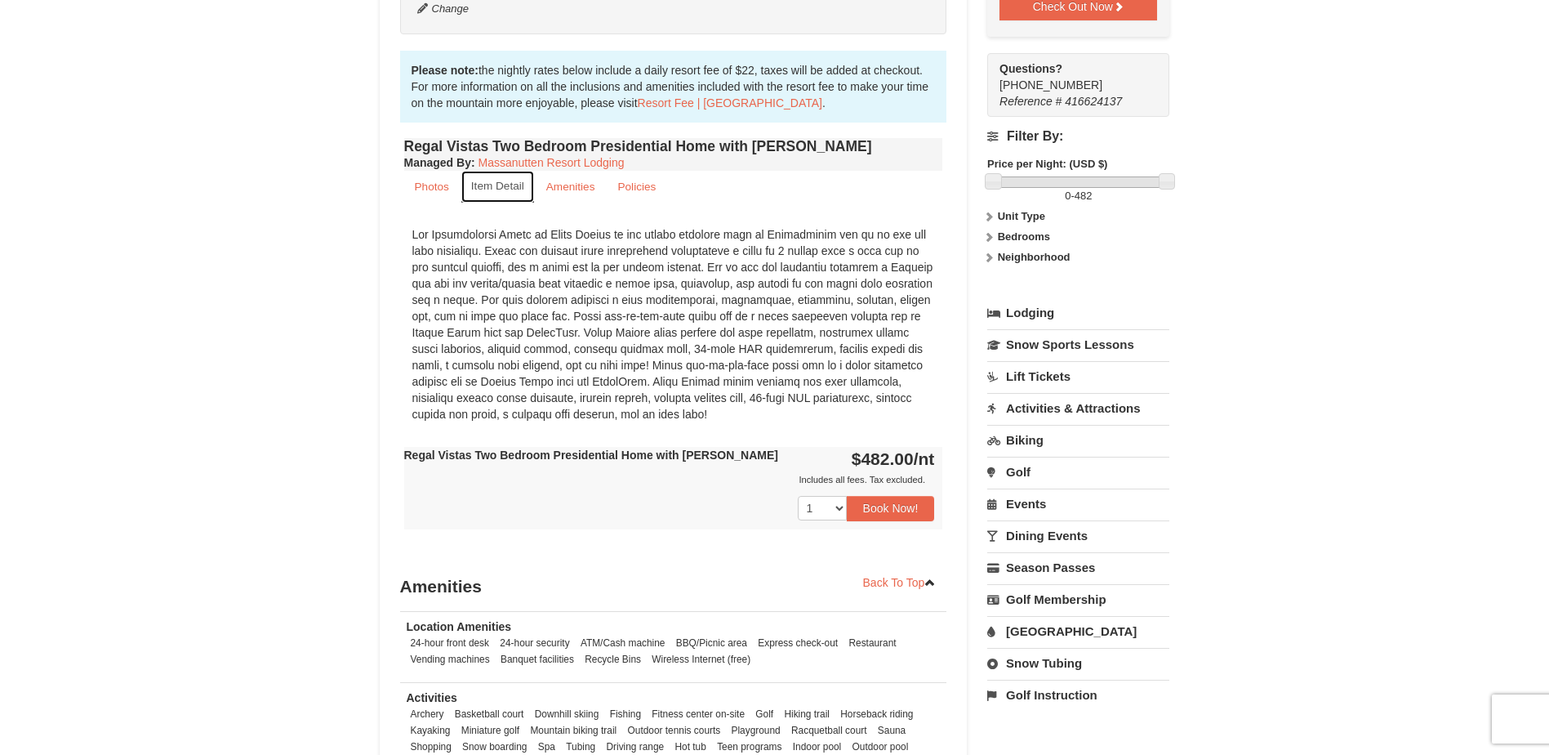
scroll to position [0, 0]
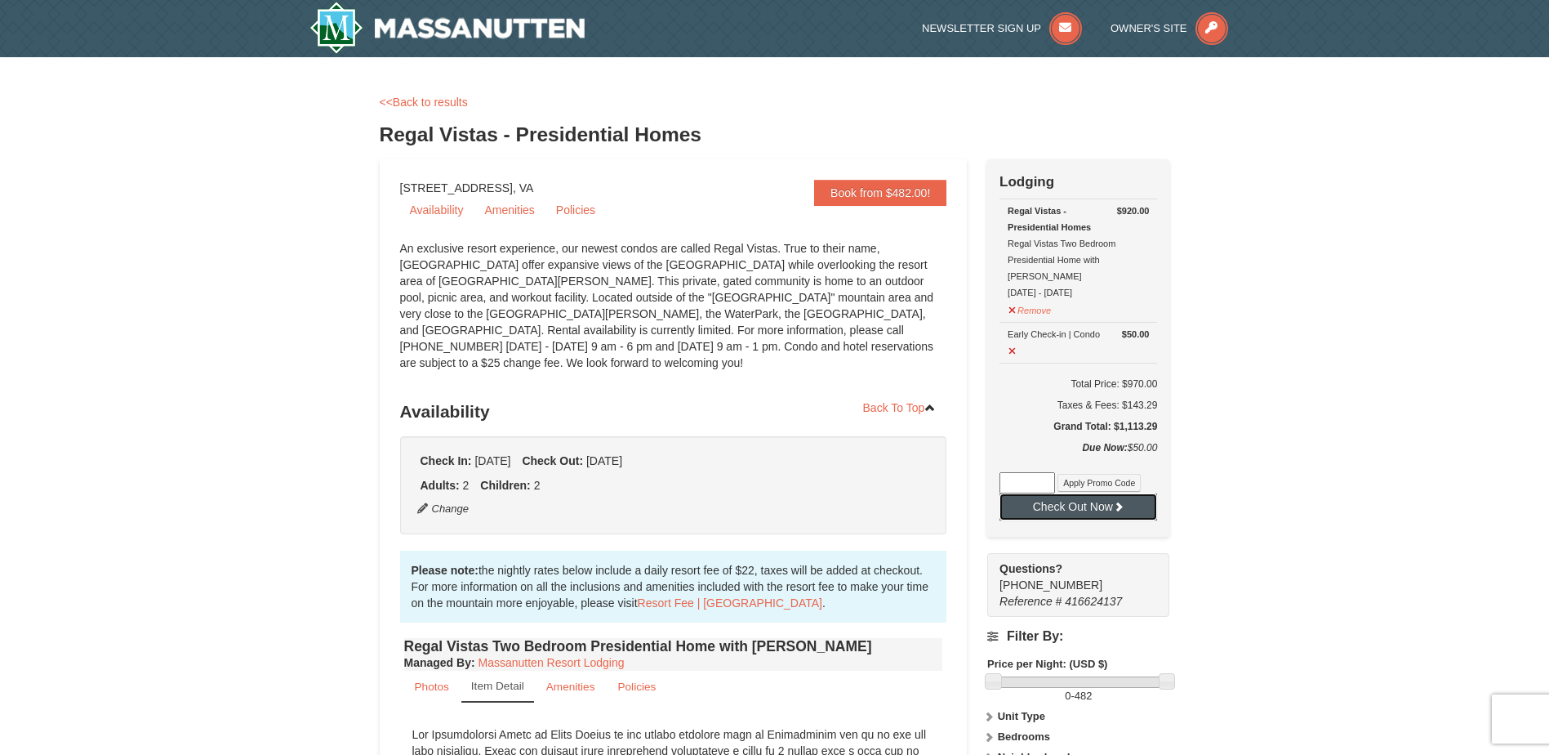
click at [1073, 494] on button "Check Out Now" at bounding box center [1079, 506] width 158 height 26
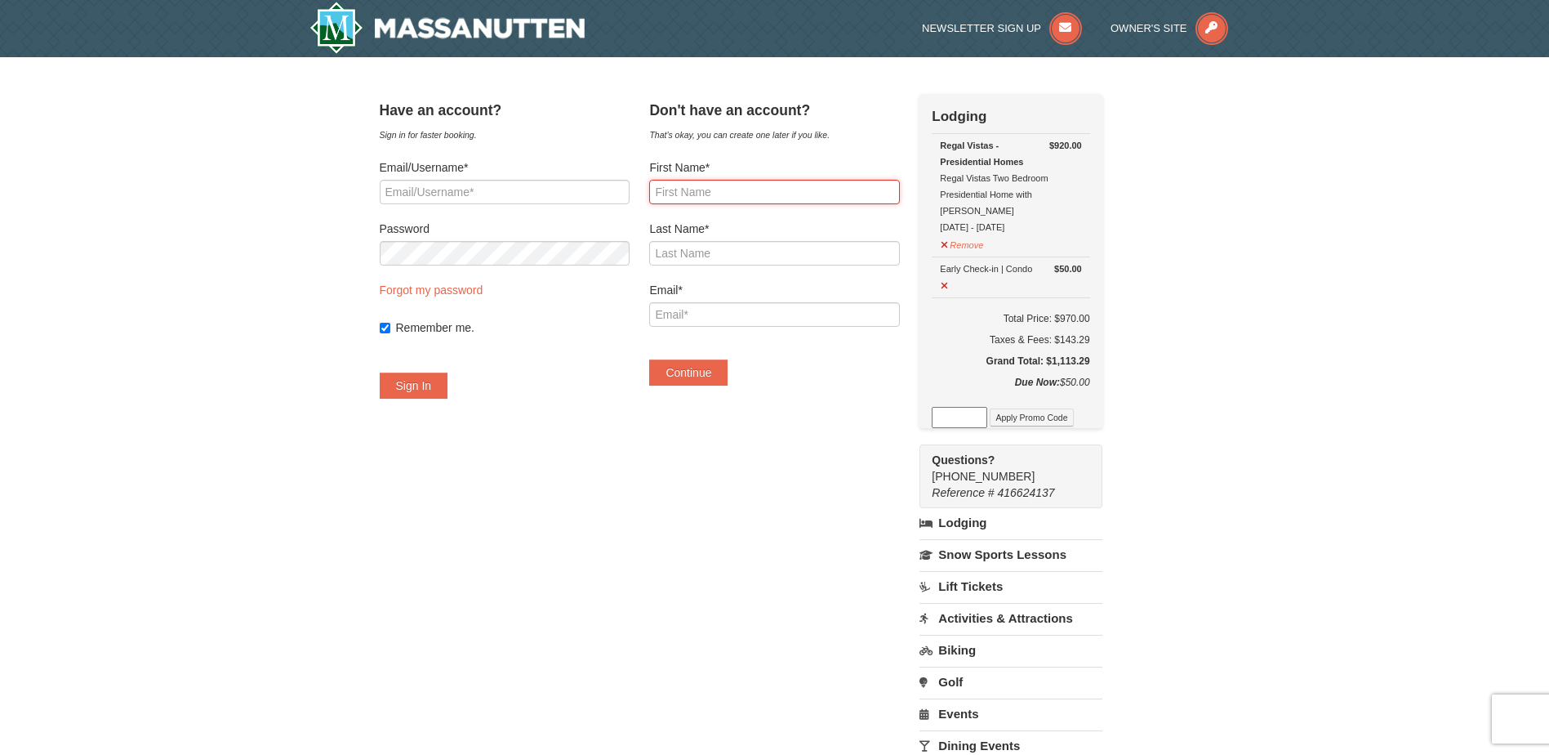
click at [777, 190] on input "First Name*" at bounding box center [774, 192] width 250 height 24
type input "[PERSON_NAME]"
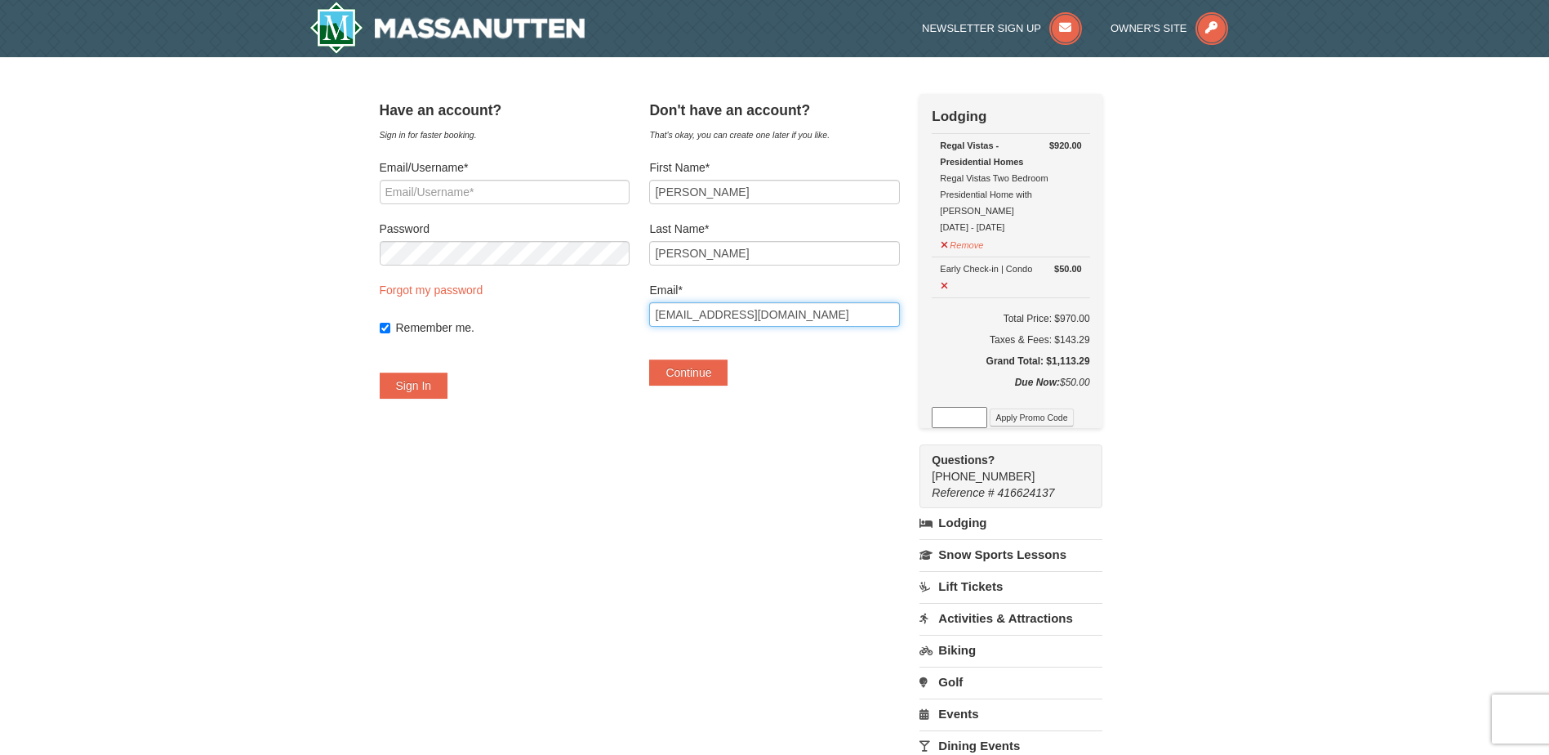
drag, startPoint x: 799, startPoint y: 312, endPoint x: 634, endPoint y: 302, distance: 165.3
click at [634, 302] on div "Have an account? Sign in for faster booking. Email/Username* Password Forgot my…" at bounding box center [775, 515] width 791 height 842
type input "sgrumbine72@gmail.com"
click at [728, 374] on button "Continue" at bounding box center [688, 372] width 78 height 26
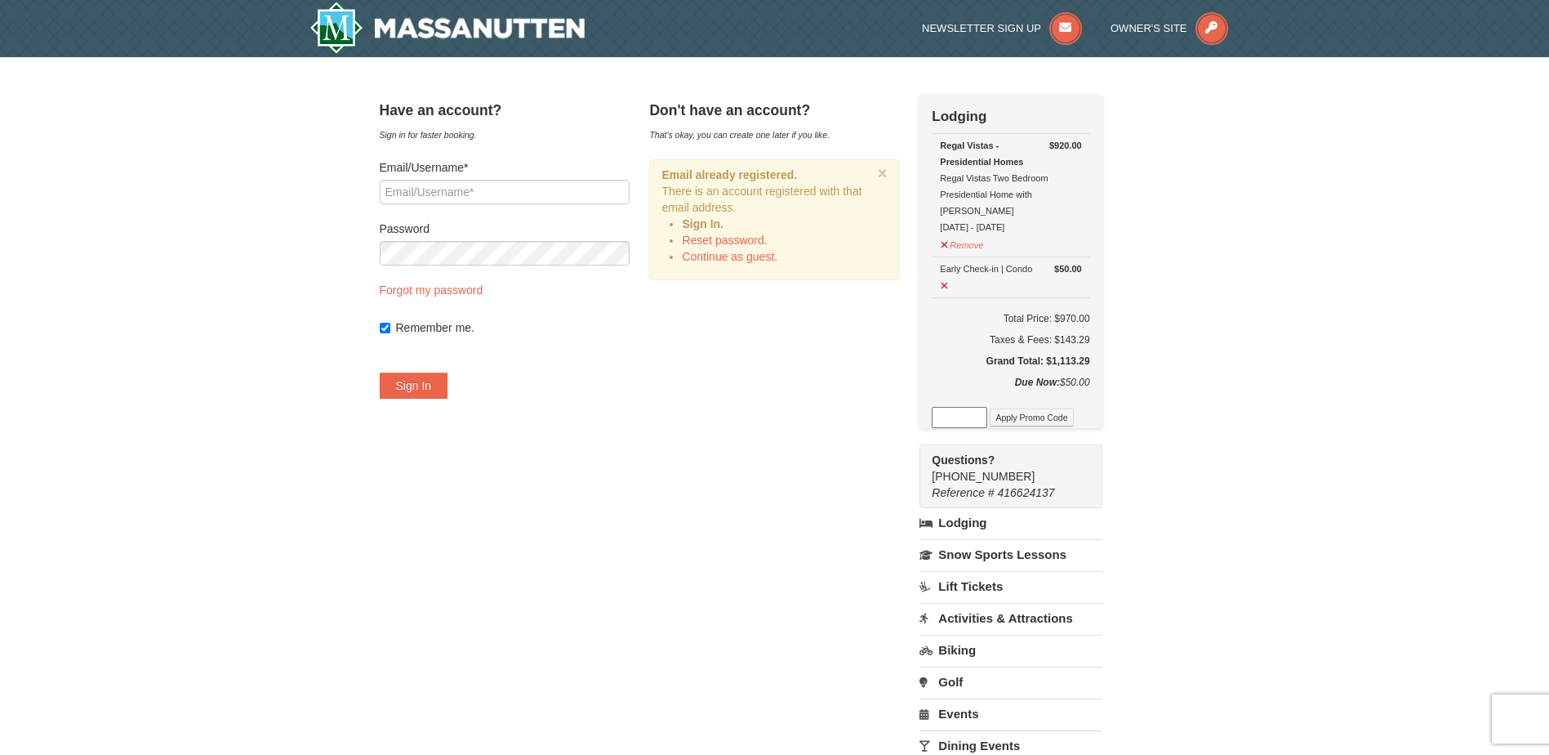
click at [452, 279] on form "Email/Username* Password Forgot my password Remember me. Sign In" at bounding box center [505, 278] width 250 height 239
click at [454, 287] on link "Forgot my password" at bounding box center [432, 289] width 104 height 13
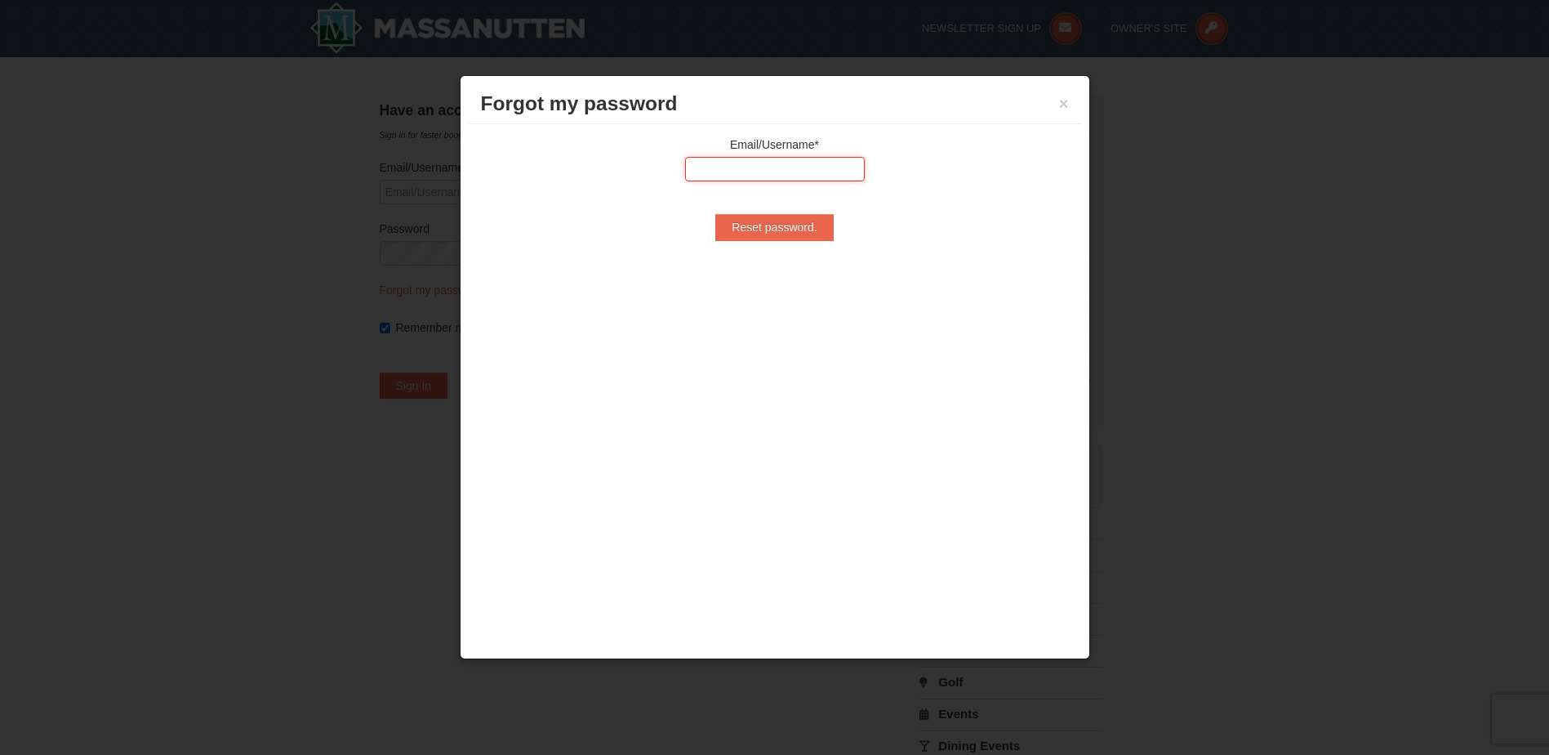
click at [763, 178] on input "text" at bounding box center [775, 169] width 180 height 24
type input "sgrumbine72@gmail.com"
click at [779, 239] on input "Reset password." at bounding box center [774, 227] width 118 height 26
type input "Processing..."
type input "sgrumbine72@gmail.com"
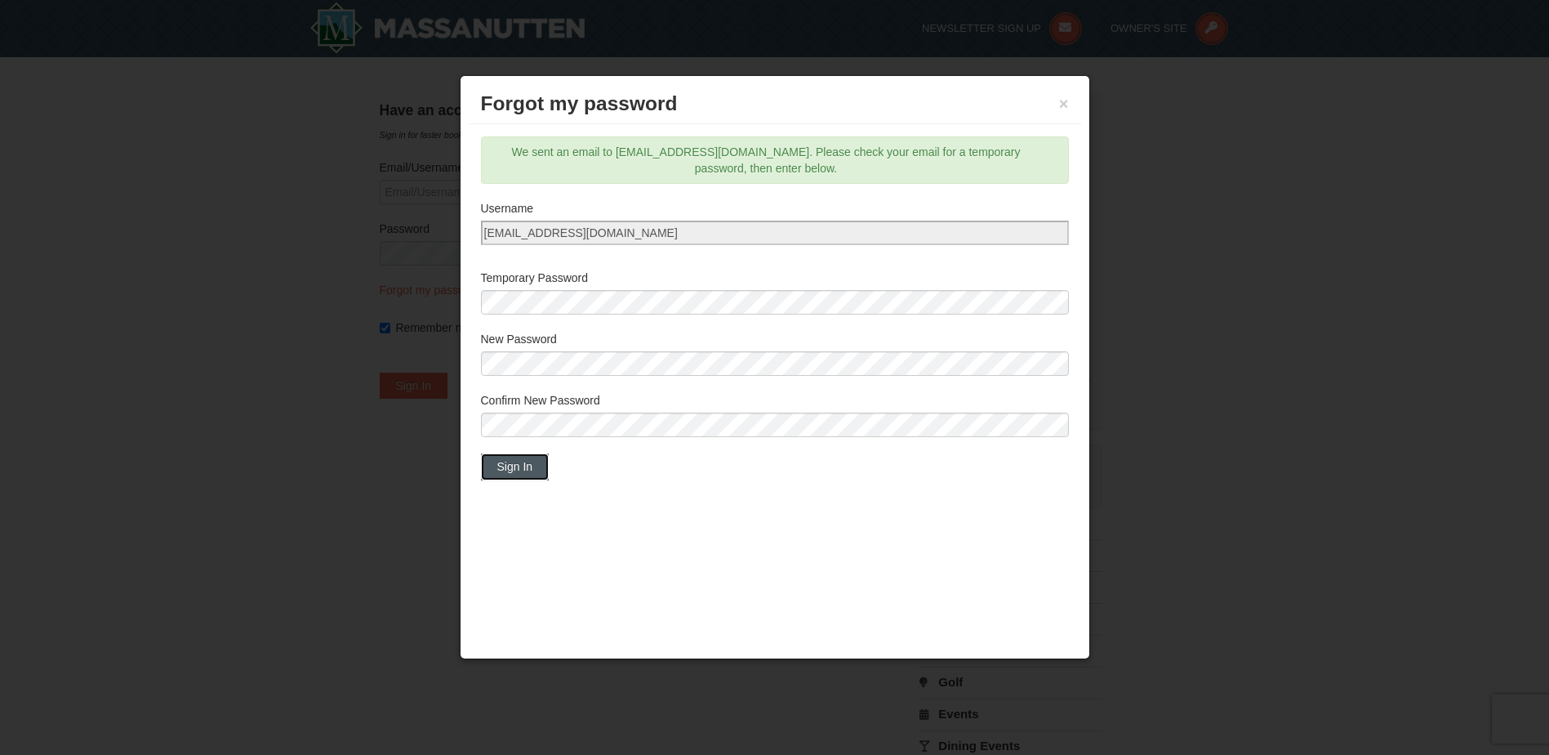
click at [527, 470] on button "Sign In" at bounding box center [515, 466] width 69 height 26
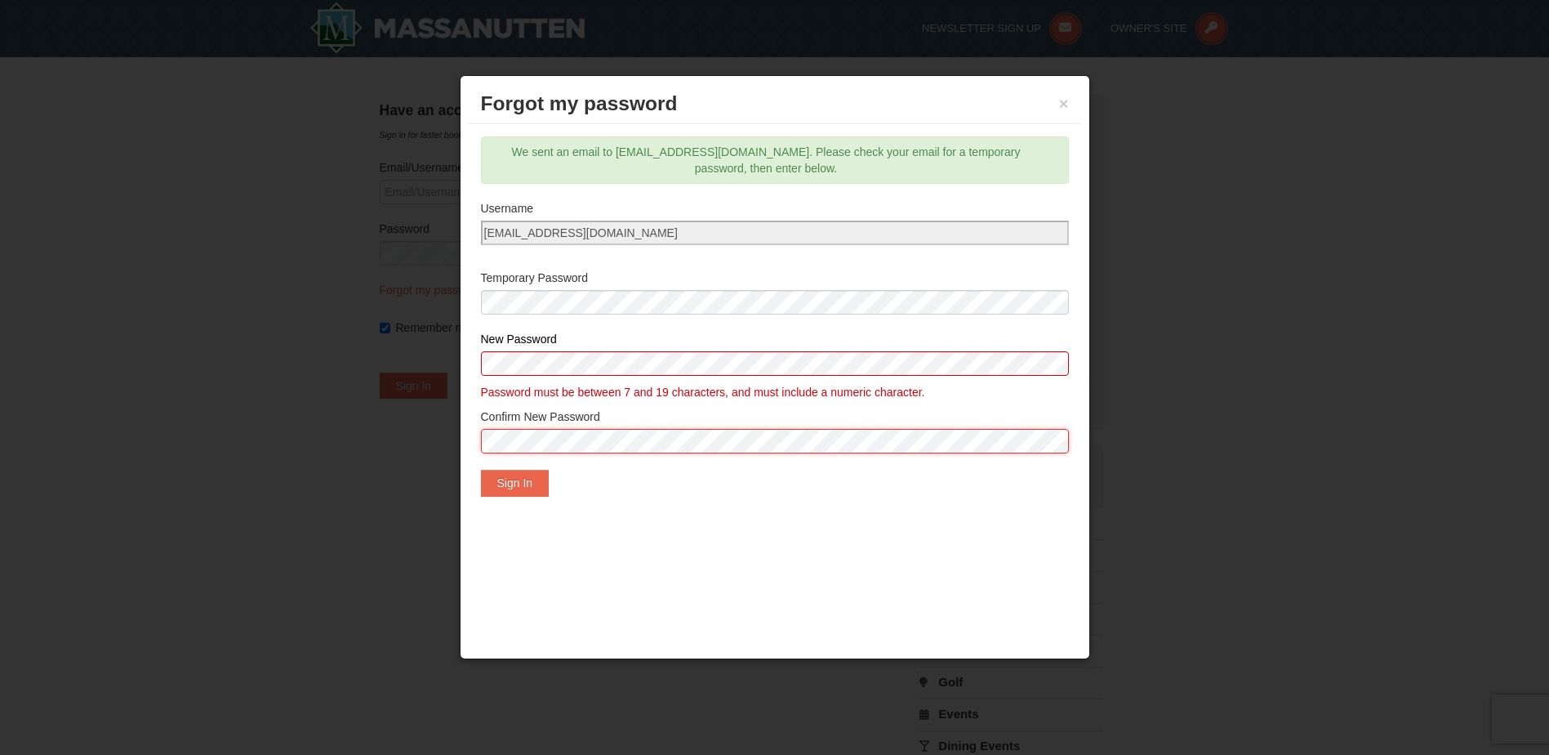
click at [375, 445] on body "Browser Not Supported We notice you are using a browser which will not provide …" at bounding box center [774, 690] width 1549 height 1381
click at [353, 369] on body "Browser Not Supported We notice you are using a browser which will not provide …" at bounding box center [774, 690] width 1549 height 1381
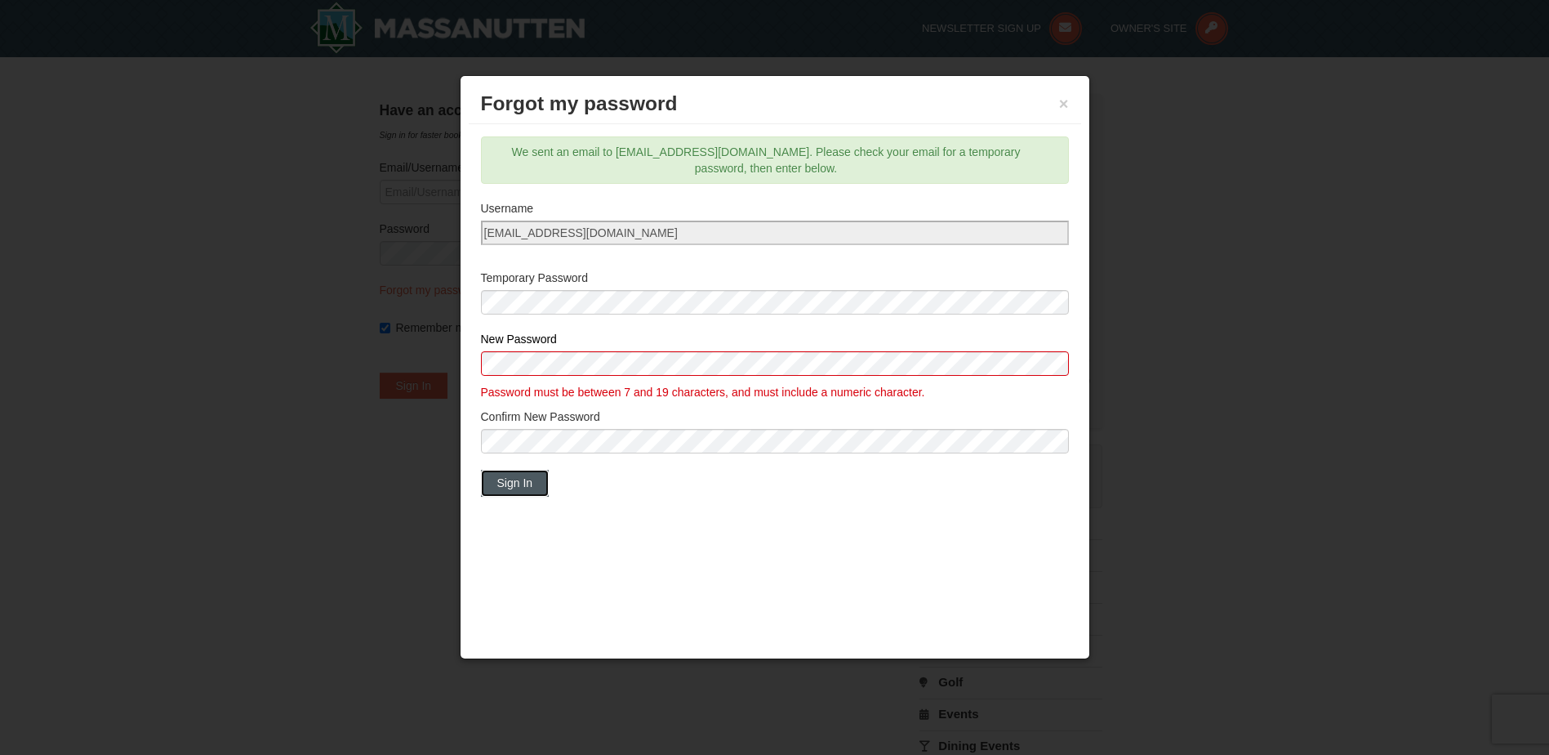
click at [523, 485] on button "Sign In" at bounding box center [515, 483] width 69 height 26
click at [511, 479] on button "Sign In" at bounding box center [515, 483] width 69 height 26
click at [1063, 106] on button "×" at bounding box center [1064, 104] width 10 height 16
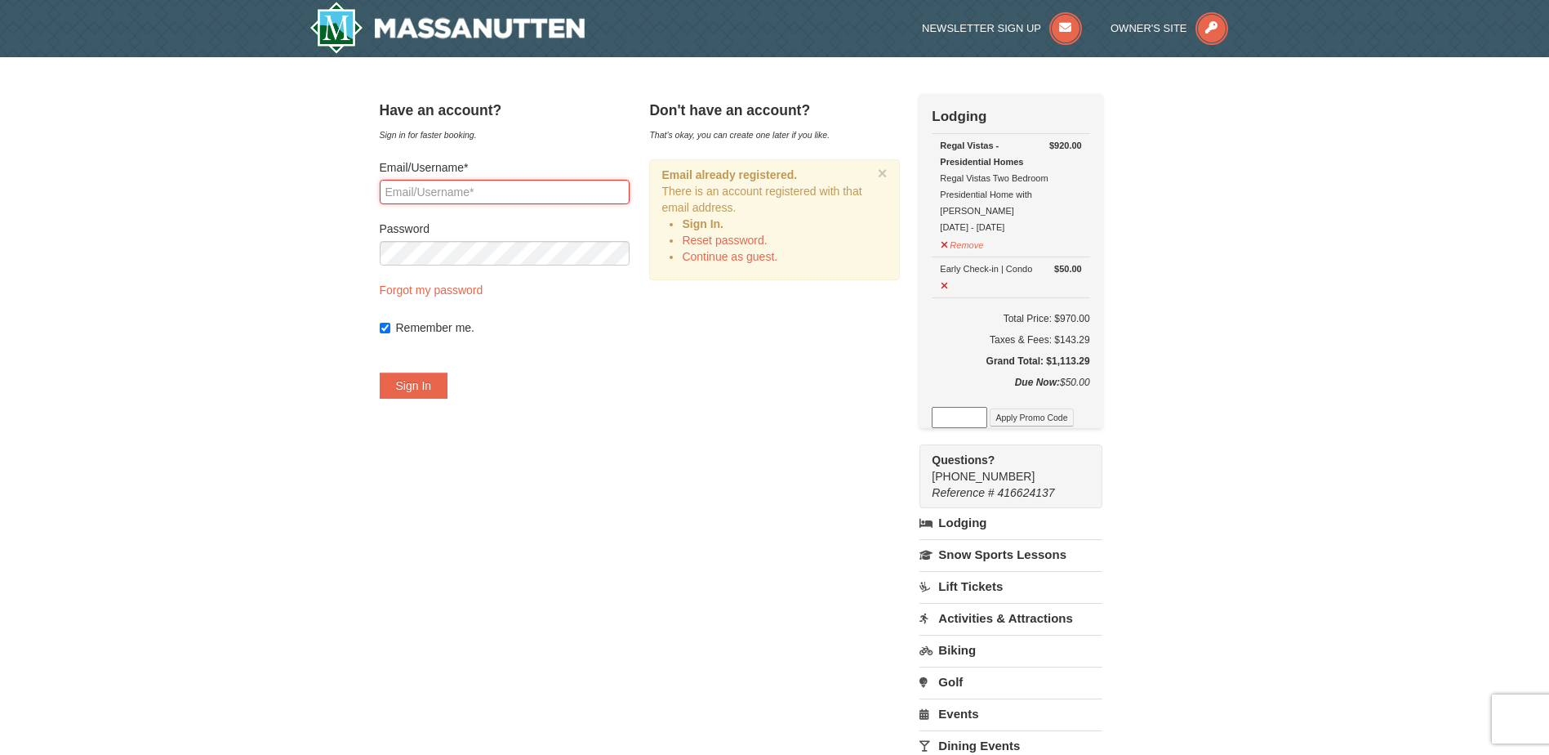
click at [482, 192] on input "Email/Username*" at bounding box center [505, 192] width 250 height 24
type input "sgrumbine72@gmail.com"
click at [380, 372] on button "Sign In" at bounding box center [414, 385] width 69 height 26
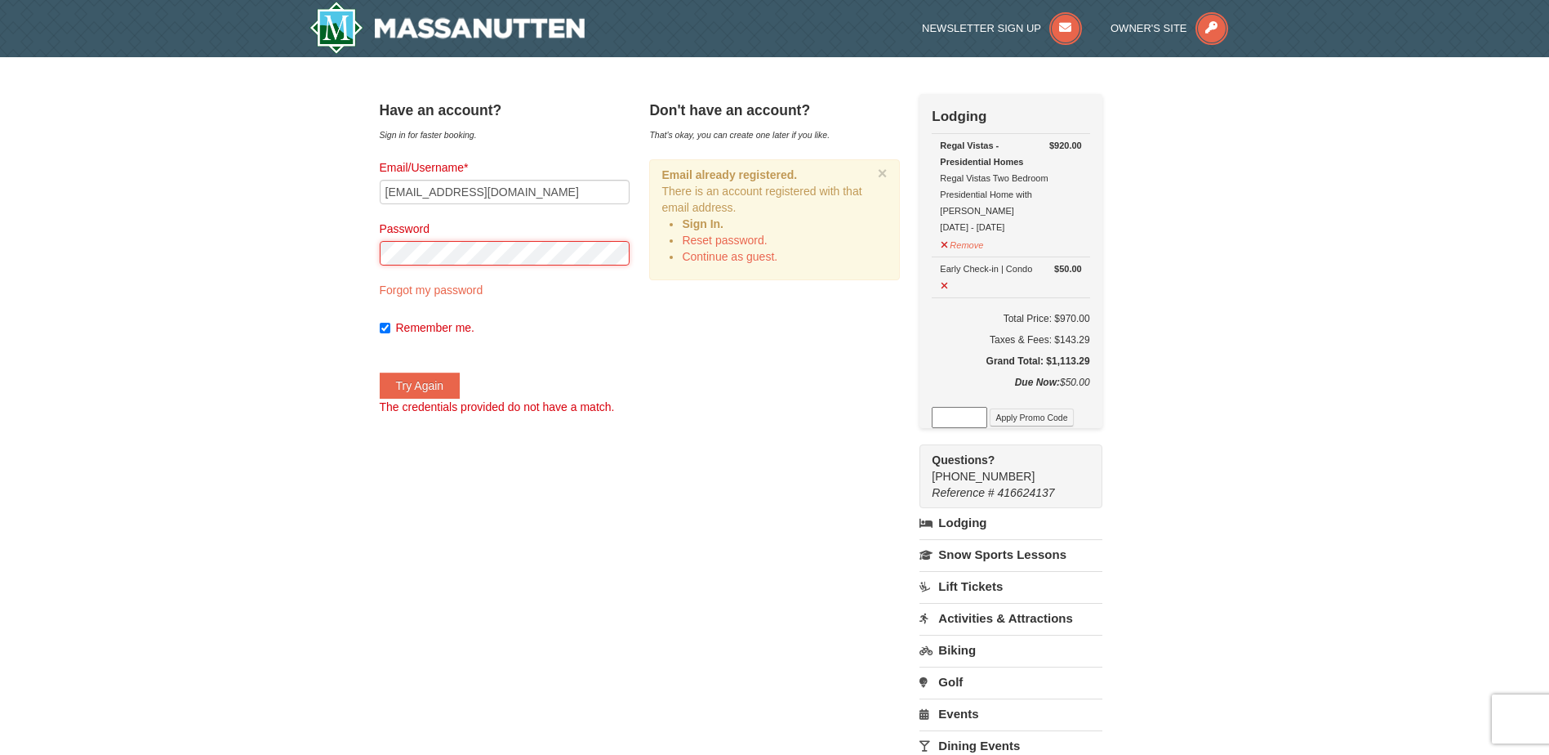
click at [190, 270] on div "× Have an account? Sign in for faster booking. Email/Username* sgrumbine72@gmai…" at bounding box center [774, 514] width 1549 height 915
click at [331, 252] on div "× Have an account? Sign in for faster booking. Email/Username* sgrumbine72@gmai…" at bounding box center [774, 514] width 1549 height 915
click at [380, 372] on button "Try Again" at bounding box center [420, 385] width 81 height 26
click at [483, 292] on link "Forgot my password" at bounding box center [432, 289] width 104 height 13
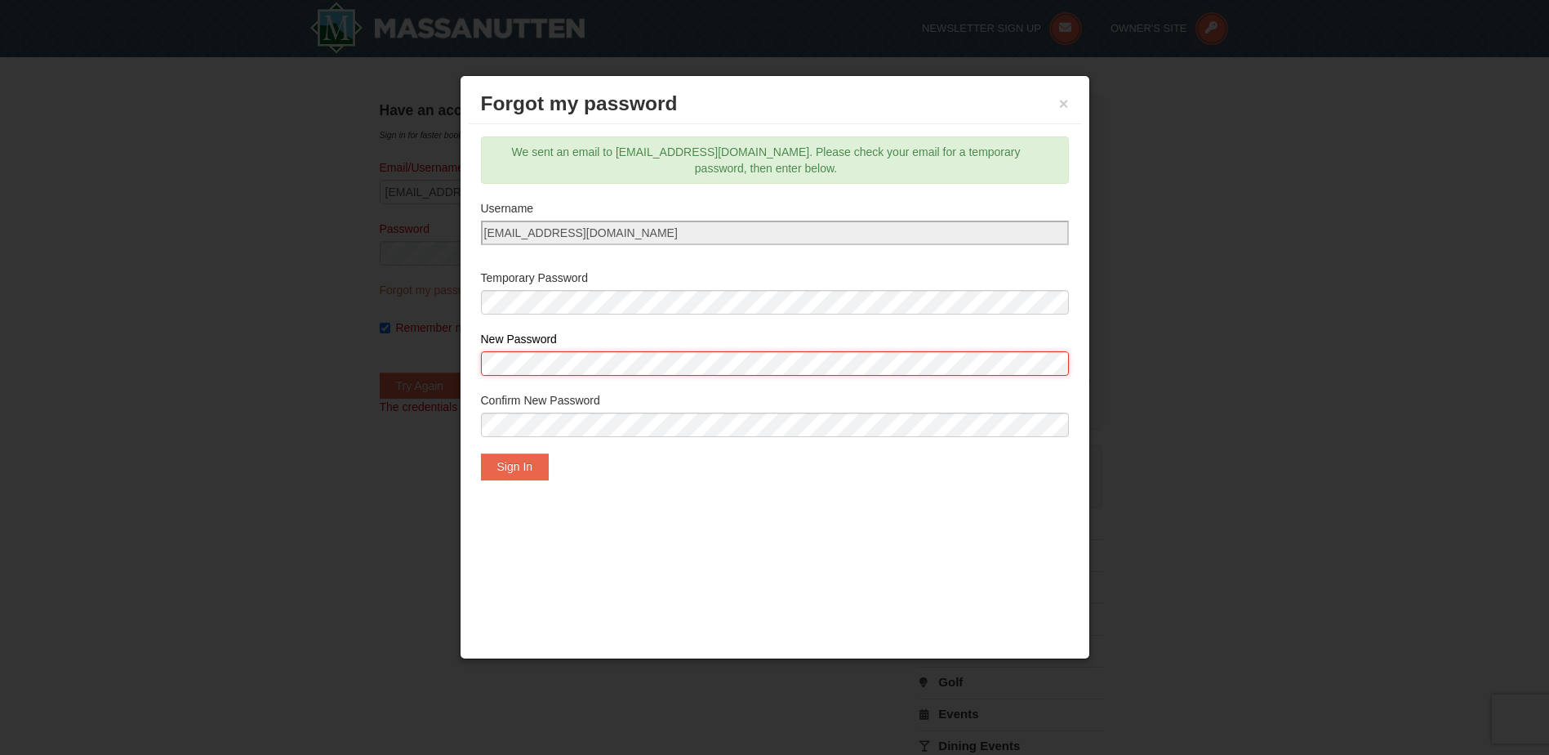
click at [359, 358] on body "Browser Not Supported We notice you are using a browser which will not provide …" at bounding box center [774, 690] width 1549 height 1381
click at [399, 417] on body "Browser Not Supported We notice you are using a browser which will not provide …" at bounding box center [774, 690] width 1549 height 1381
click at [406, 305] on body "Browser Not Supported We notice you are using a browser which will not provide …" at bounding box center [774, 690] width 1549 height 1381
click at [352, 263] on body "Browser Not Supported We notice you are using a browser which will not provide …" at bounding box center [774, 690] width 1549 height 1381
click at [532, 472] on button "Sign In" at bounding box center [515, 466] width 69 height 26
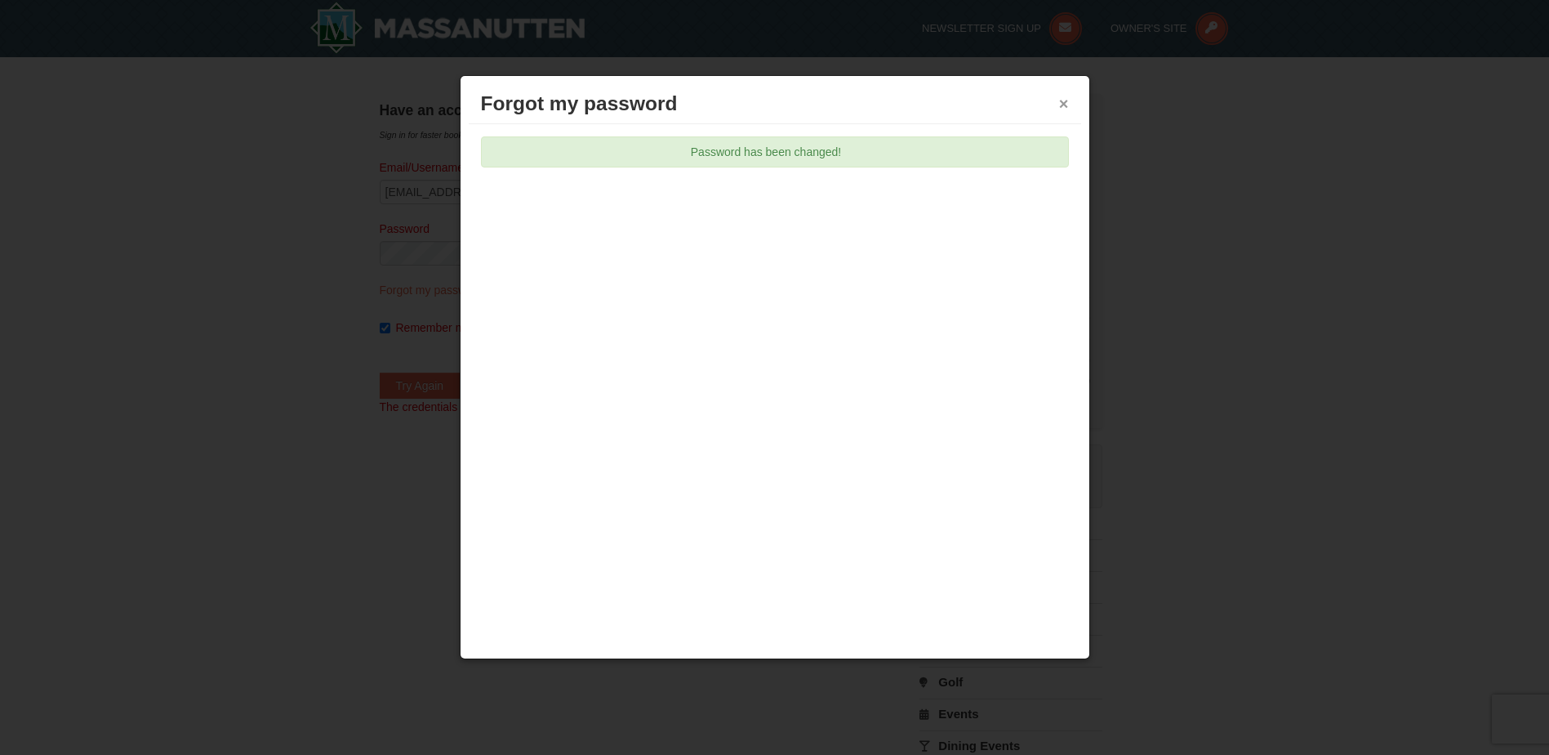
click at [1059, 101] on button "×" at bounding box center [1064, 104] width 10 height 16
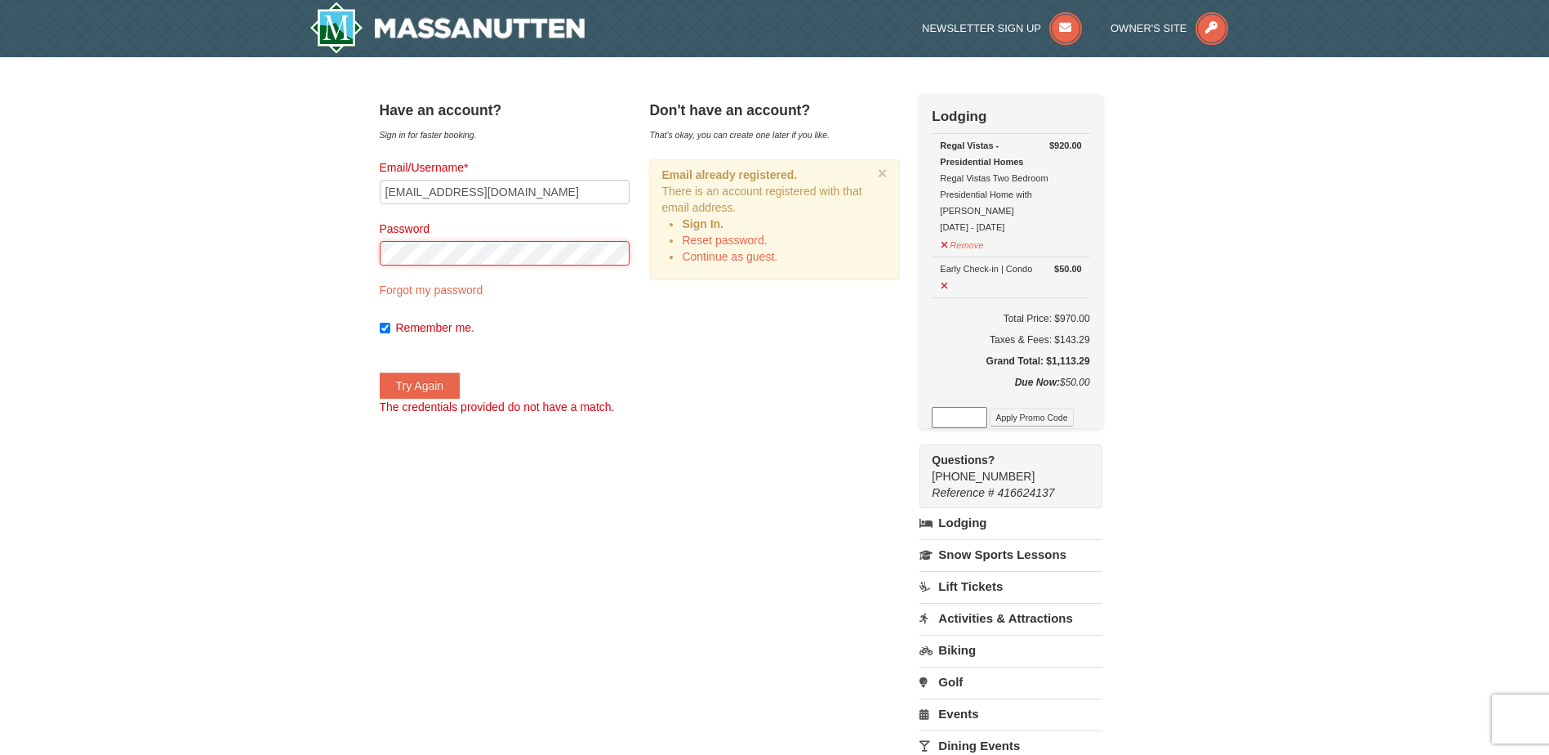
click at [354, 262] on div "× Have an account? Sign in for faster booking. Email/Username* sgrumbine72@gmai…" at bounding box center [774, 514] width 1549 height 915
click at [380, 372] on button "Try Again" at bounding box center [420, 385] width 81 height 26
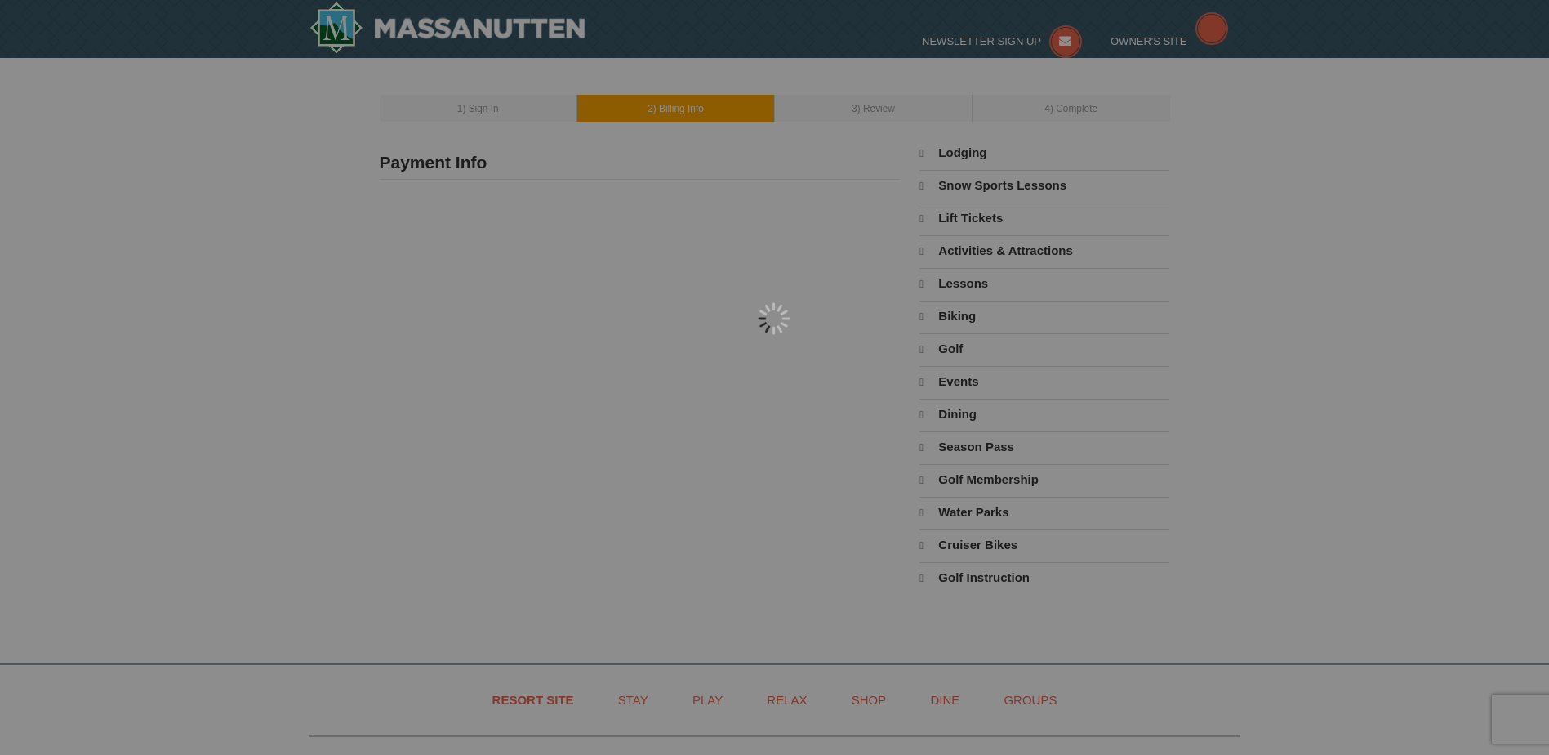
select select "10"
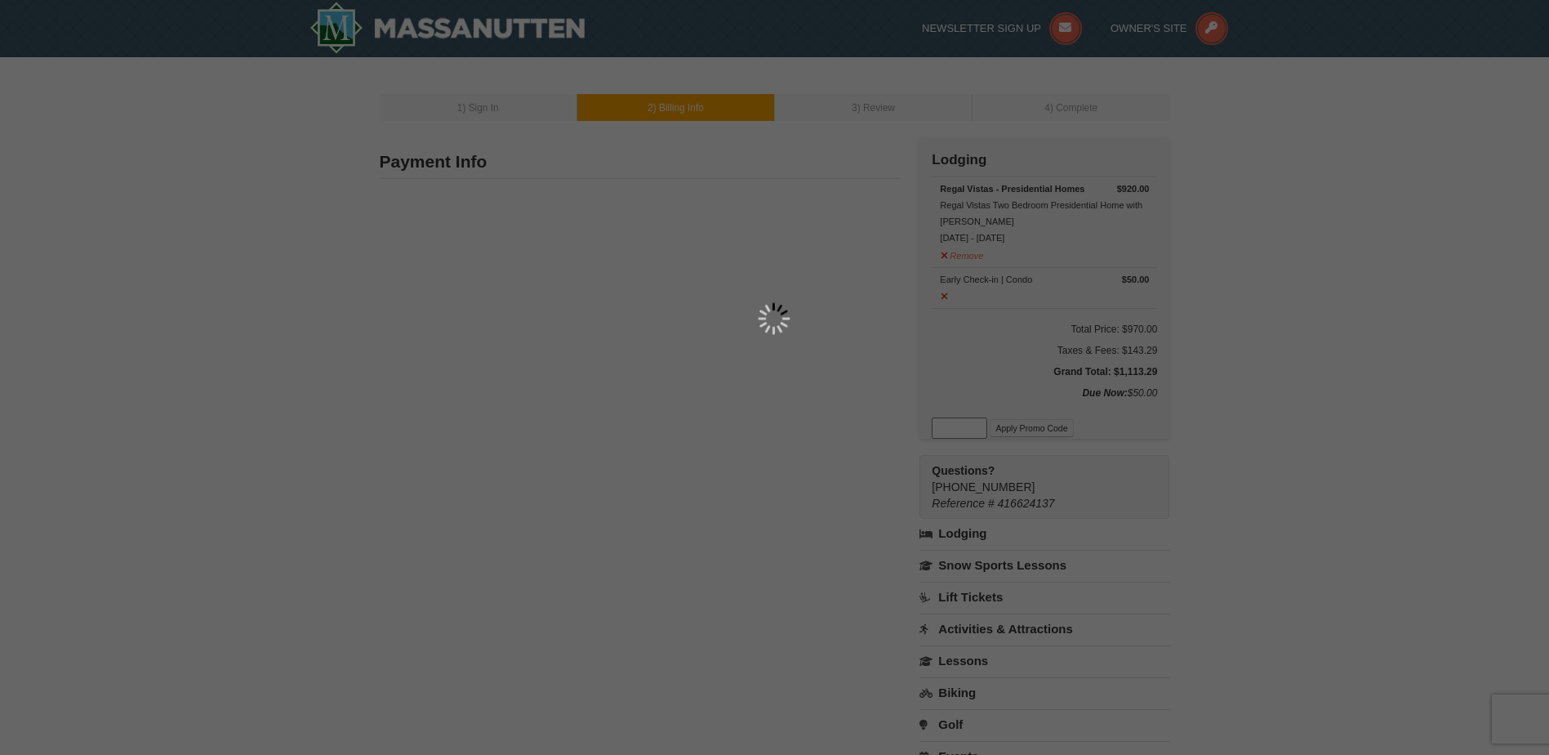
type input "[STREET_ADDRESS]"
type input "Leonardtown"
type input "20650"
type input "240"
type input "431"
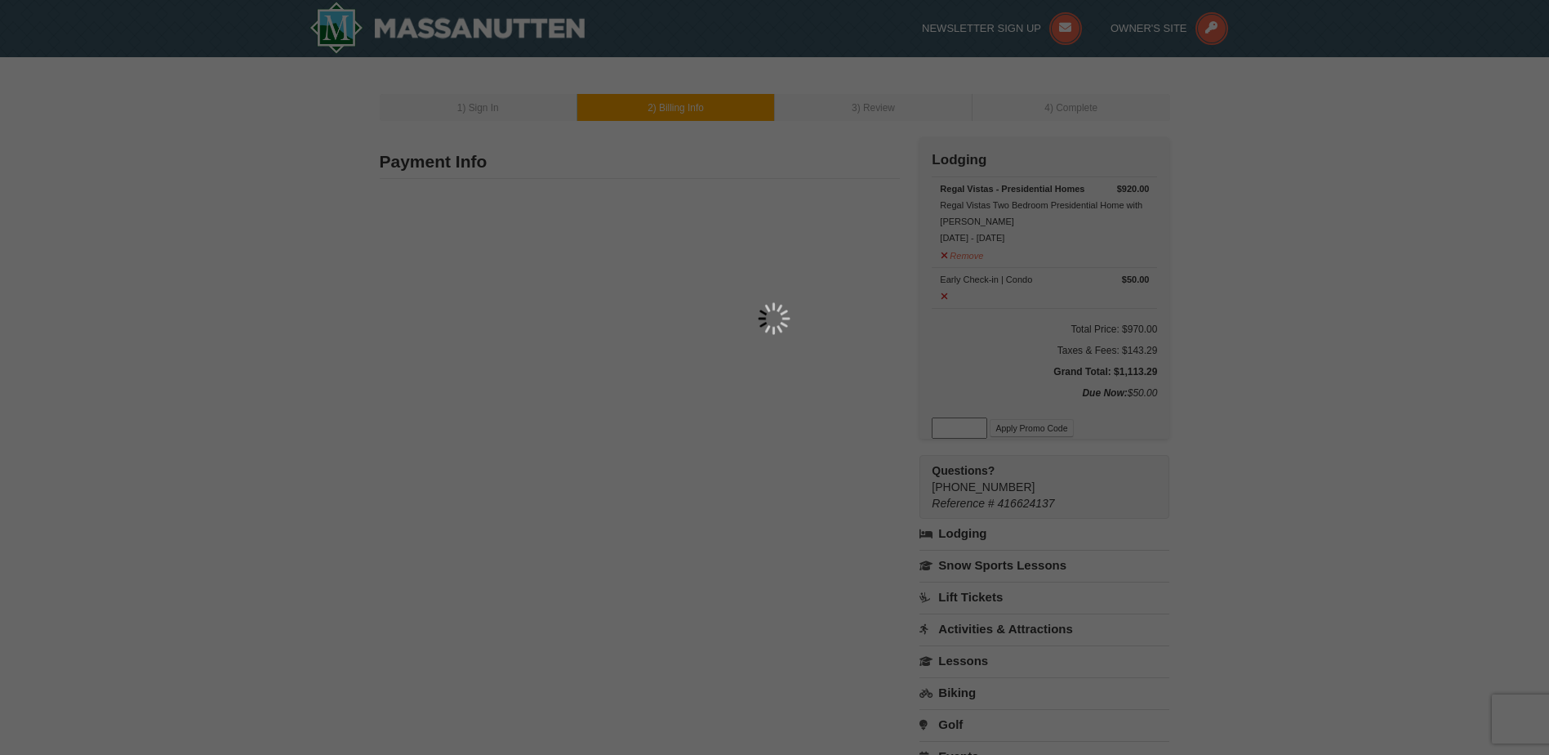
type input "8415"
type input "Sgrumbine72@gmail.com"
select select "MD"
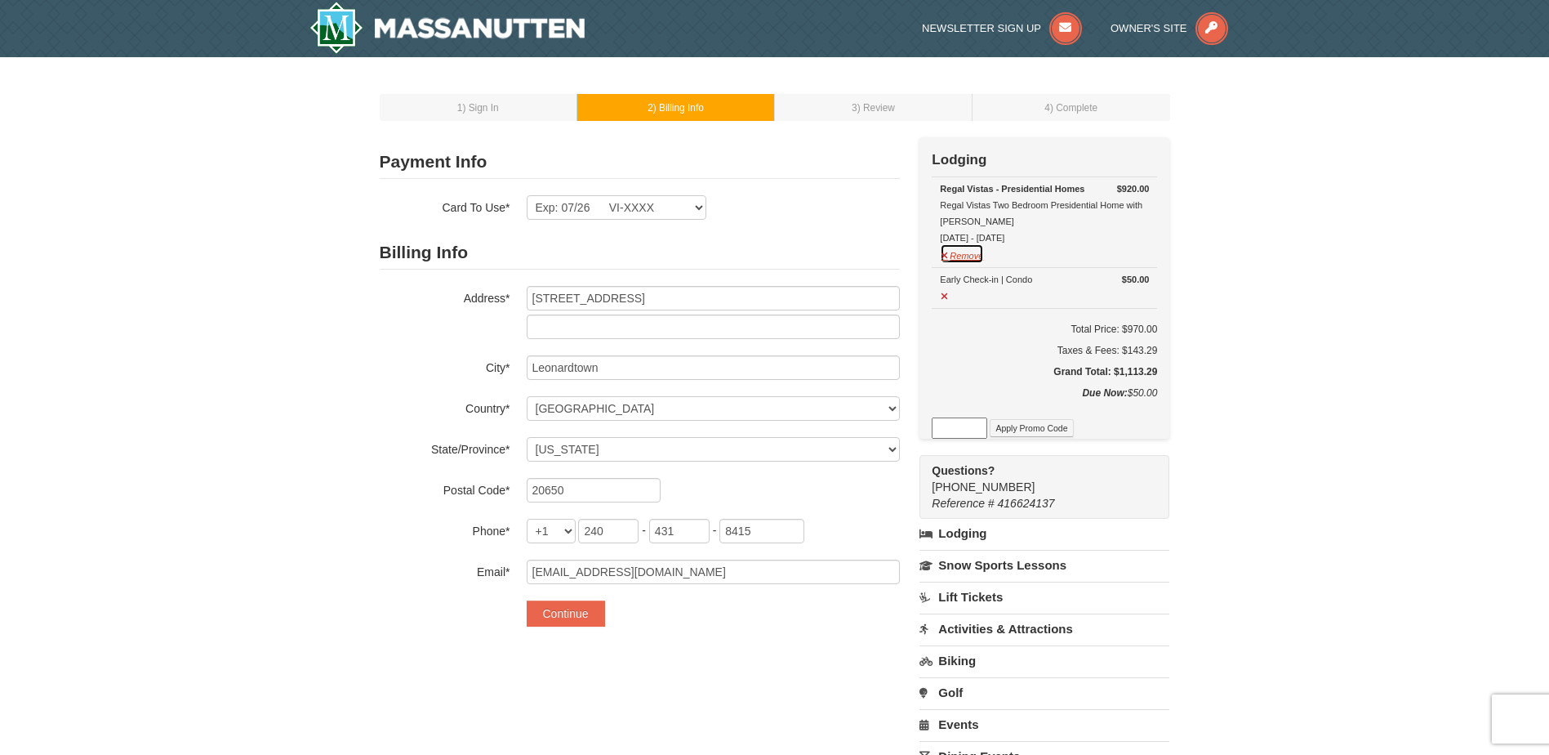
click at [963, 261] on button "Remove" at bounding box center [962, 253] width 44 height 20
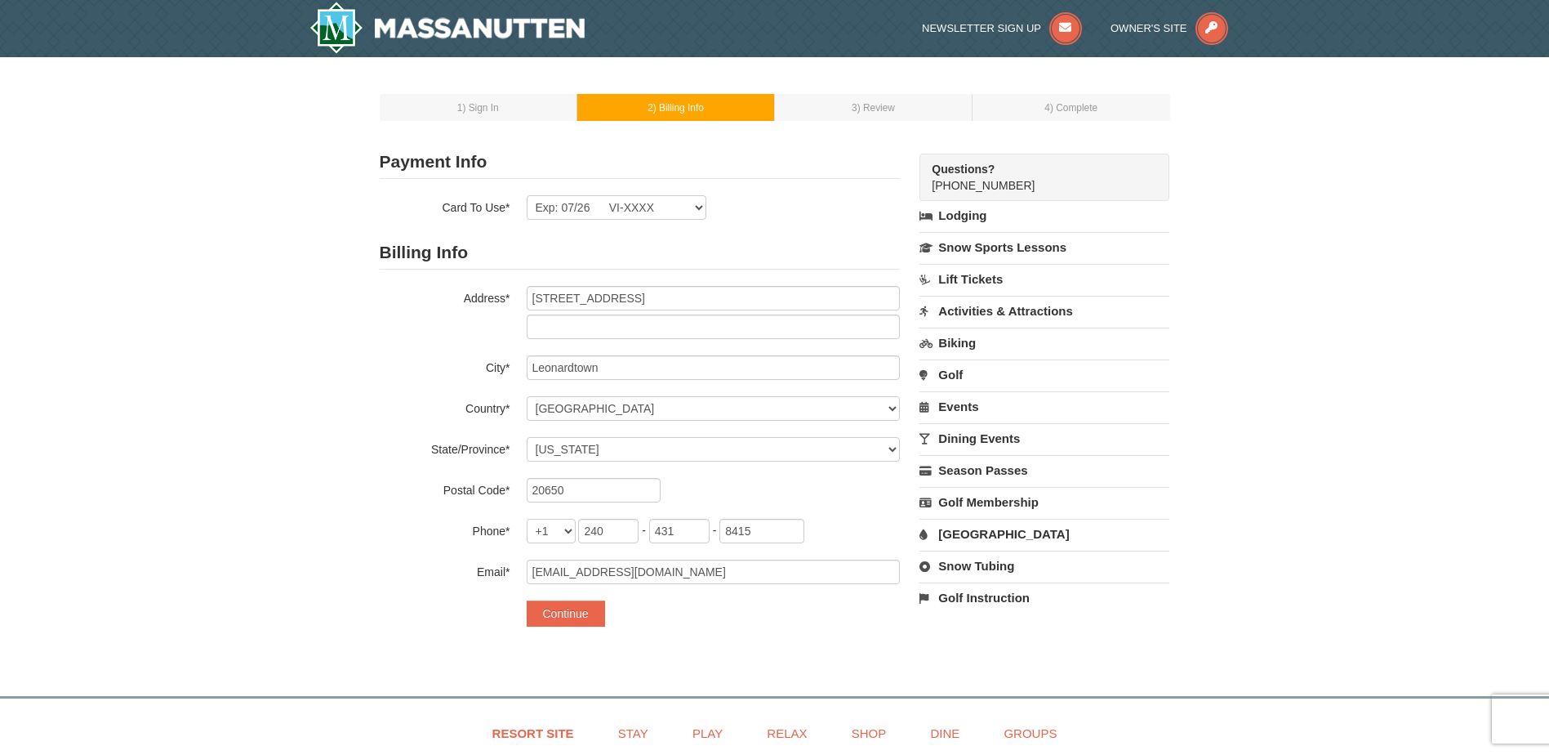
click at [973, 206] on link "Lodging" at bounding box center [1045, 215] width 250 height 29
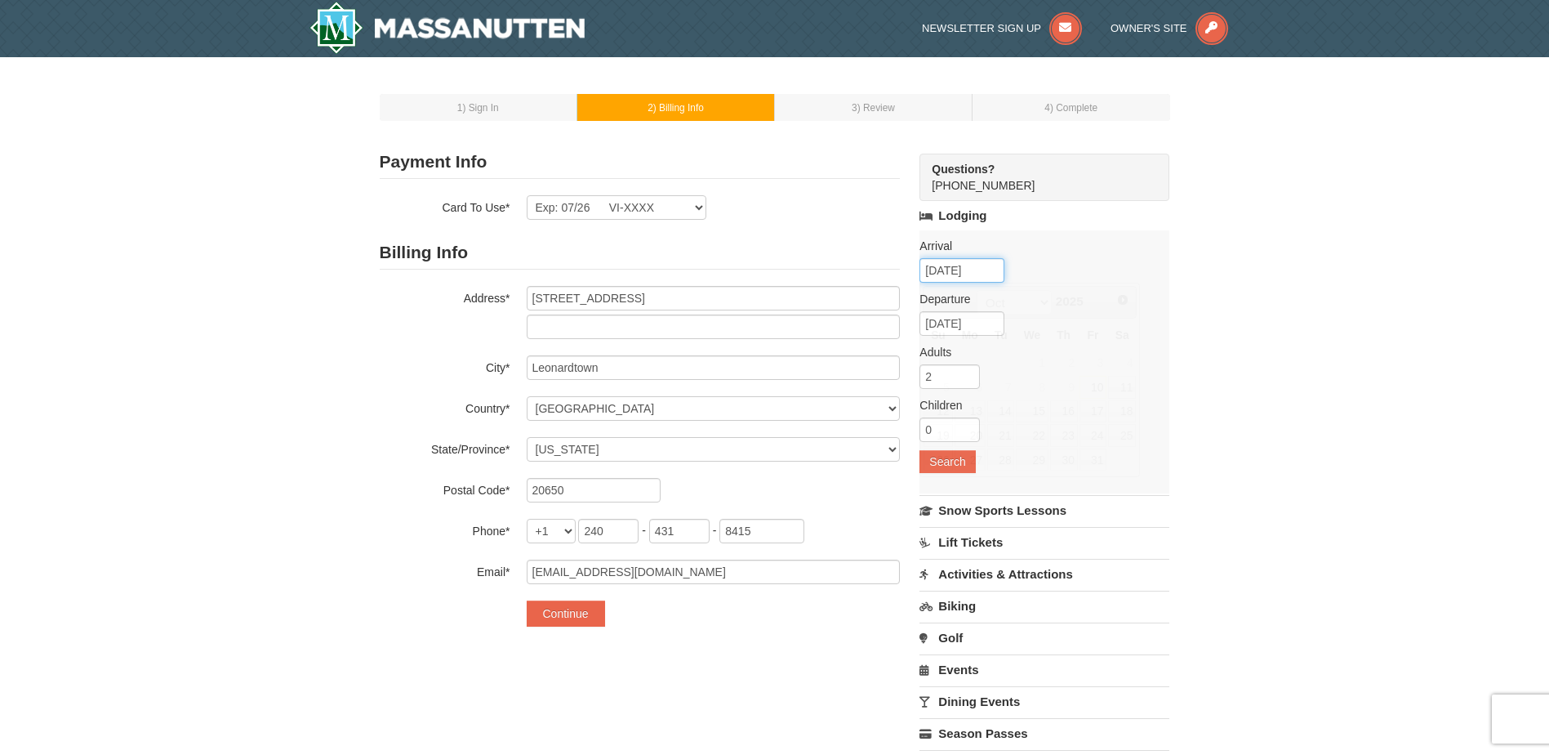
click at [977, 271] on input "10/10/2025" at bounding box center [962, 270] width 85 height 24
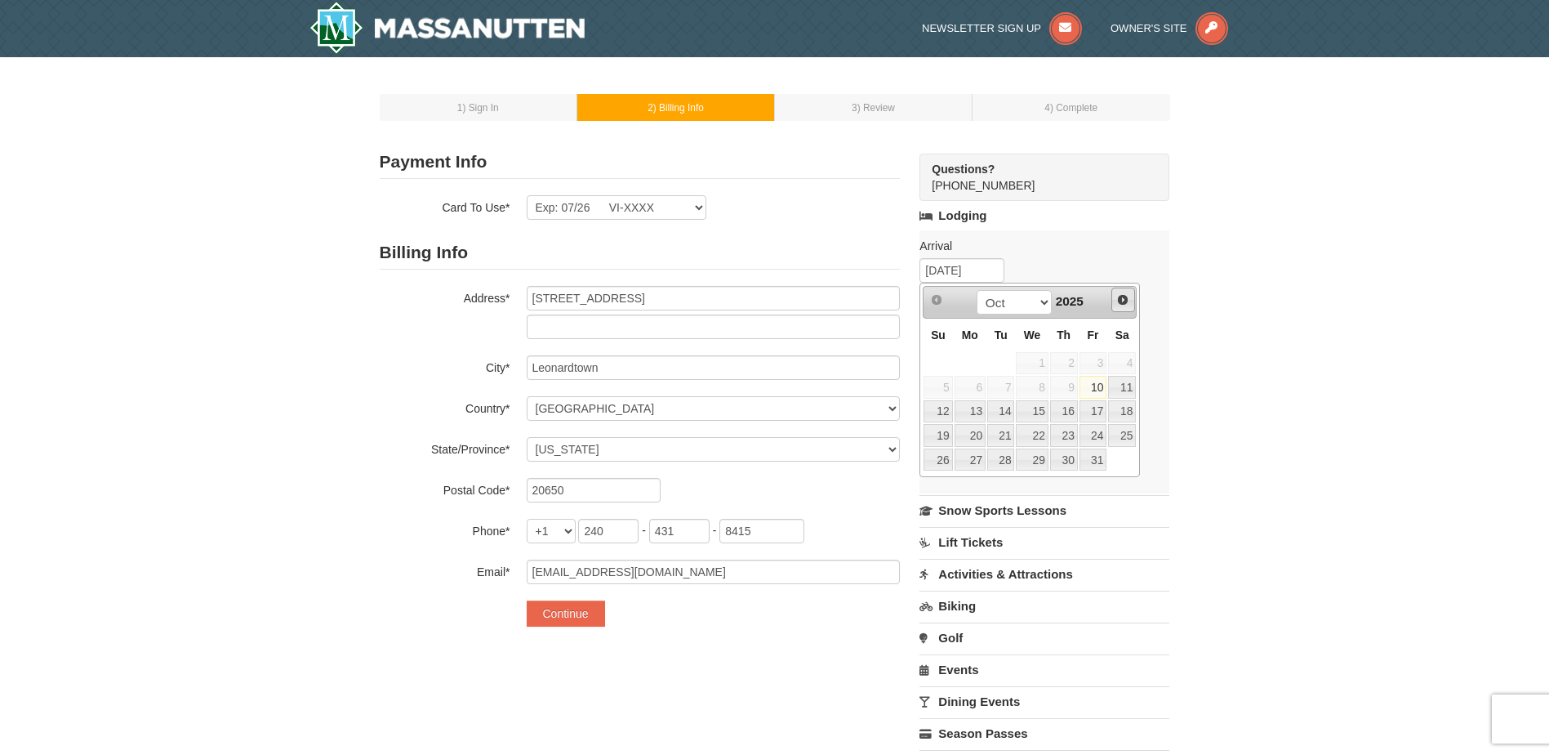
click at [1129, 301] on span "Next" at bounding box center [1122, 299] width 13 height 13
click at [1090, 385] on link "12" at bounding box center [1094, 387] width 28 height 23
type input "12/12/2025"
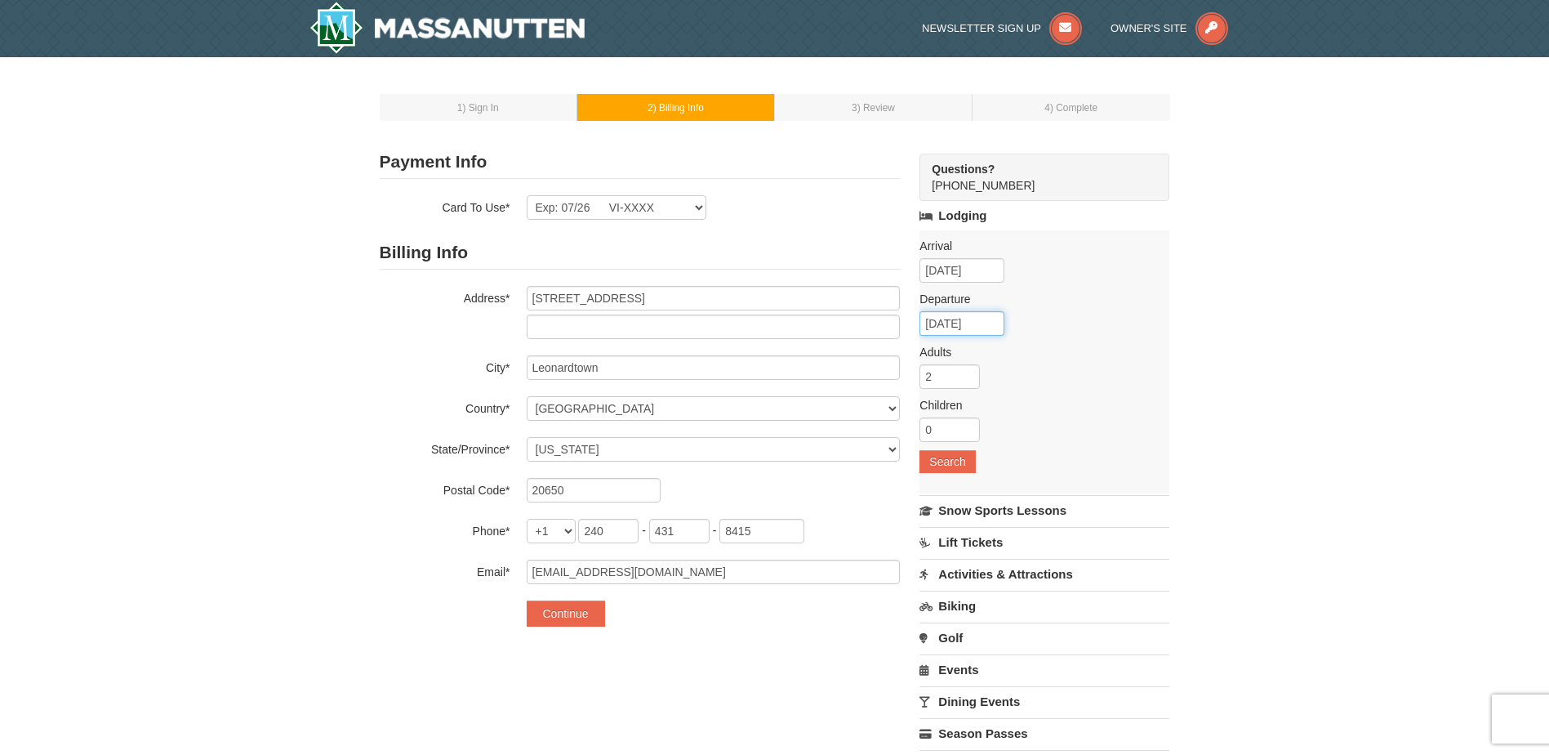
click at [975, 322] on input "12/13/2025" at bounding box center [962, 323] width 85 height 24
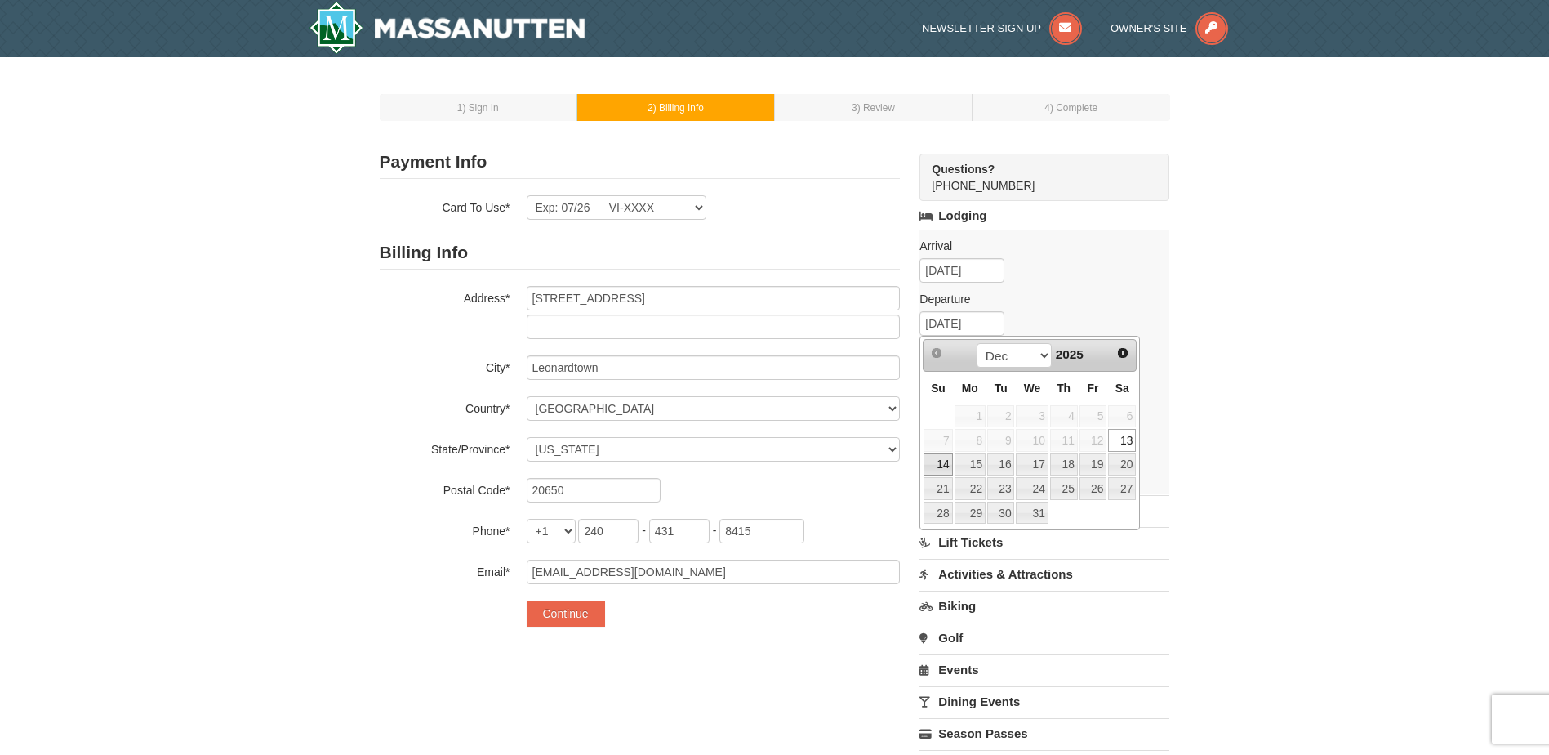
click at [938, 464] on link "14" at bounding box center [938, 464] width 29 height 23
type input "12/14/2025"
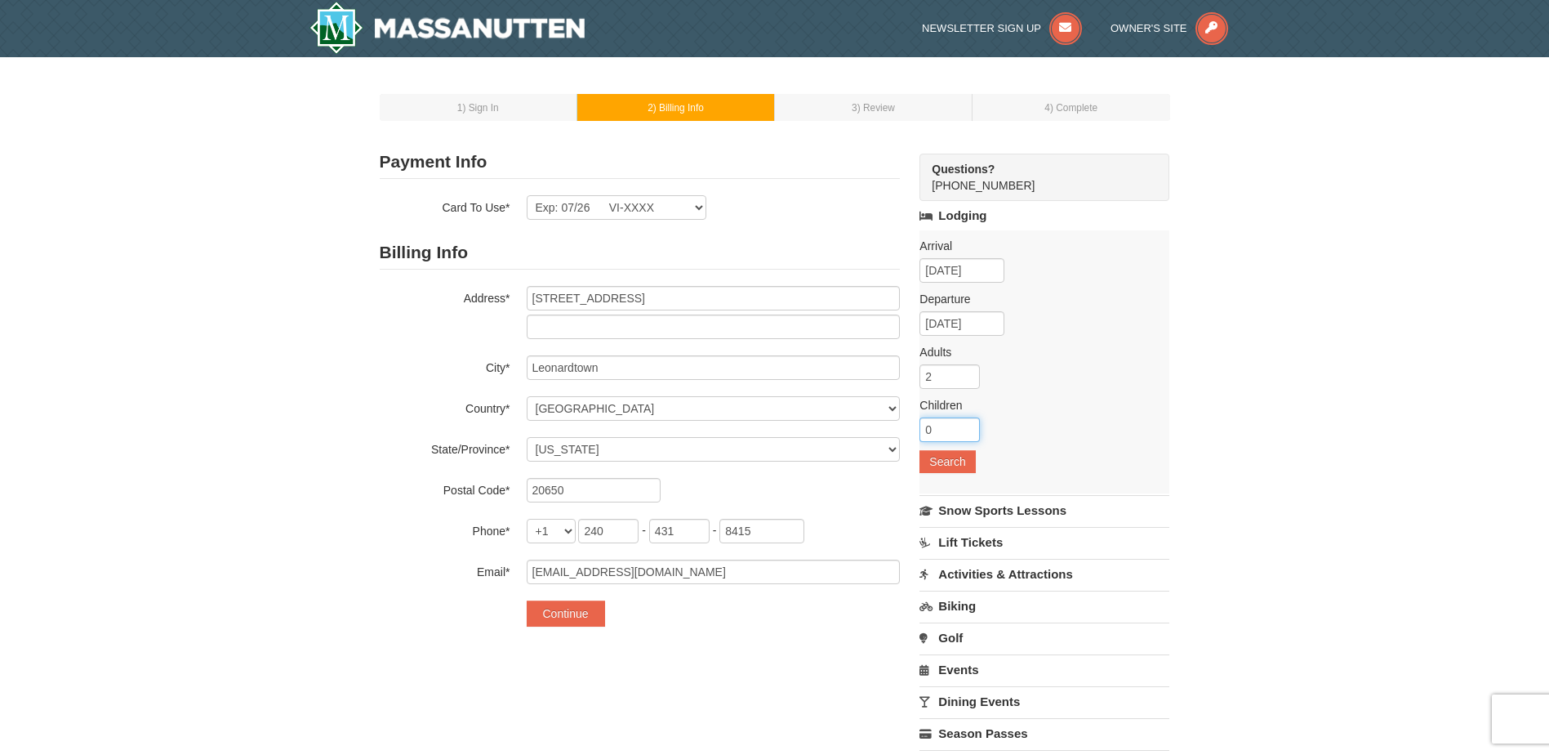
click at [939, 428] on input "0" at bounding box center [950, 429] width 60 height 24
click at [971, 423] on input "1" at bounding box center [950, 429] width 60 height 24
type input "2"
click at [971, 423] on input "2" at bounding box center [950, 429] width 60 height 24
click at [1177, 466] on div "1 ) Sign In 2 ) Billing Info 3 ) Review ) Complete ×" at bounding box center [774, 492] width 823 height 839
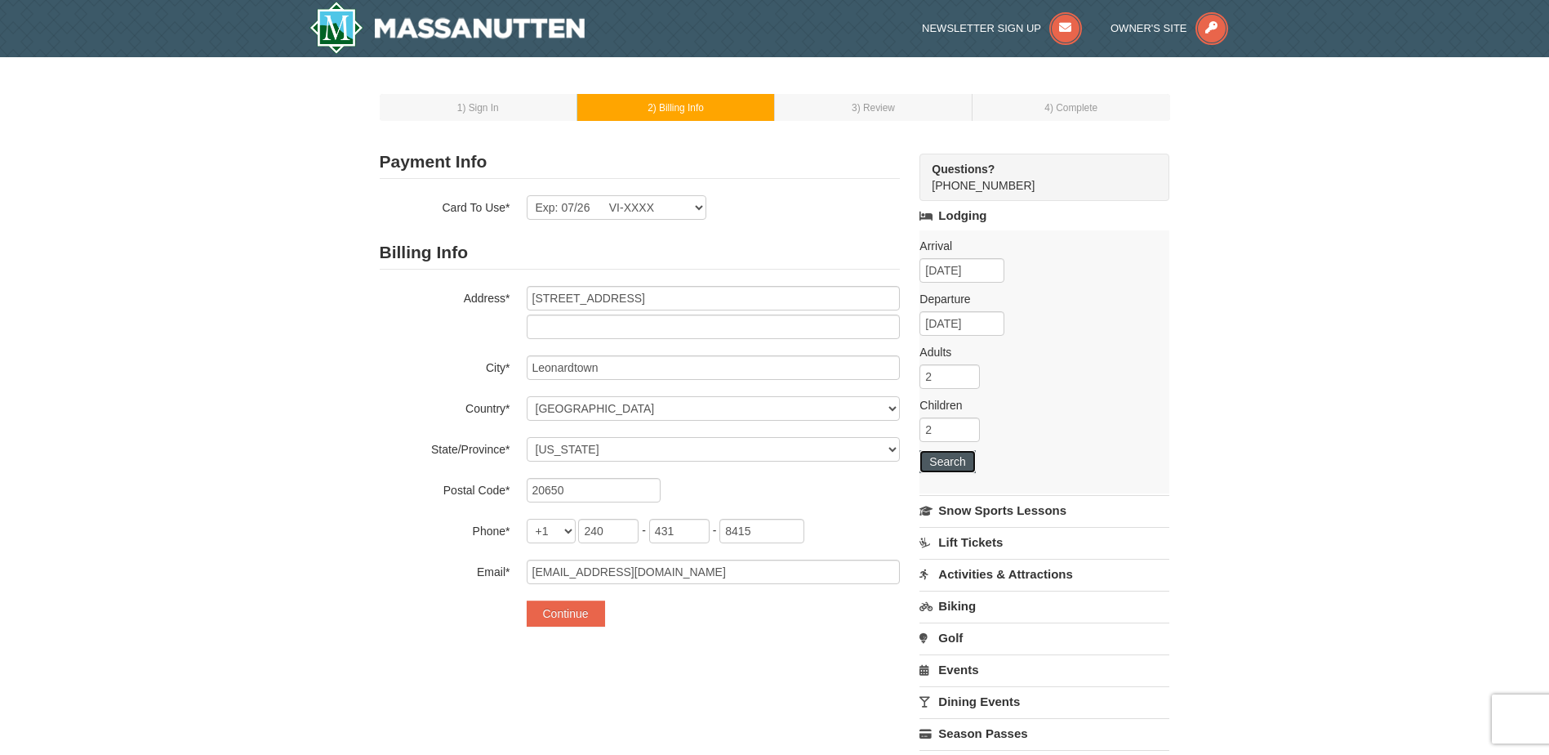
click at [951, 460] on button "Search" at bounding box center [948, 461] width 56 height 23
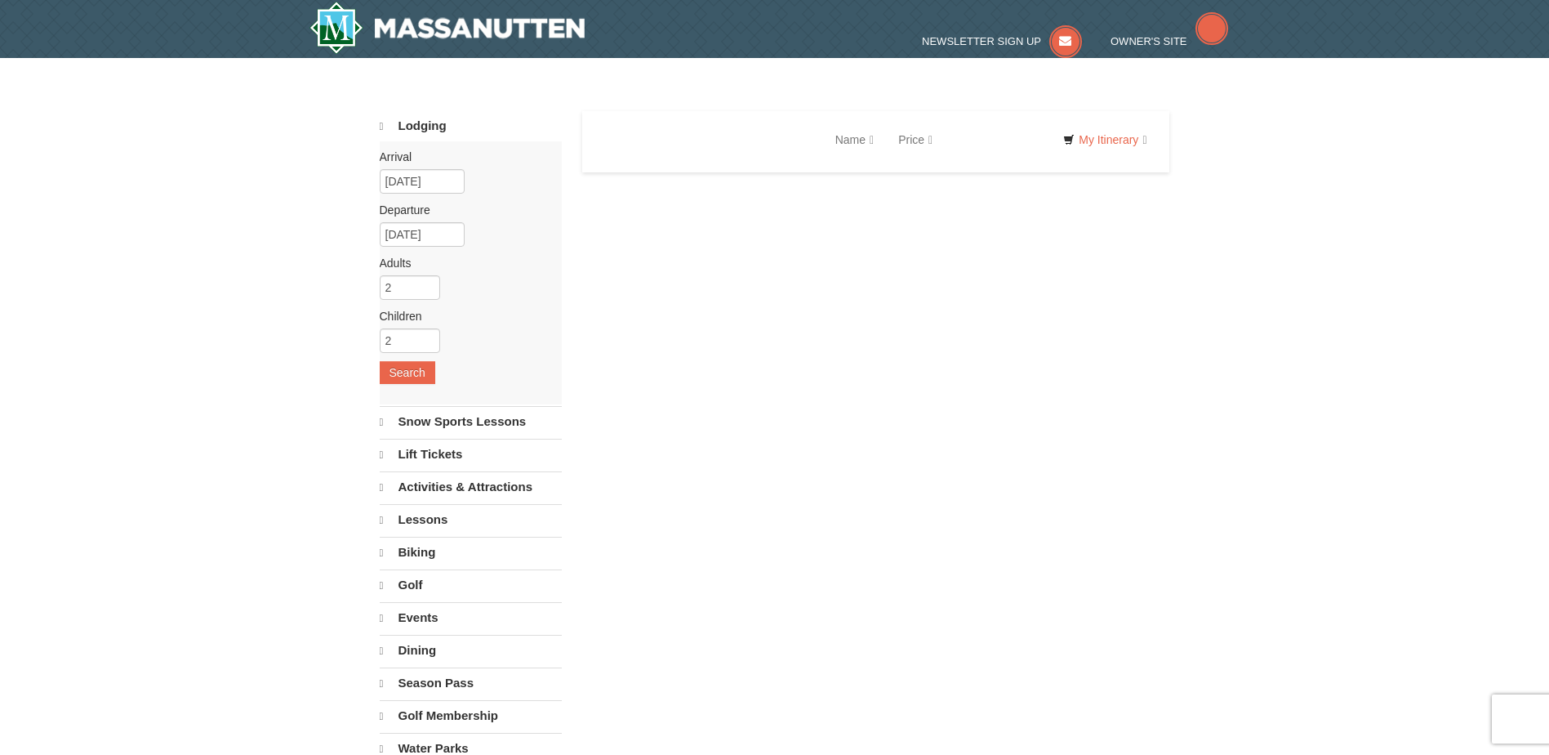
select select "10"
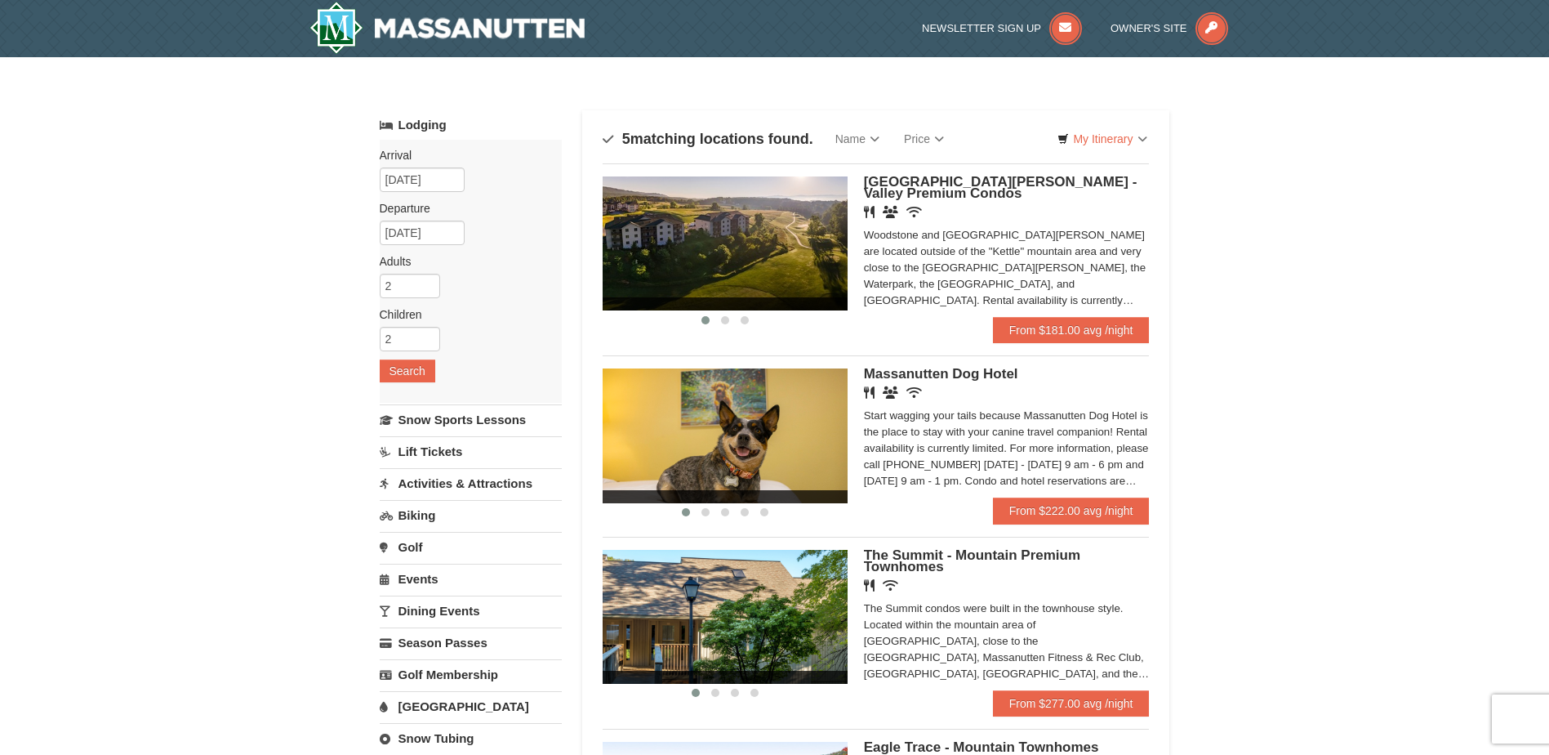
click at [936, 190] on h5 "[GEOGRAPHIC_DATA][PERSON_NAME] - Valley Premium Condos" at bounding box center [1007, 187] width 286 height 23
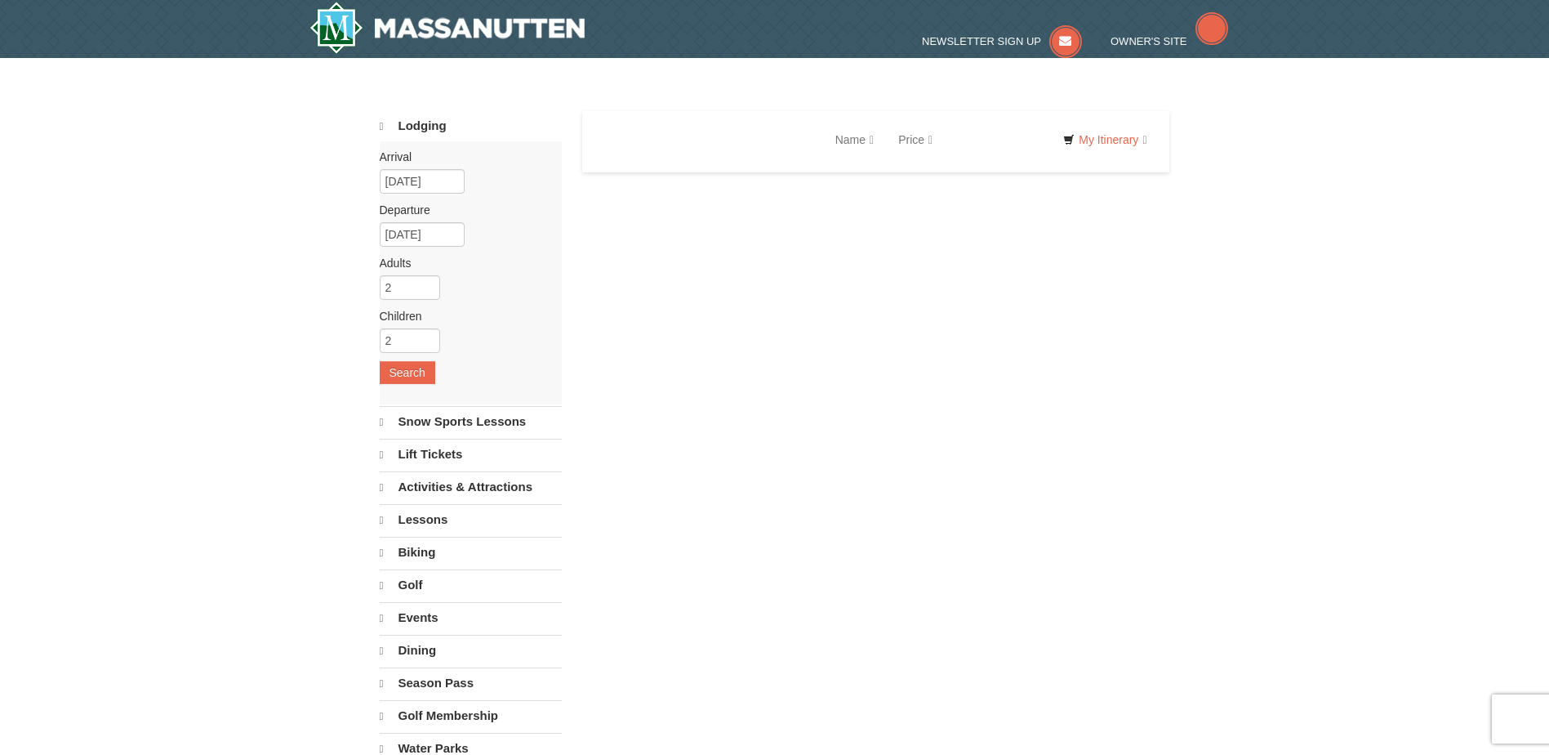
select select "10"
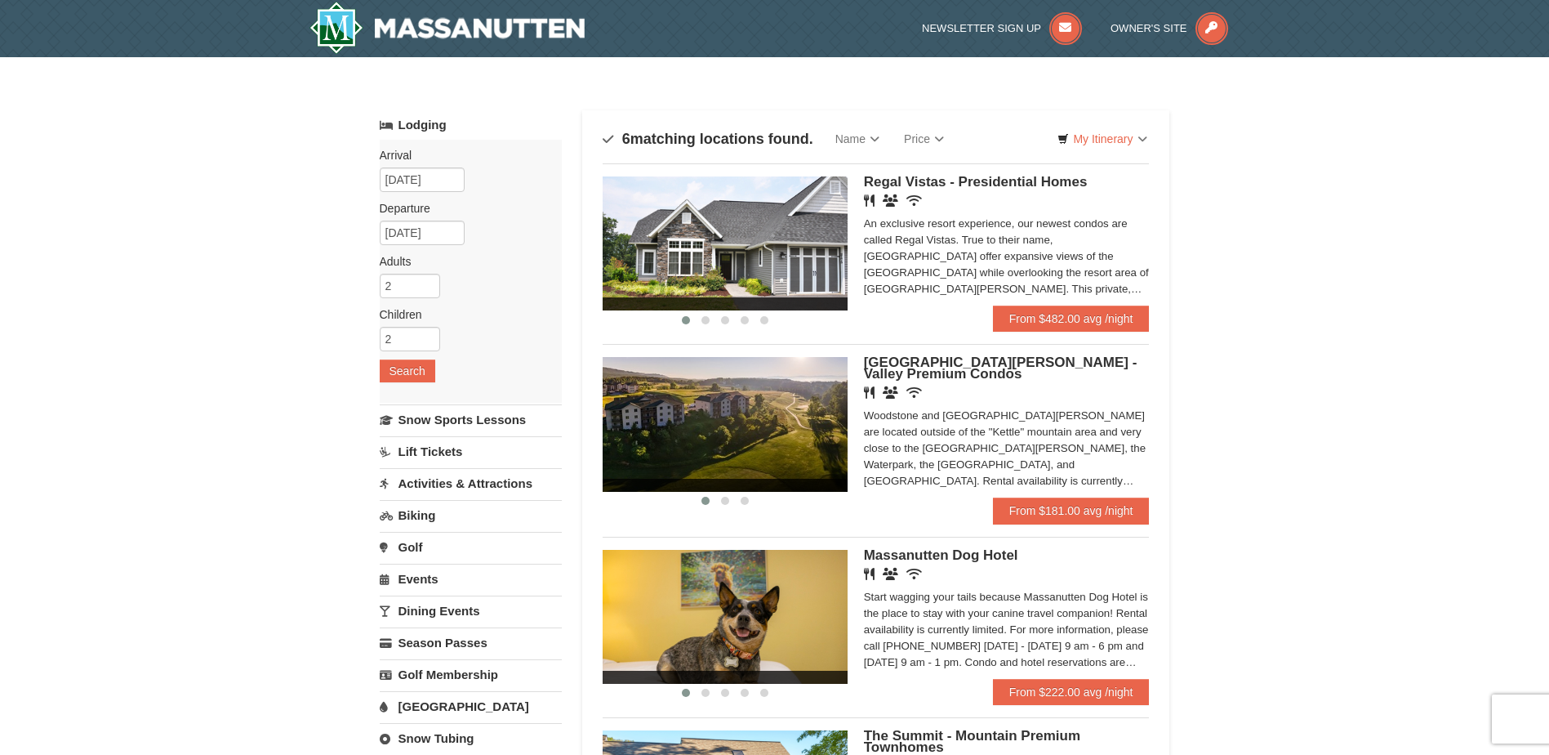
click at [915, 183] on span "Regal Vistas - Presidential Homes" at bounding box center [976, 182] width 224 height 16
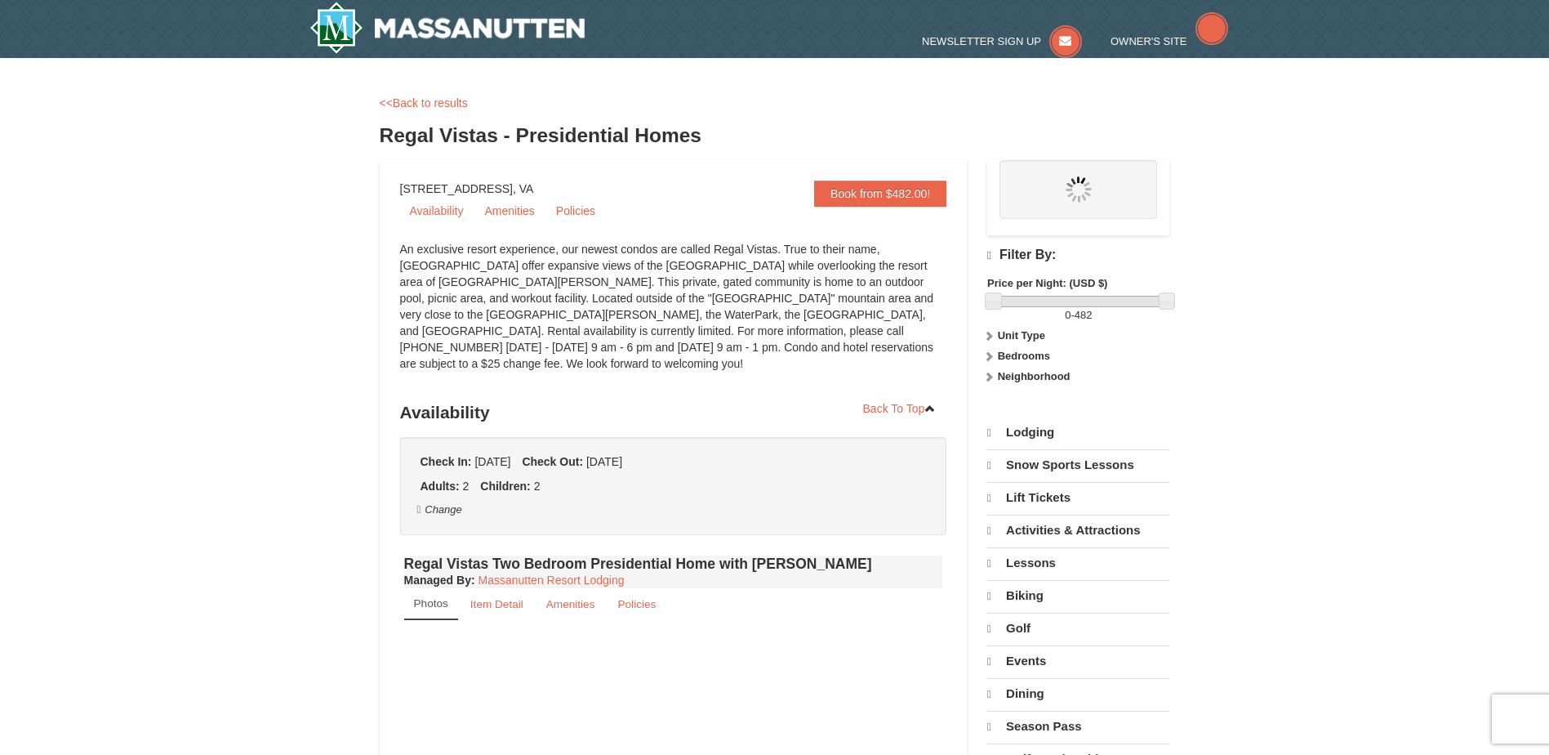
select select "10"
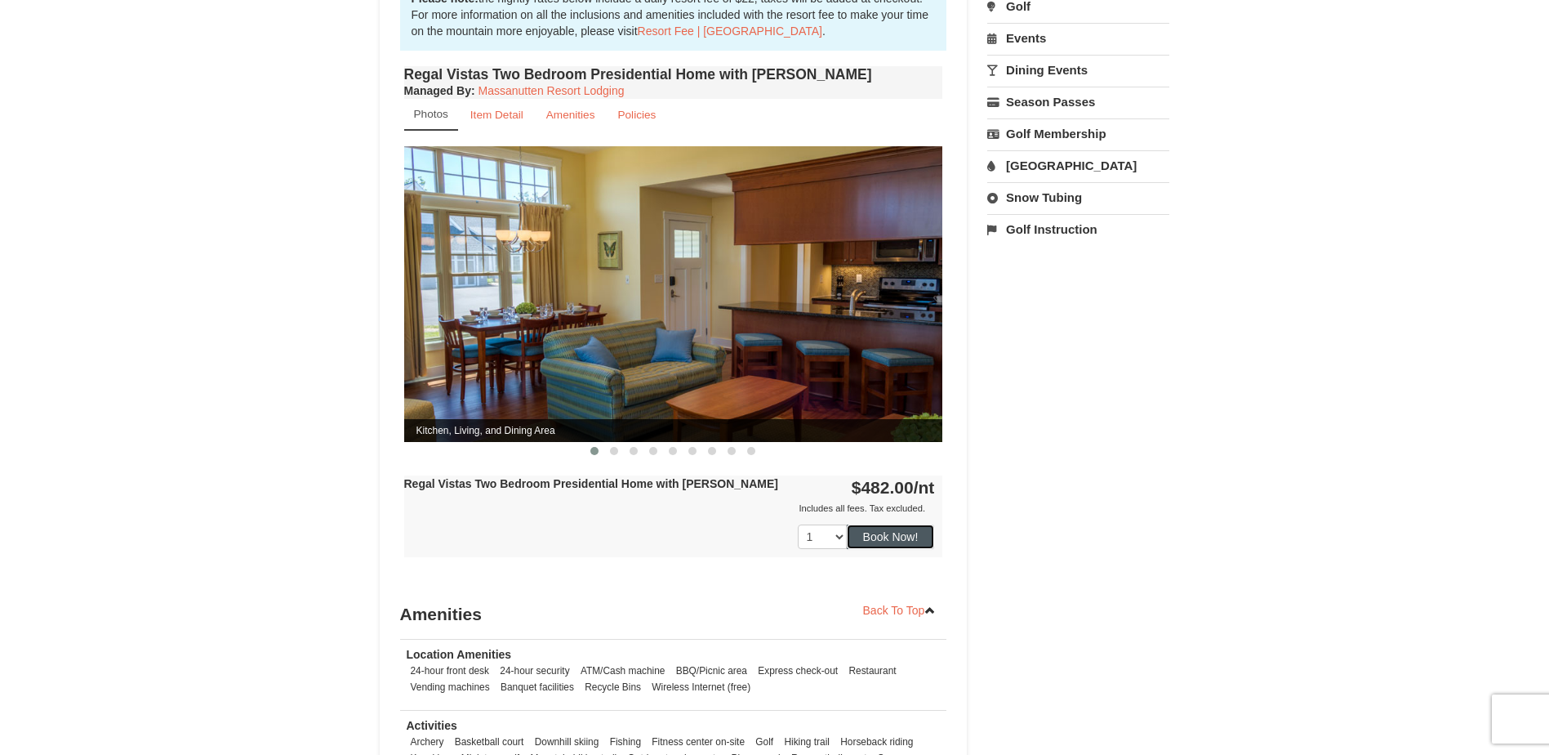
click at [895, 524] on button "Book Now!" at bounding box center [891, 536] width 88 height 24
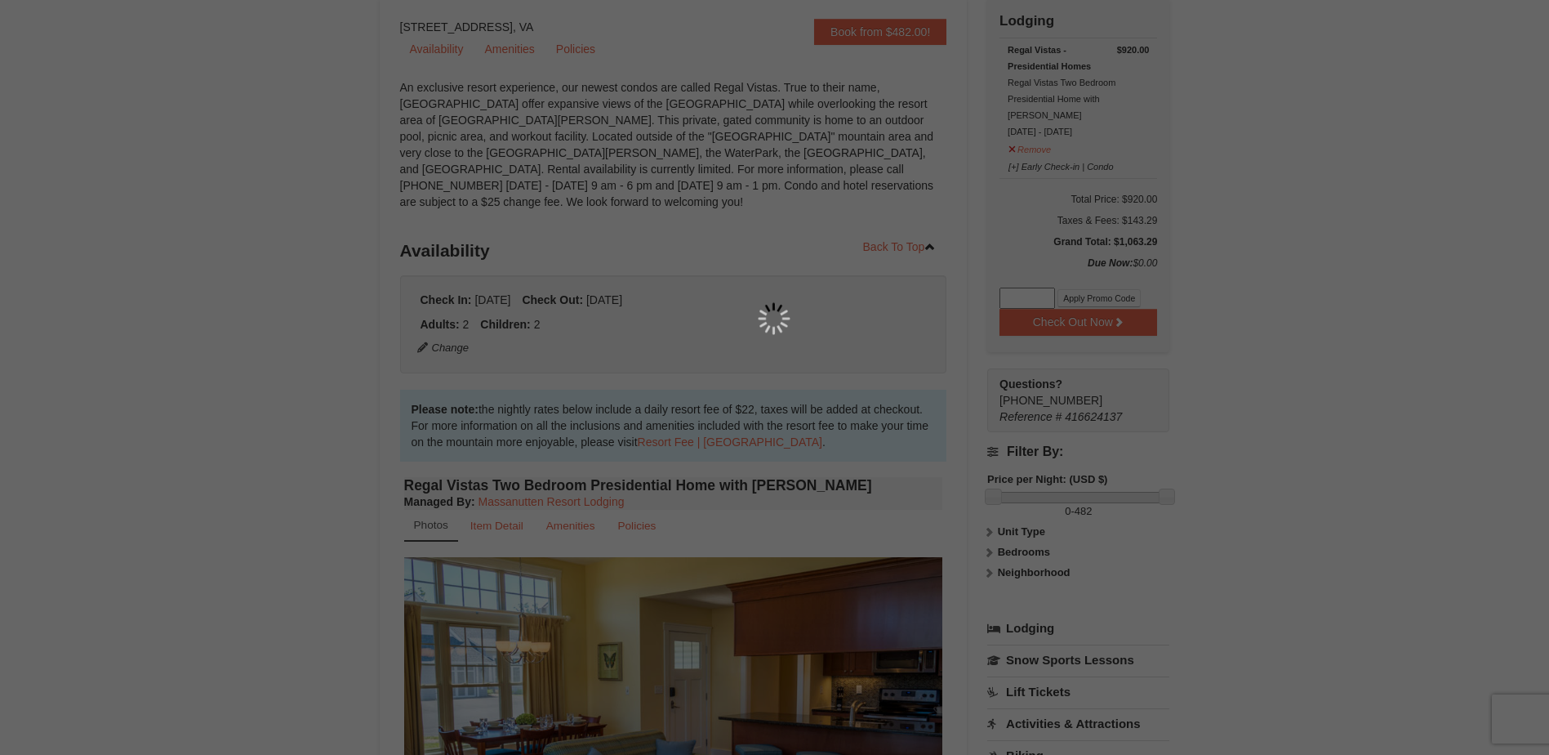
scroll to position [159, 0]
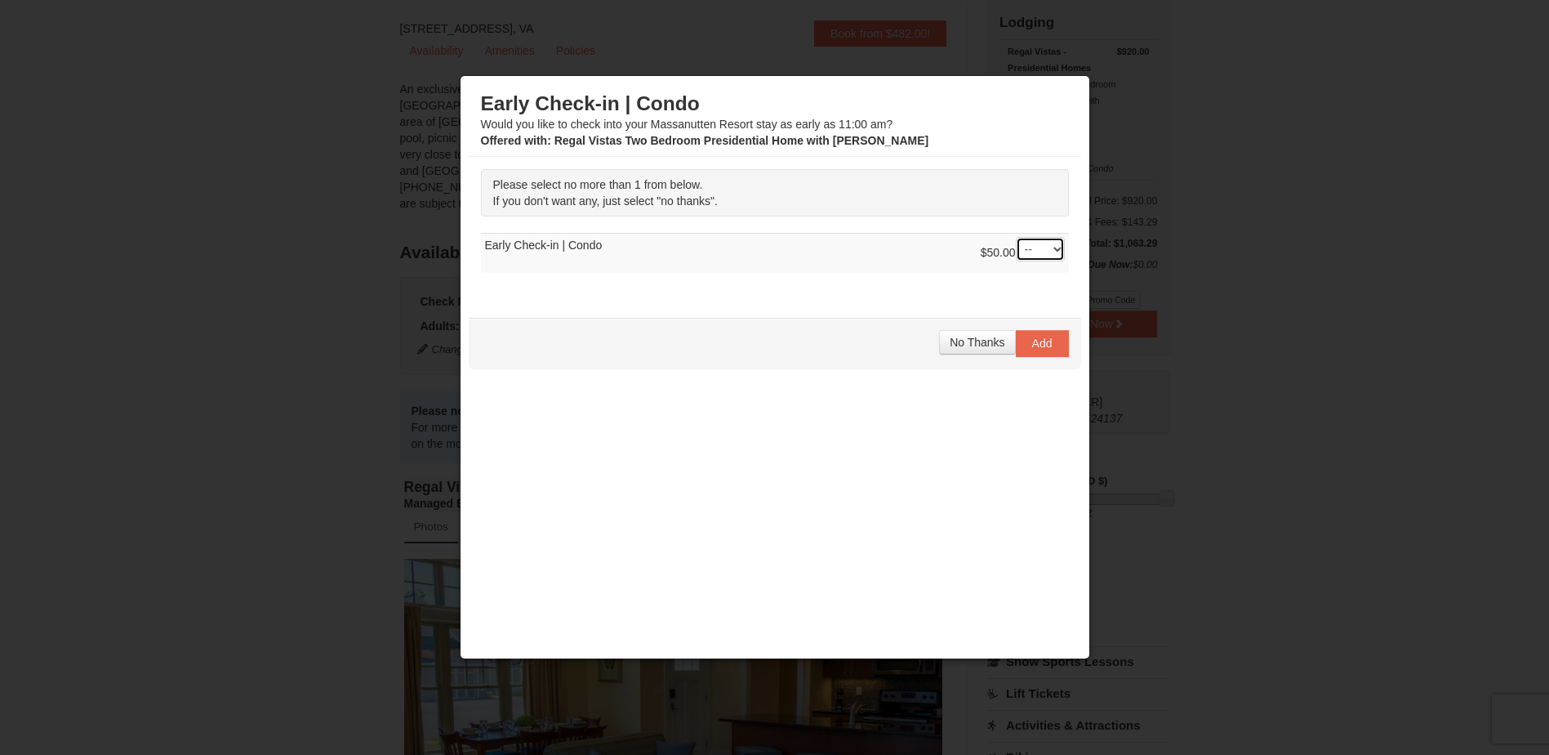
click at [1032, 255] on select "-- 01" at bounding box center [1040, 249] width 49 height 24
select select "1"
click at [1016, 237] on select "-- 01" at bounding box center [1040, 249] width 49 height 24
click at [1032, 350] on span "Add" at bounding box center [1042, 342] width 20 height 13
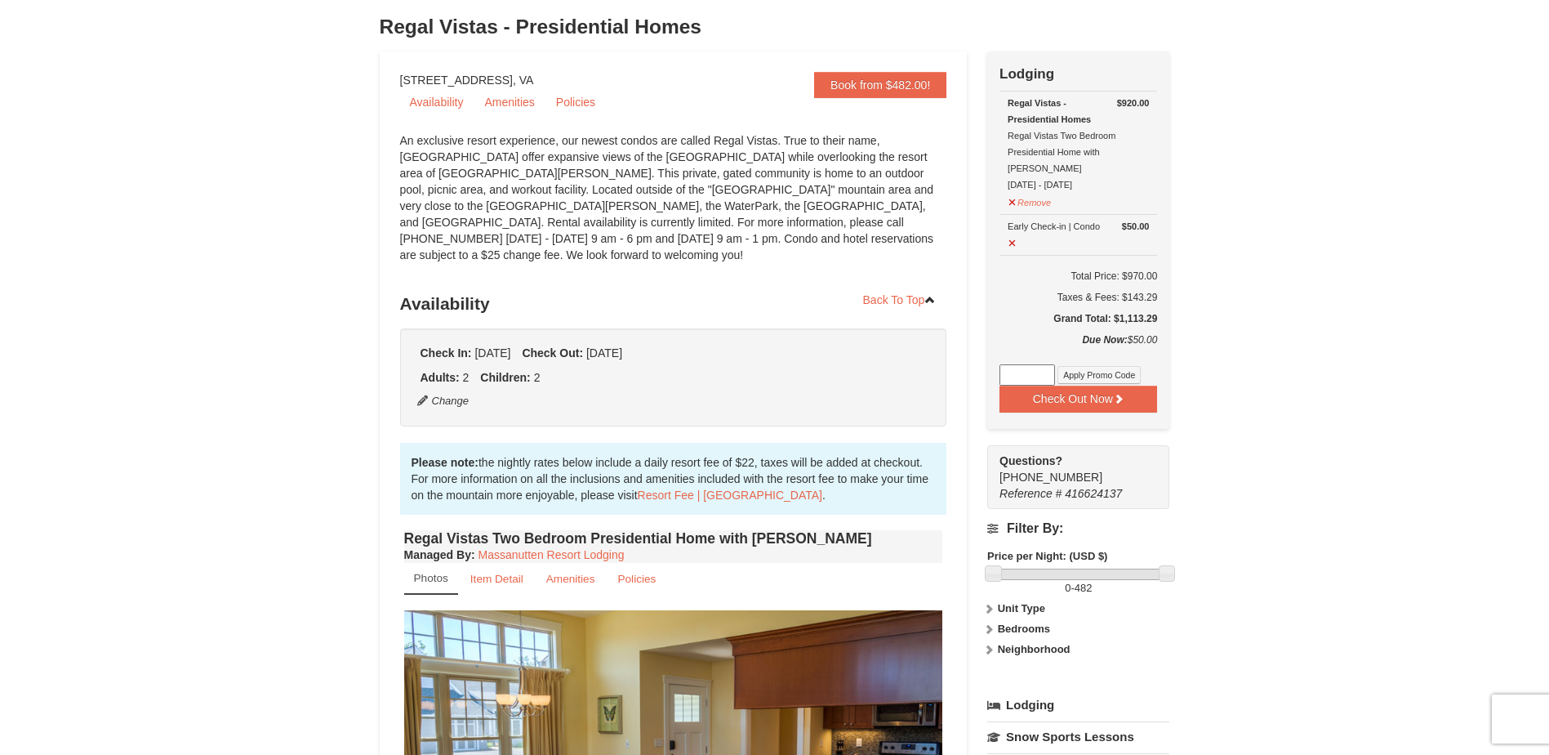
scroll to position [0, 0]
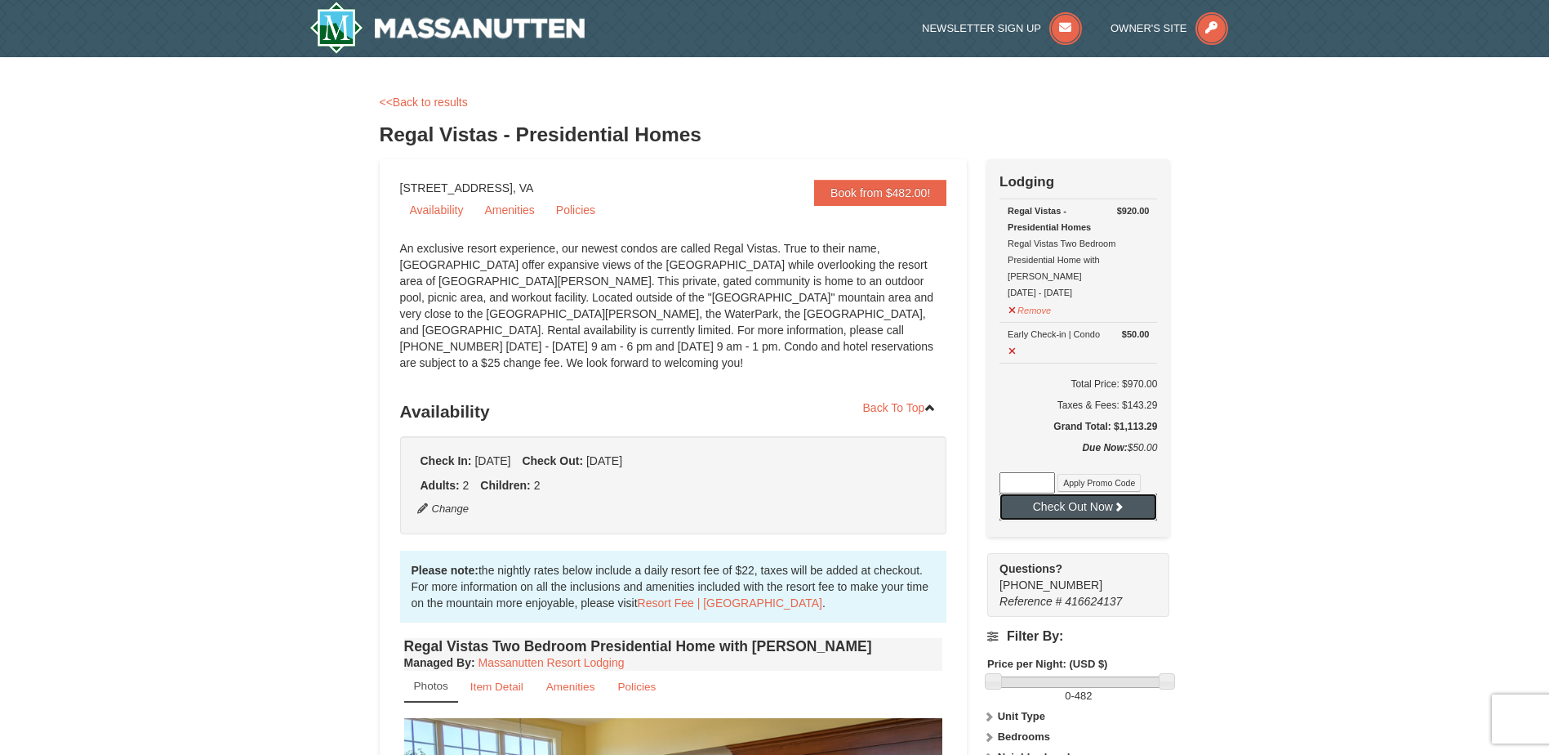
click at [1045, 493] on button "Check Out Now" at bounding box center [1079, 506] width 158 height 26
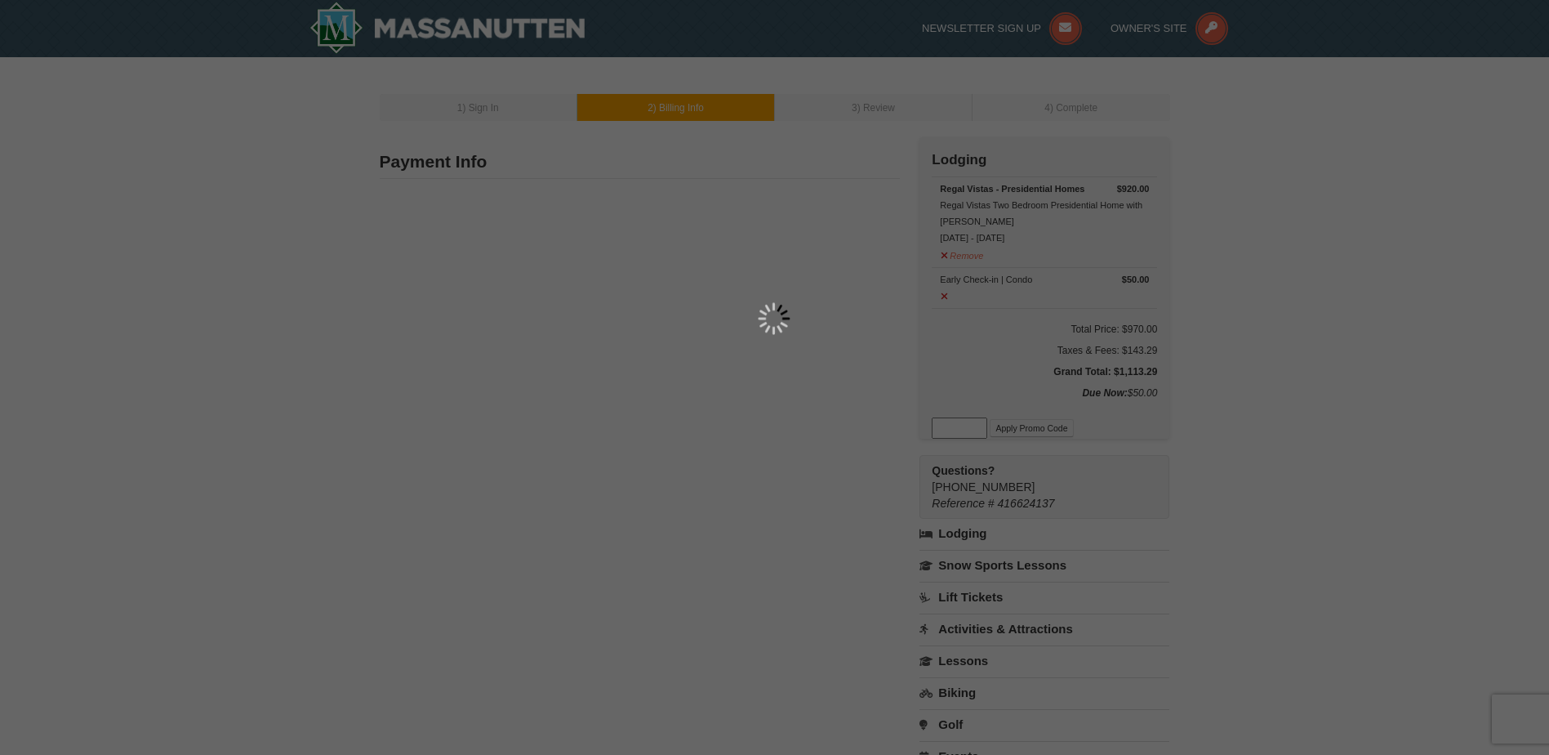
type input "22225 Pee Wee Lane"
type input "Leonardtown"
type input "20650"
type input "240"
type input "431"
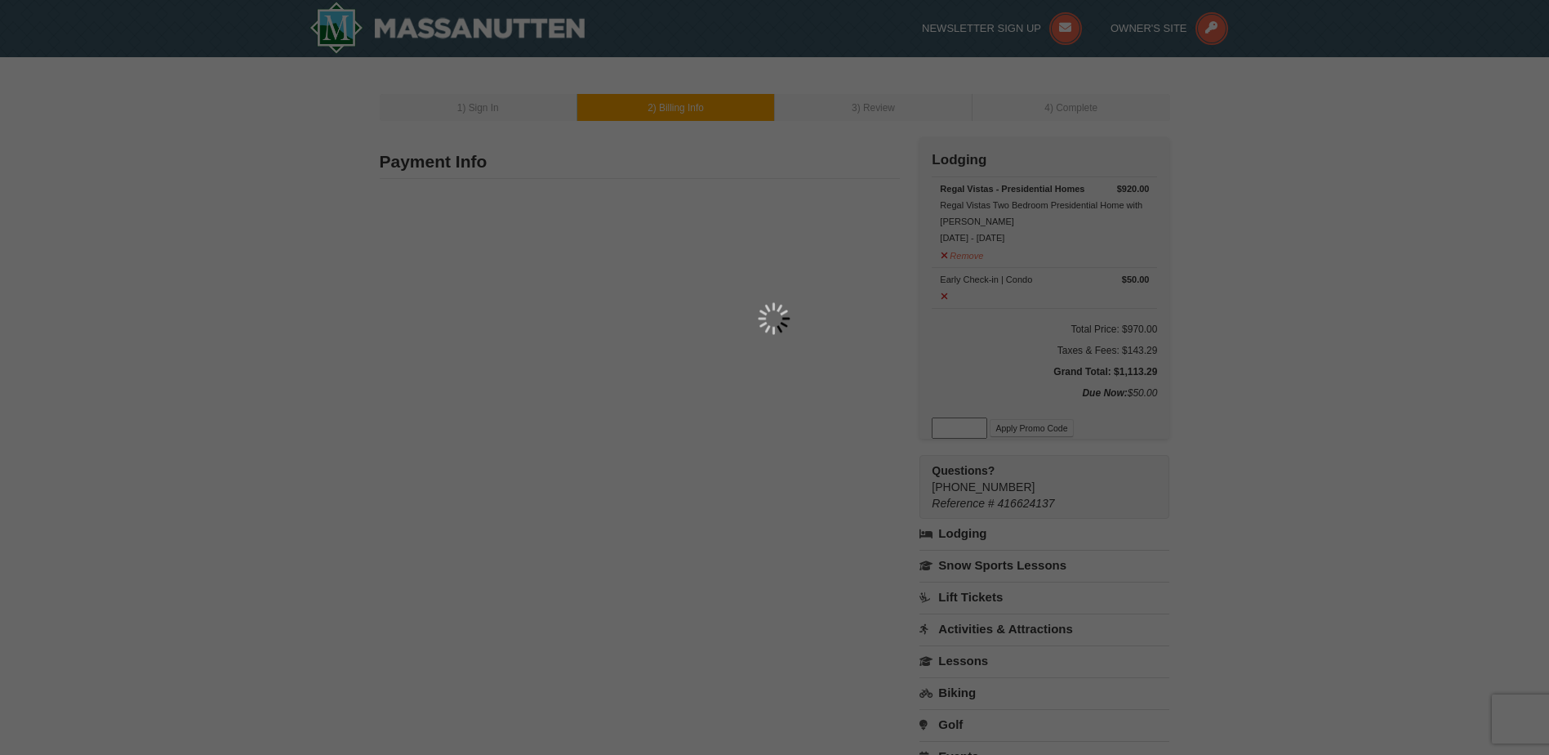
type input "8415"
type input "Sgrumbine72@gmail.com"
select select "MD"
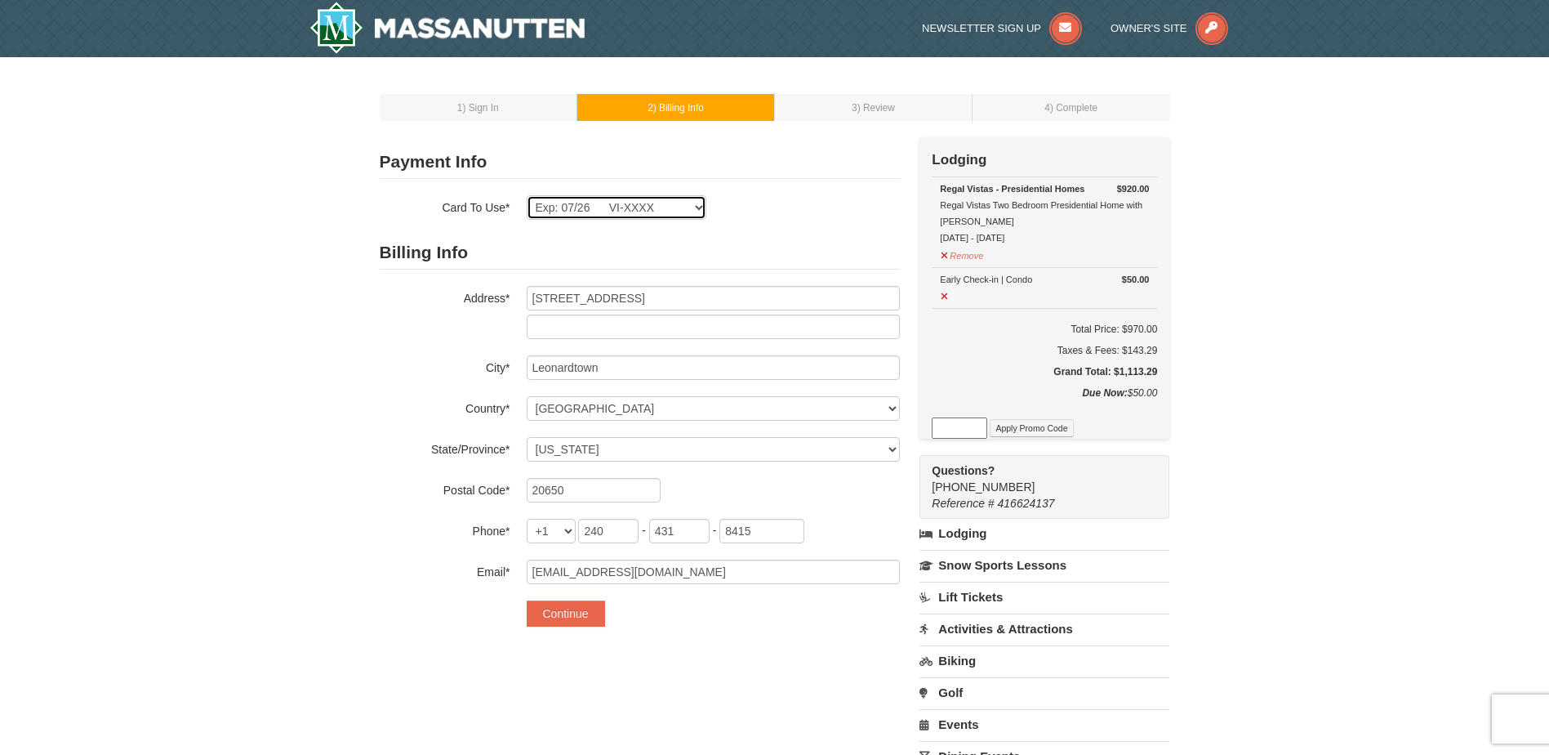
click at [602, 213] on select "Exp: 07/26 VI-XXXX New Card" at bounding box center [617, 207] width 180 height 24
select select
click at [527, 195] on select "Exp: 07/26 VI-XXXX New Card" at bounding box center [617, 207] width 180 height 24
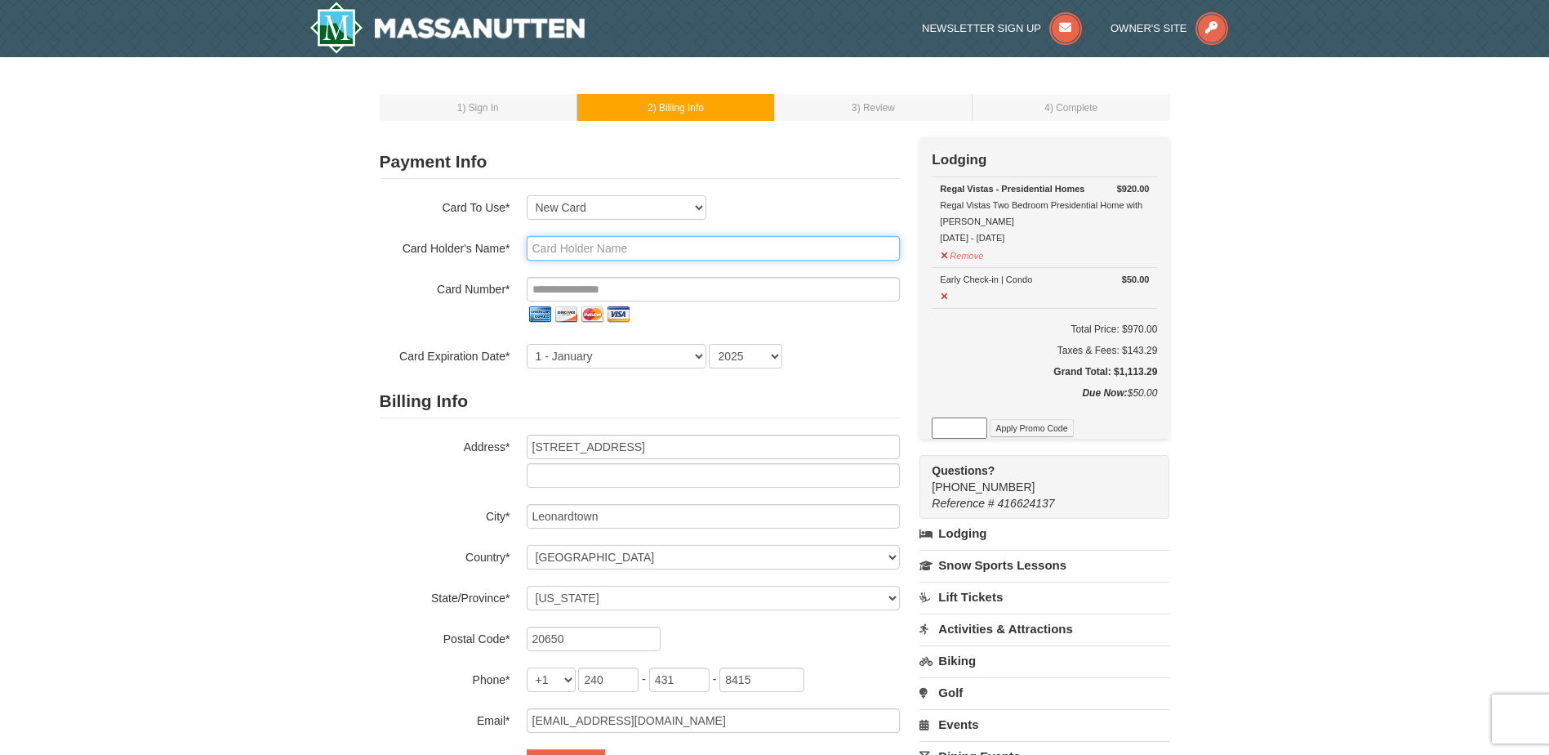
click at [573, 238] on input "text" at bounding box center [713, 248] width 373 height 24
type input "Sarah Grumbine"
click at [580, 283] on input "tel" at bounding box center [713, 289] width 373 height 24
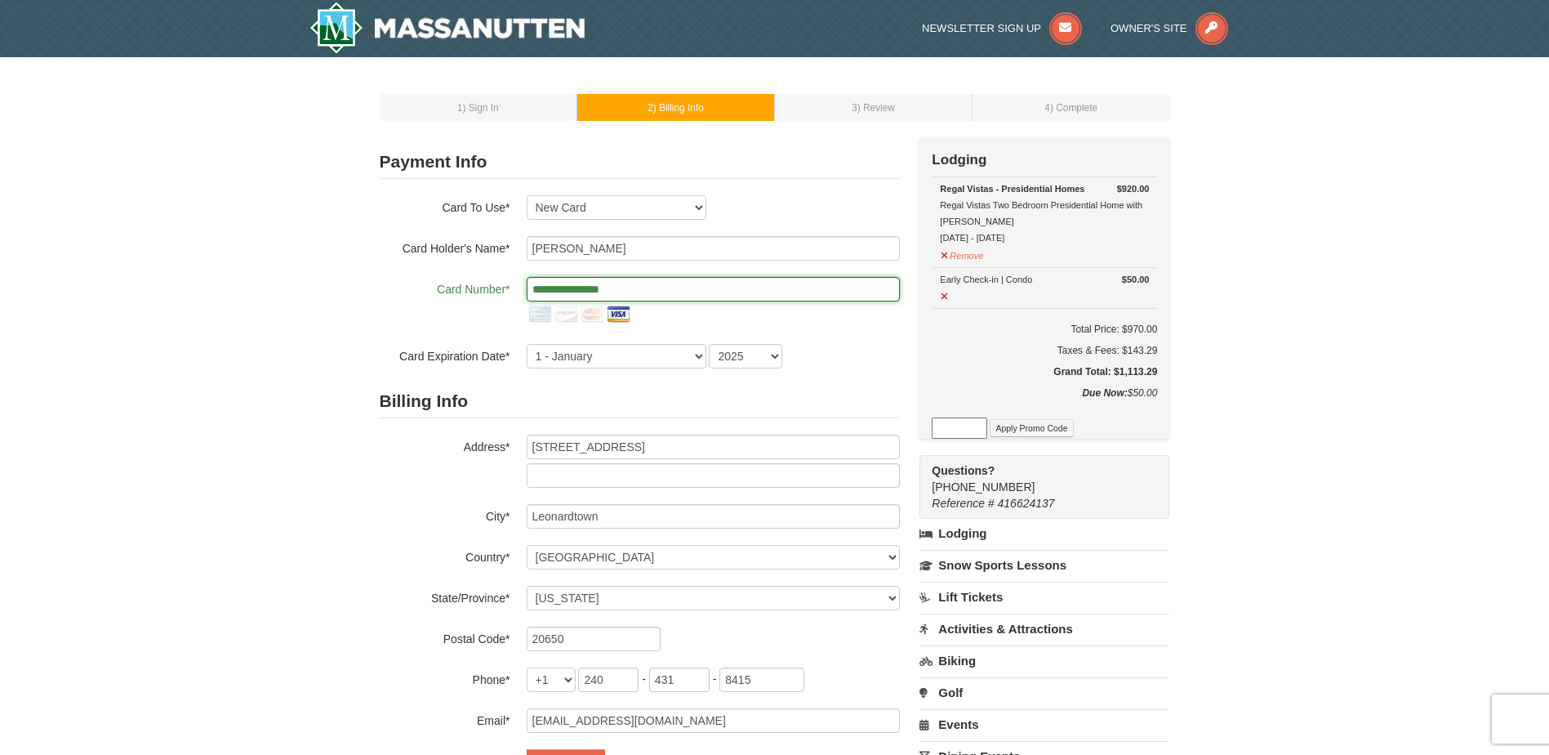
type input "**********"
click at [590, 360] on select "1 - January 2 - February 3 - March 4 - April 5 - May 6 - June 7 - July 8 - Augu…" at bounding box center [617, 356] width 180 height 24
select select "8"
click at [527, 344] on select "1 - January 2 - February 3 - March 4 - April 5 - May 6 - June 7 - July 8 - Augu…" at bounding box center [617, 356] width 180 height 24
click at [739, 346] on select "2025 2026 2027 2028 2029 2030 2031 2032 2033 2034" at bounding box center [745, 356] width 73 height 24
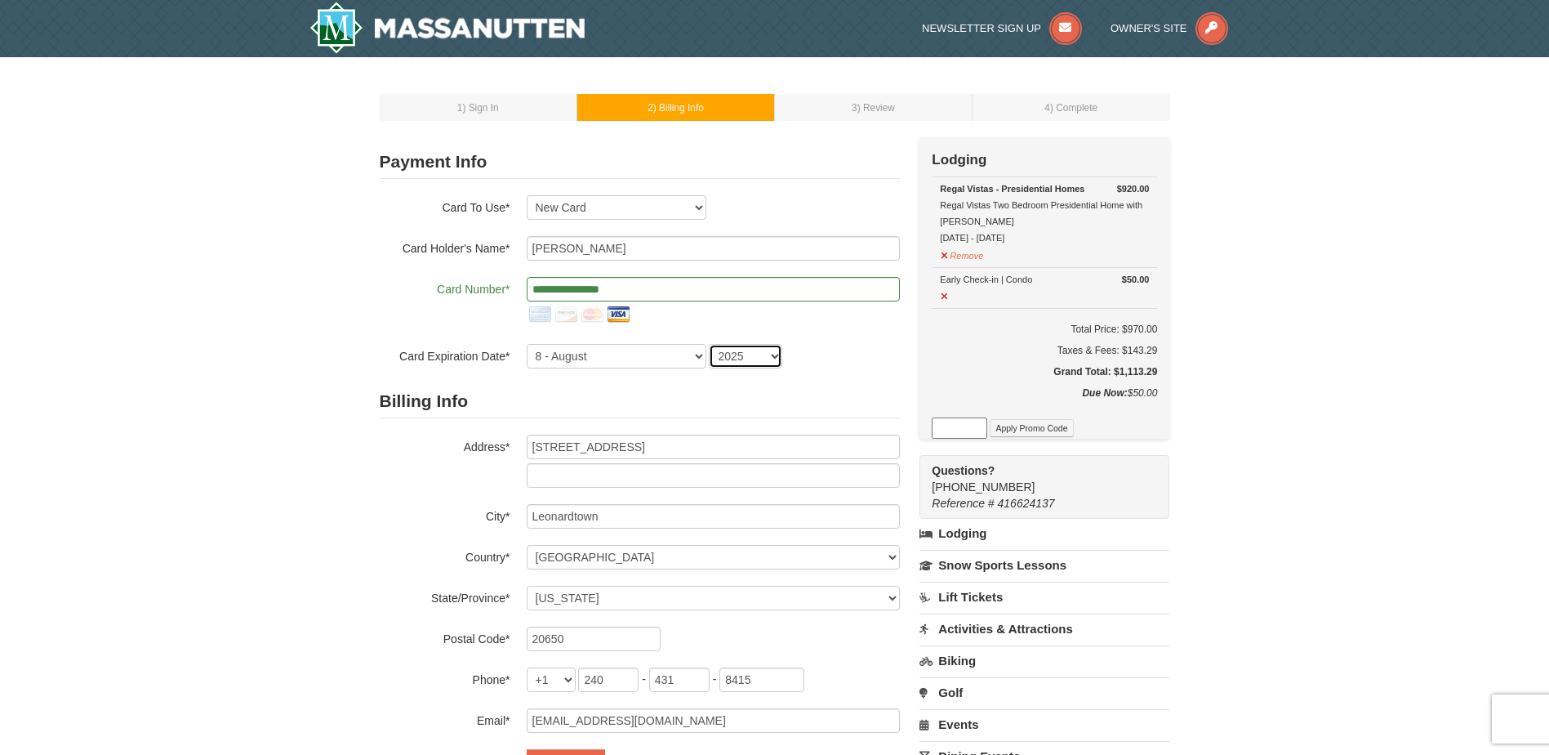
select select "2029"
click at [709, 344] on select "2025 2026 2027 2028 2029 2030 2031 2032 2033 2034" at bounding box center [745, 356] width 73 height 24
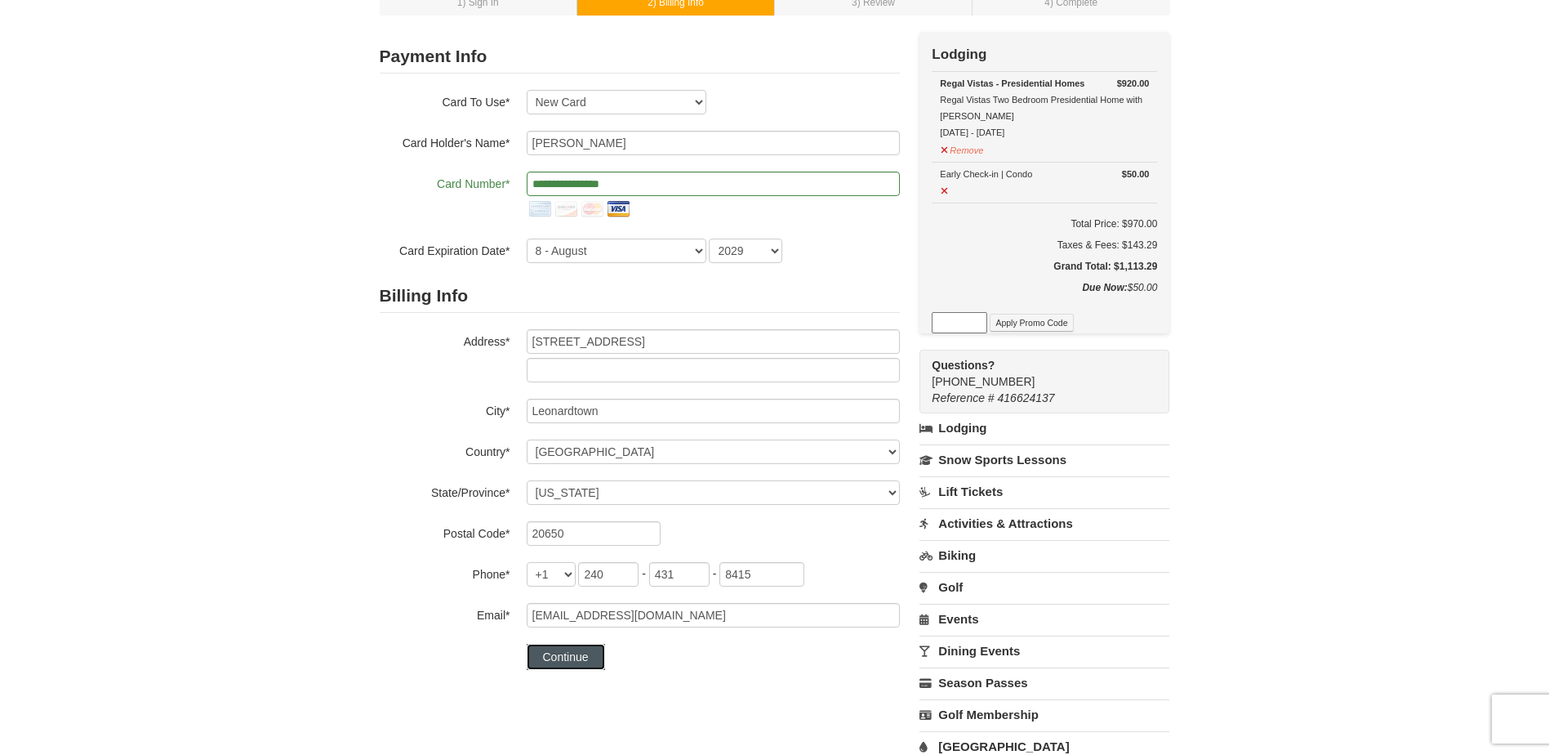
click at [567, 682] on div "Payment Info Card To Use* Exp: 07/26 VI-XXXX New Card Are you sure you want to …" at bounding box center [640, 359] width 520 height 654
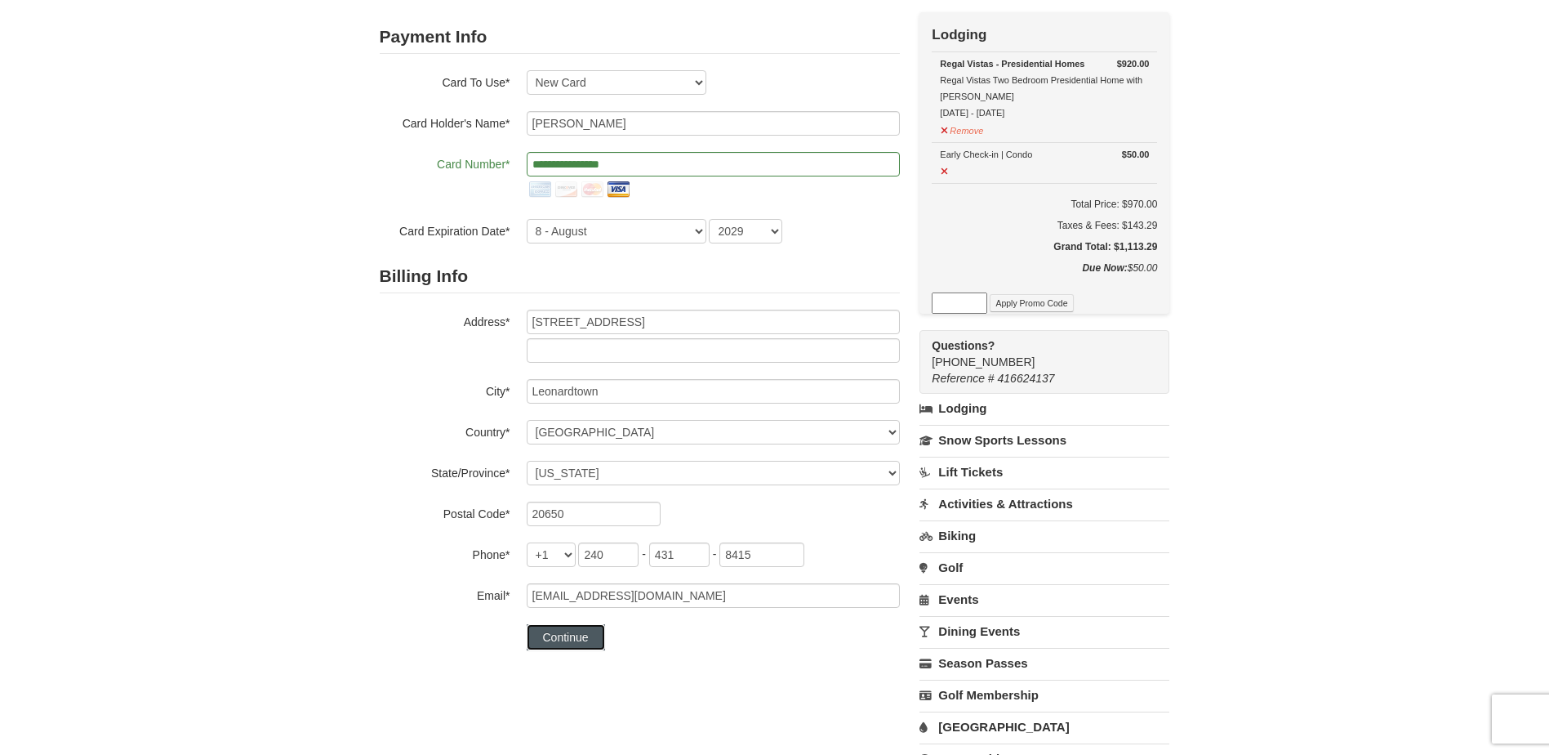
scroll to position [163, 0]
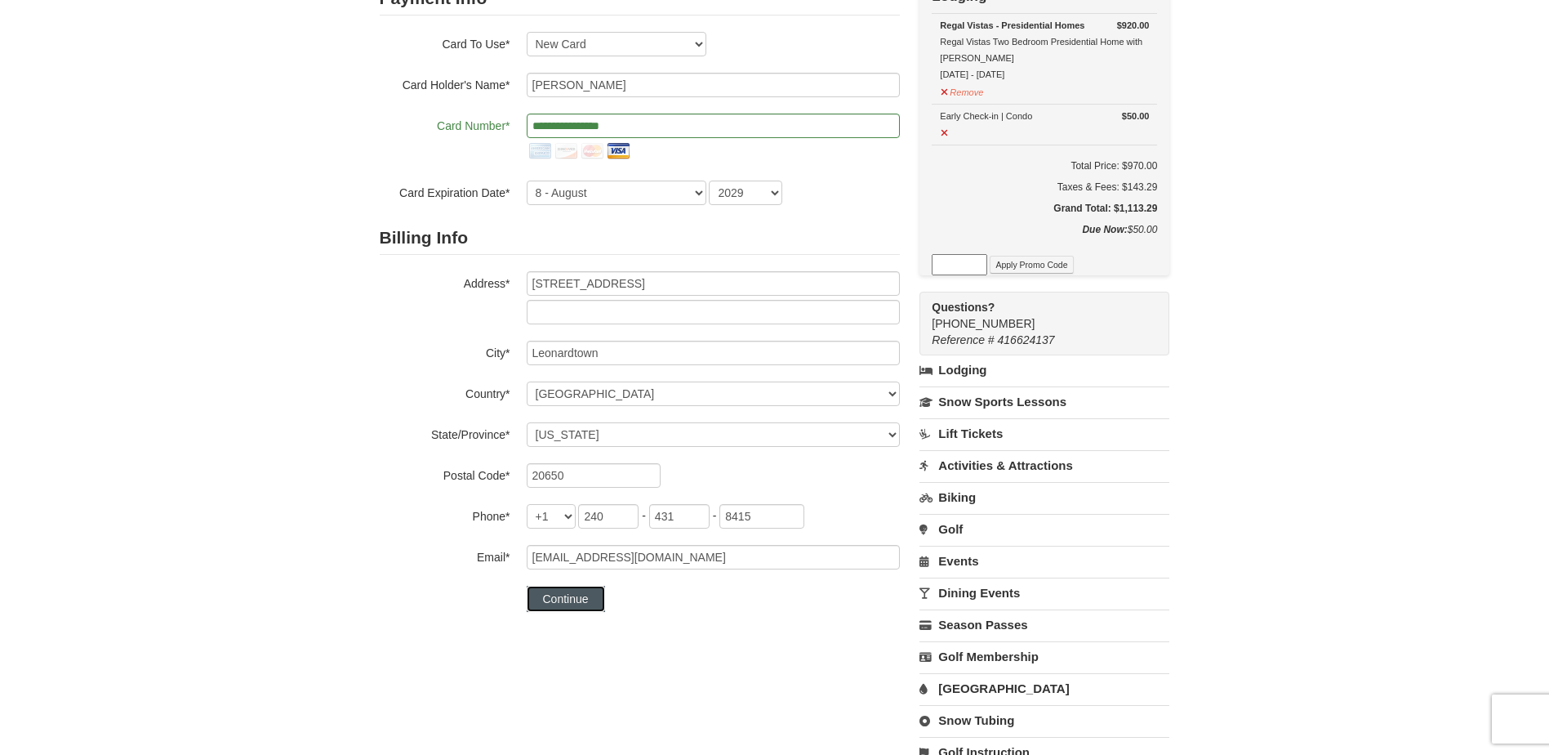
click at [584, 601] on button "Continue" at bounding box center [566, 599] width 78 height 26
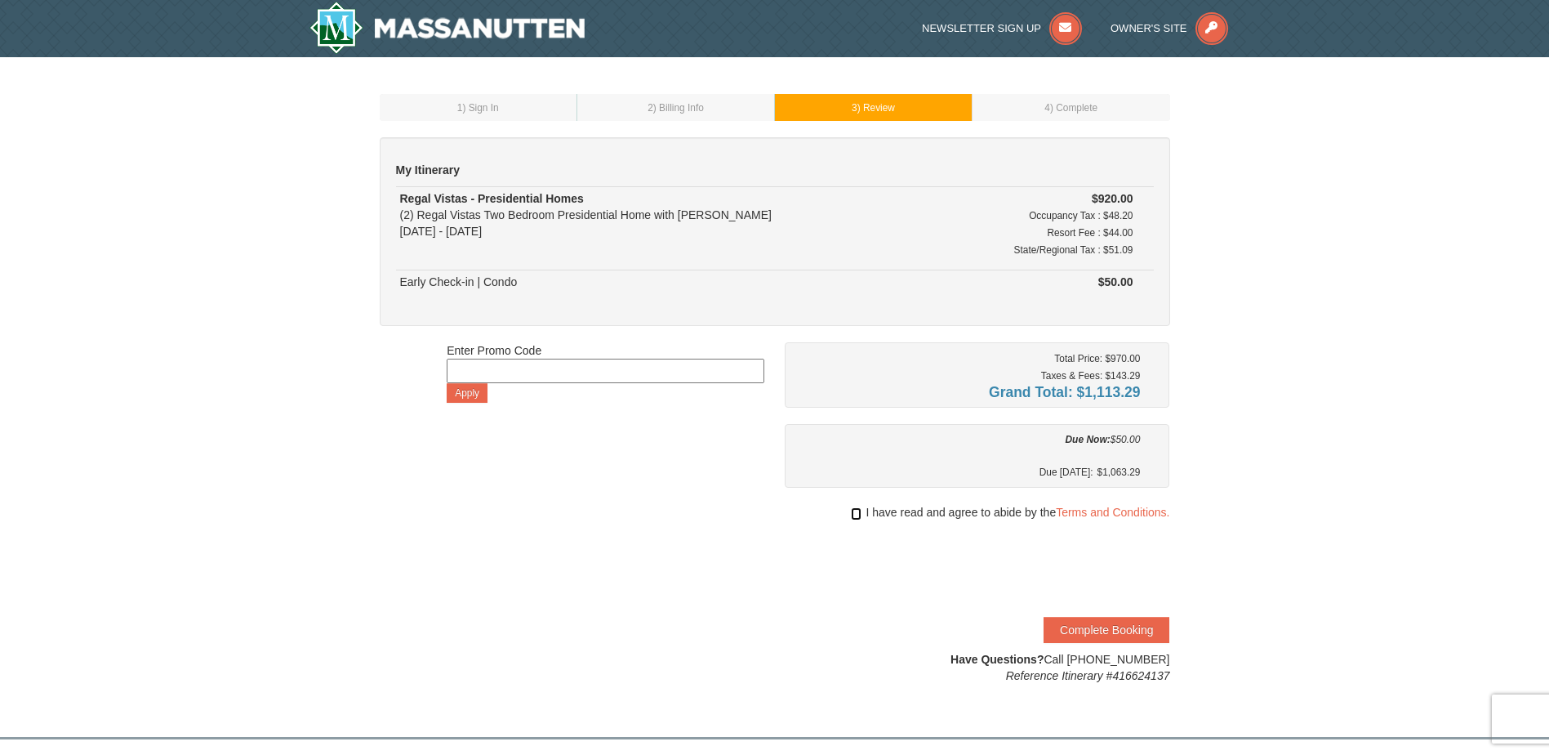
click at [857, 516] on input "checkbox" at bounding box center [856, 513] width 11 height 13
checkbox input "true"
click at [1094, 626] on button "Complete Booking" at bounding box center [1107, 630] width 126 height 26
